Goal: Task Accomplishment & Management: Manage account settings

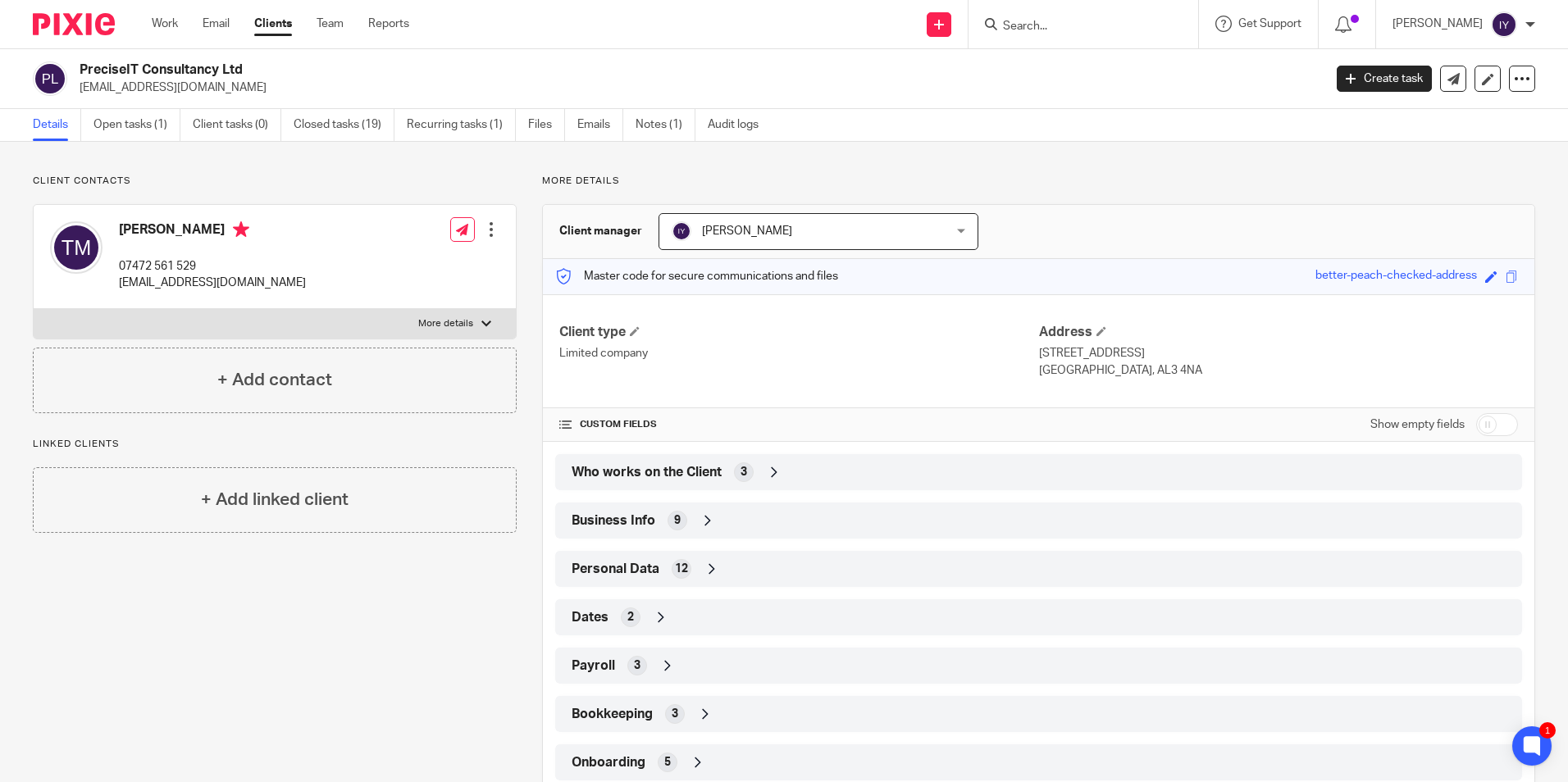
click at [1059, 27] on input "Search" at bounding box center [1075, 27] width 147 height 15
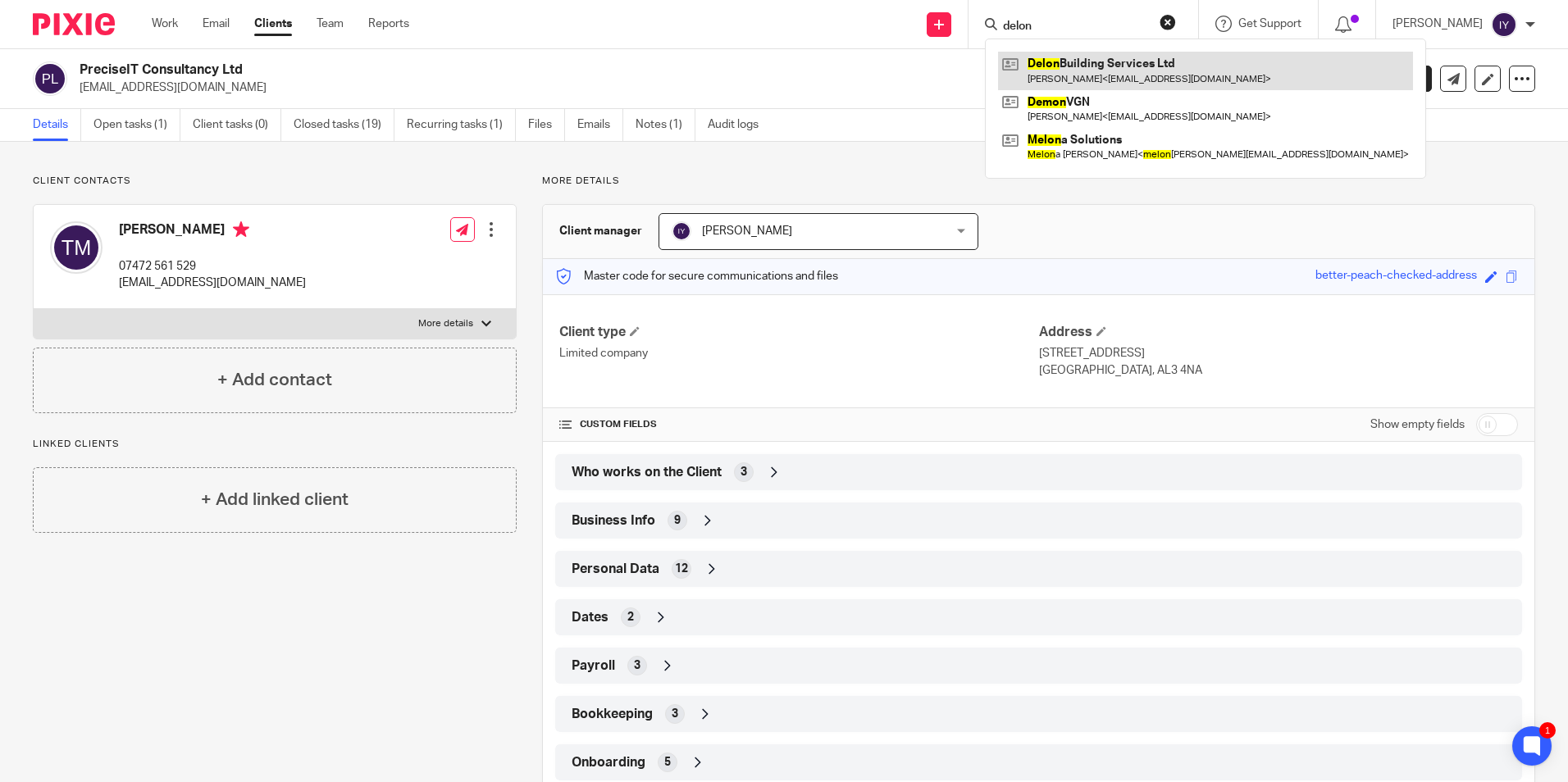
type input "delon"
click at [1120, 63] on link at bounding box center [1205, 70] width 415 height 38
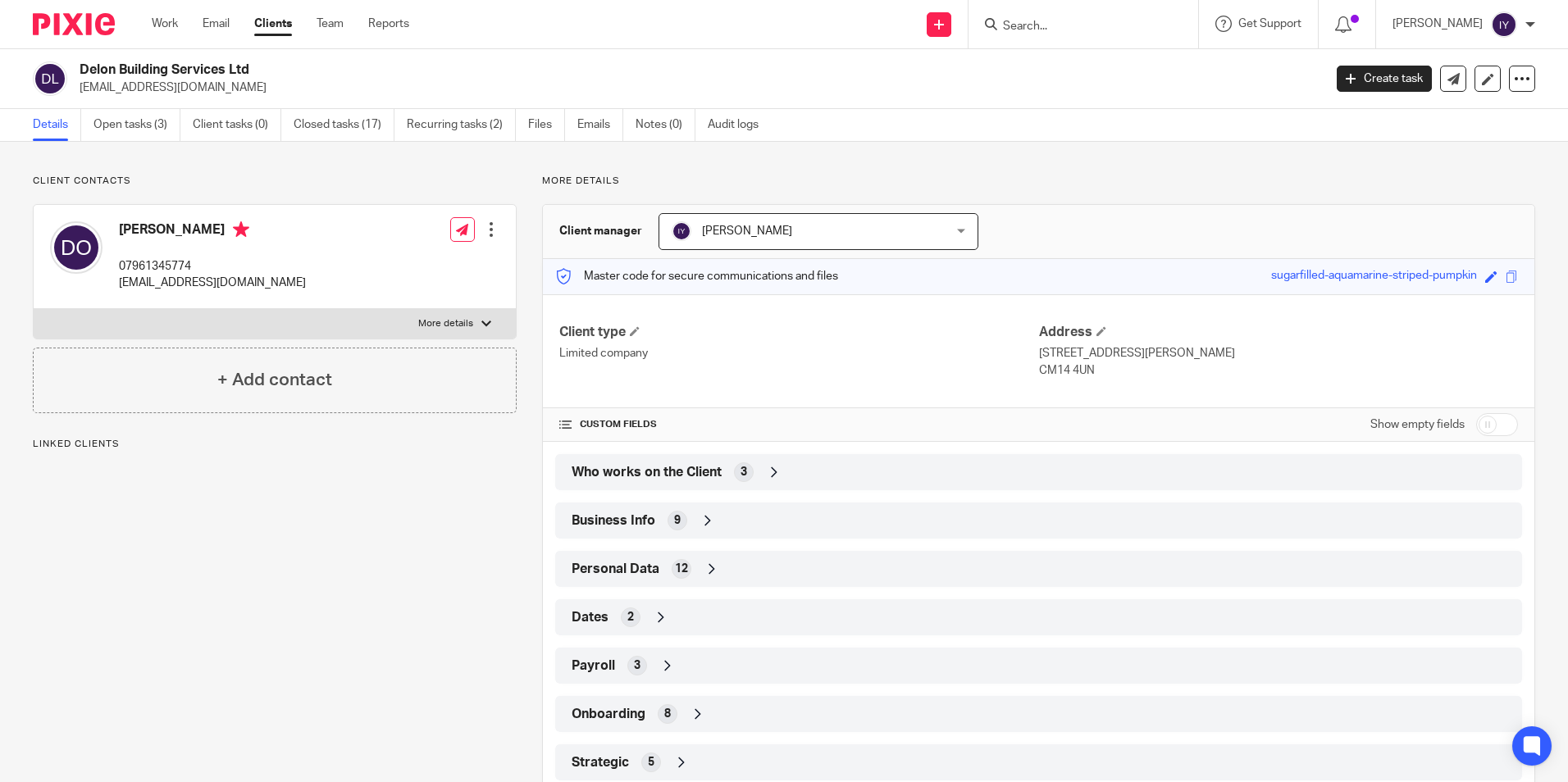
click at [213, 315] on label "More details" at bounding box center [275, 324] width 482 height 29
click at [34, 309] on input "More details" at bounding box center [33, 309] width 1 height 1
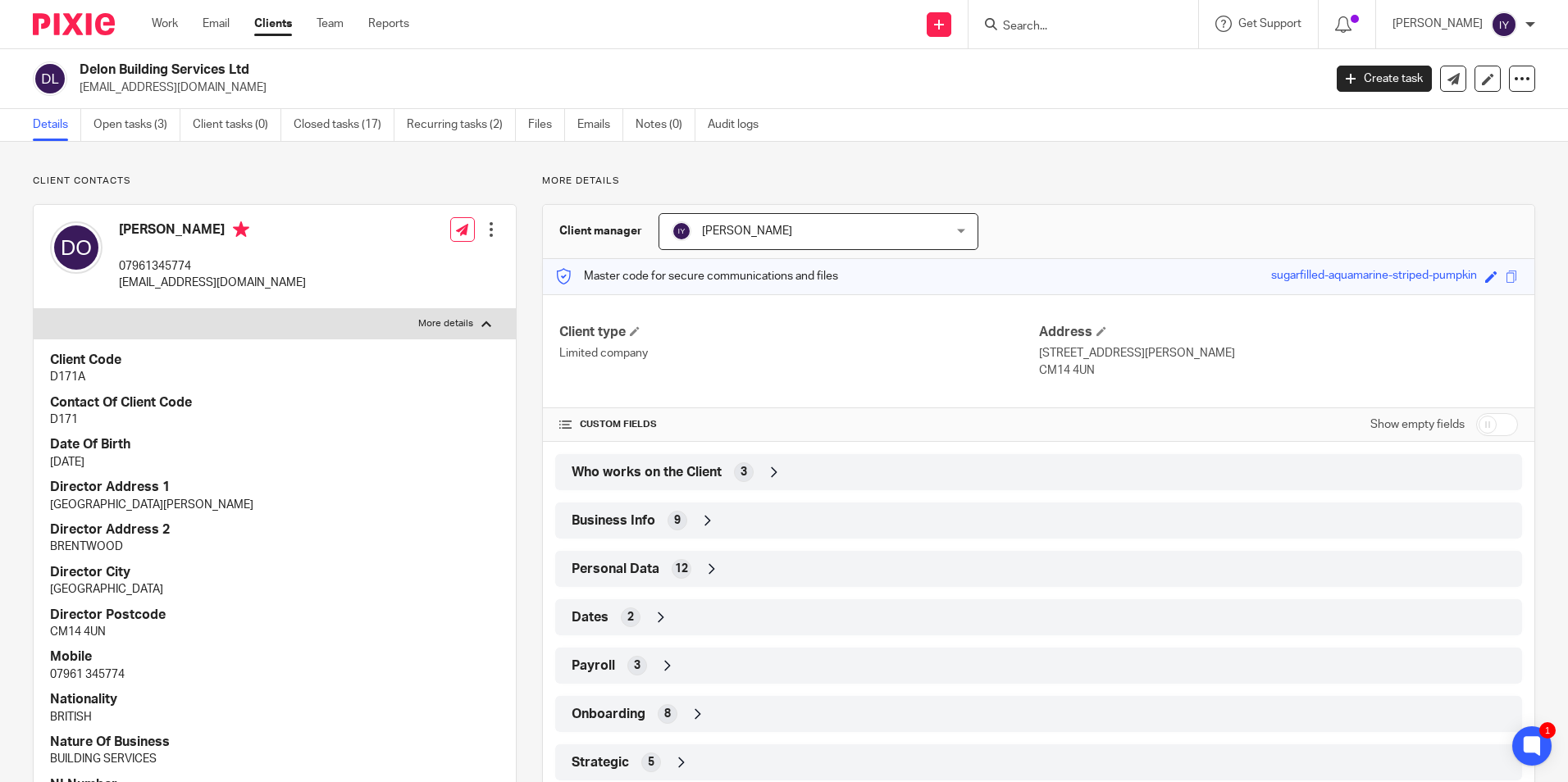
click at [213, 315] on label "More details" at bounding box center [275, 324] width 482 height 29
click at [34, 309] on input "More details" at bounding box center [33, 309] width 1 height 1
checkbox input "false"
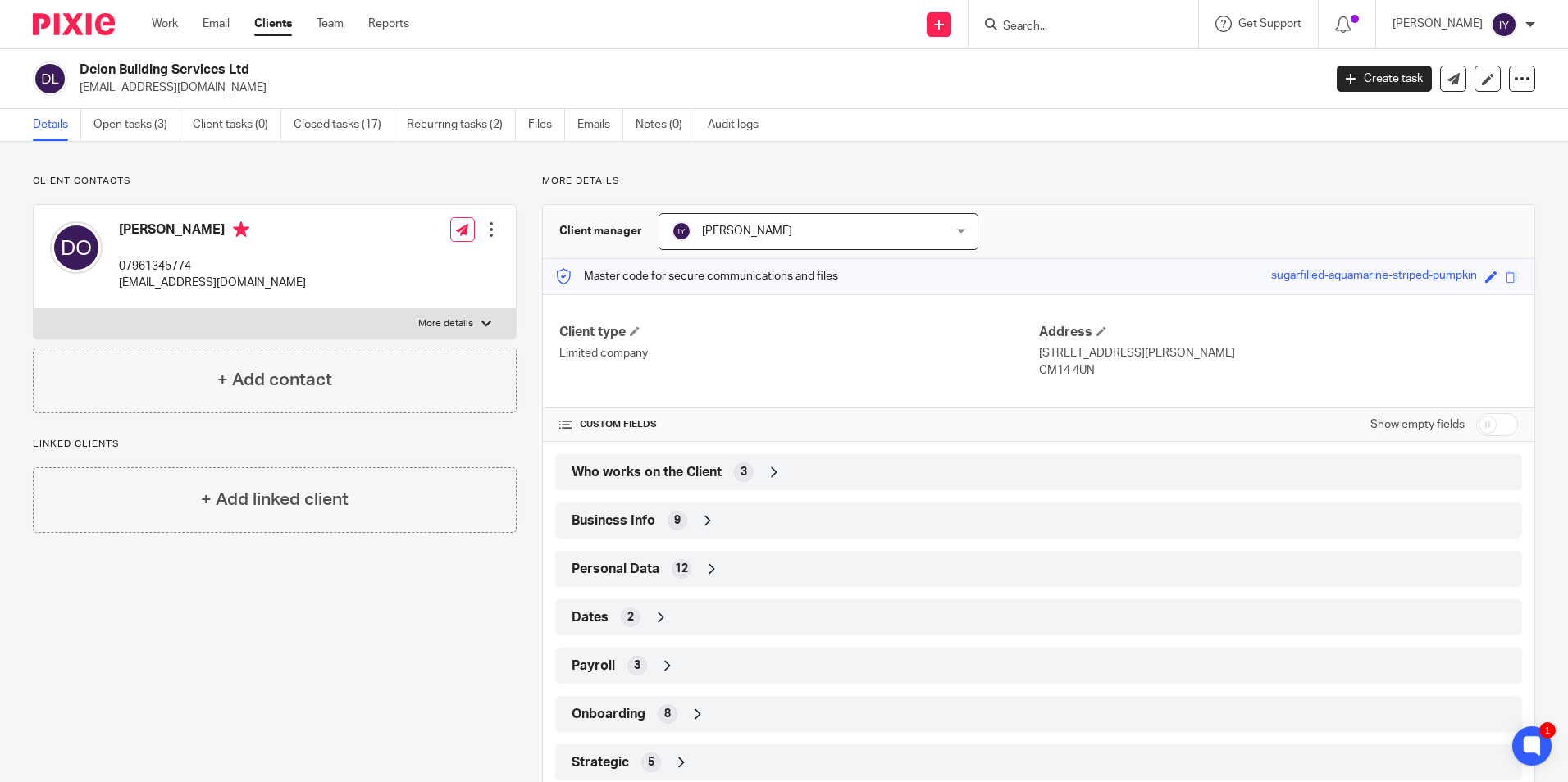
click at [631, 523] on span "Business Info" at bounding box center [614, 520] width 83 height 17
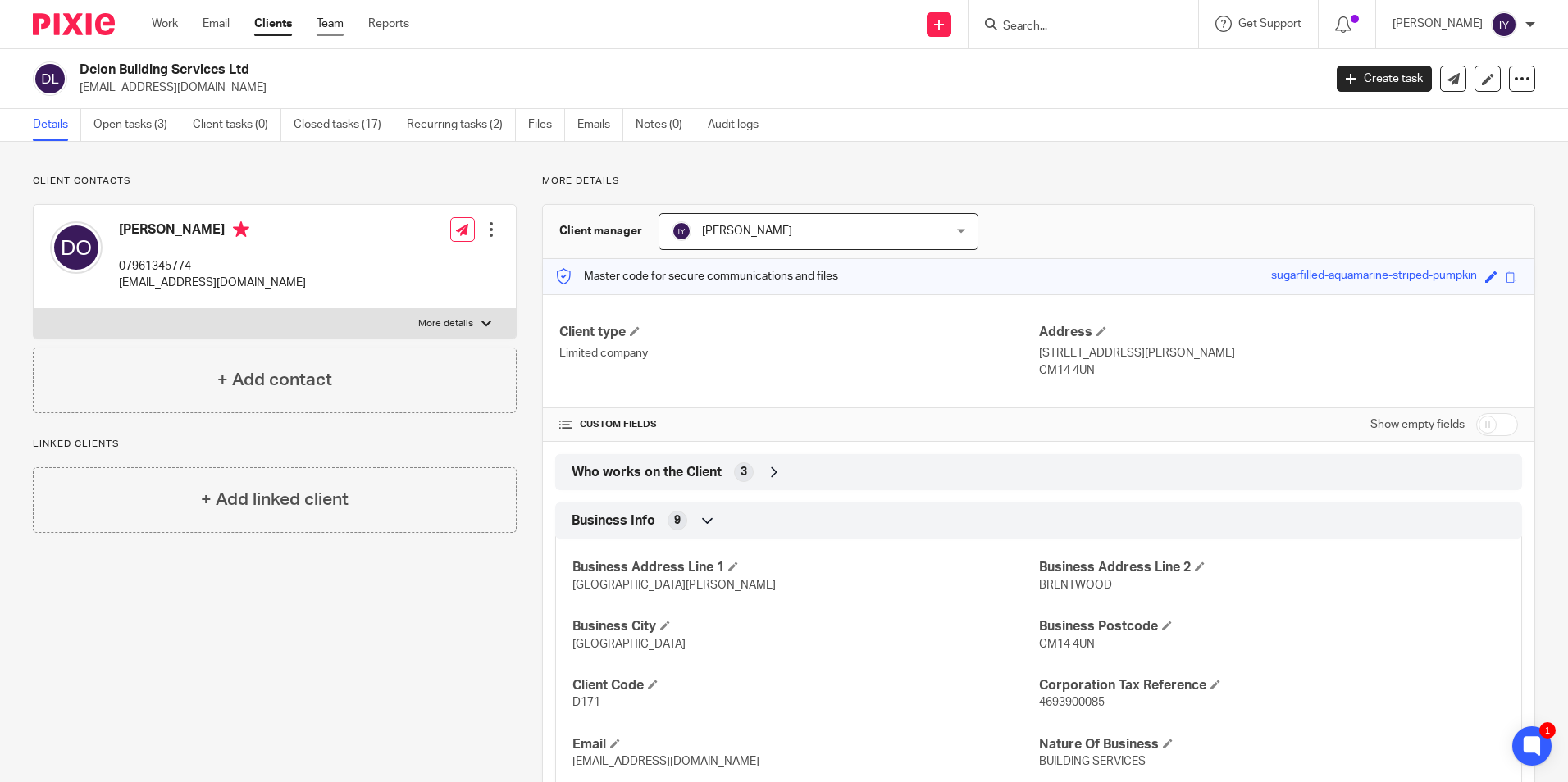
click at [333, 29] on link "Team" at bounding box center [330, 24] width 27 height 16
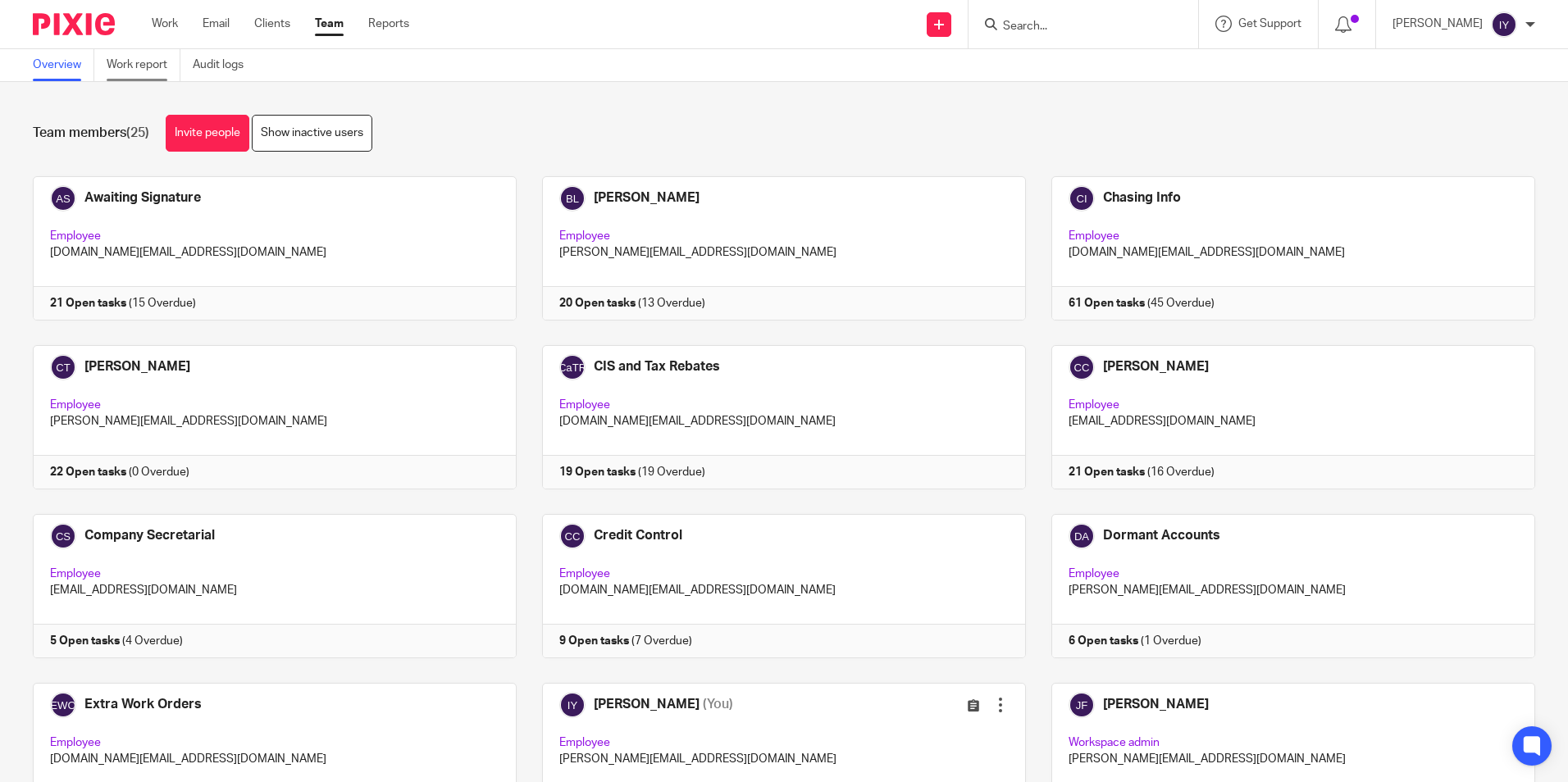
click at [146, 71] on link "Work report" at bounding box center [143, 65] width 74 height 32
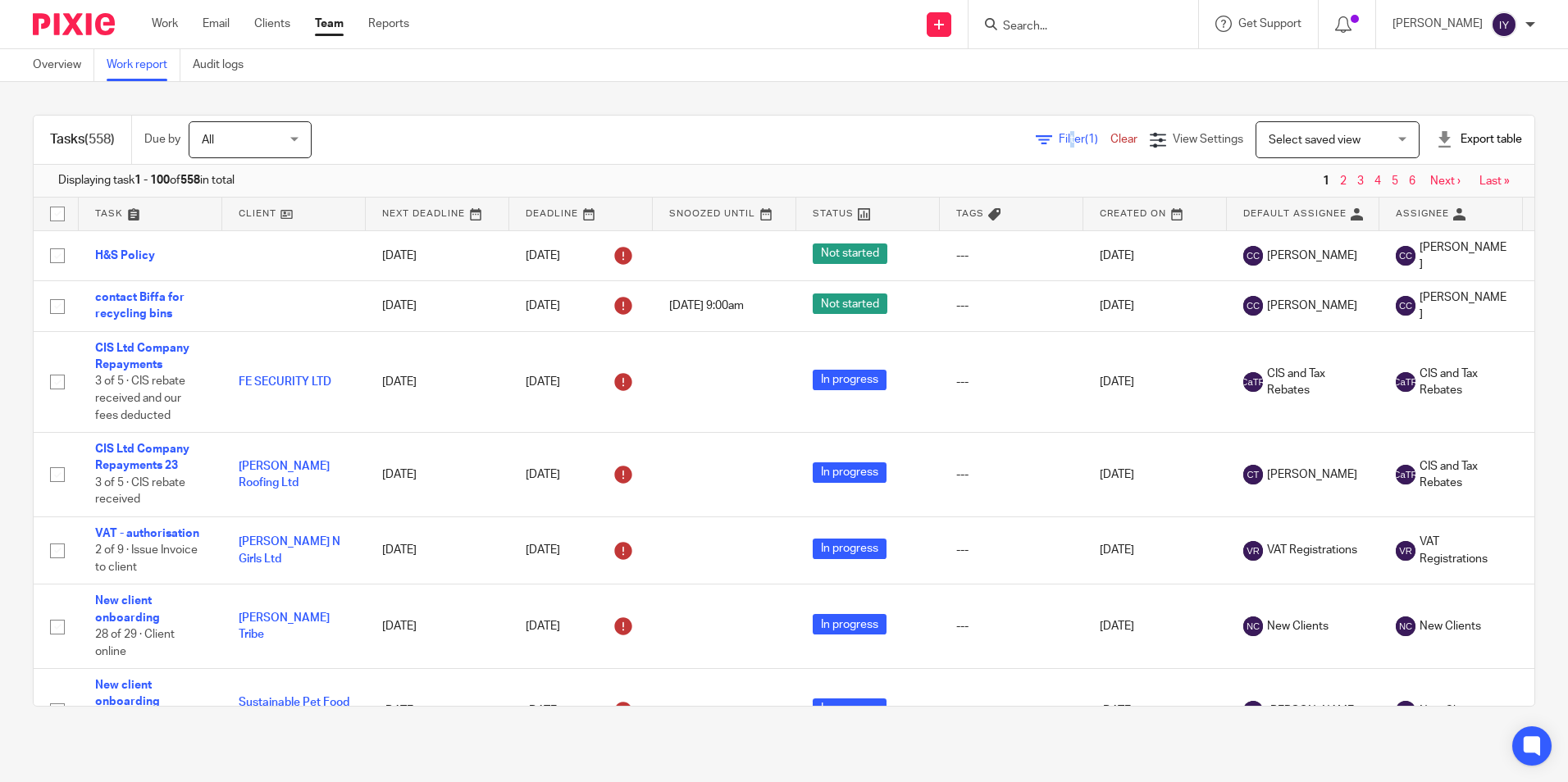
click at [1059, 144] on span "Filter (1)" at bounding box center [1085, 139] width 51 height 12
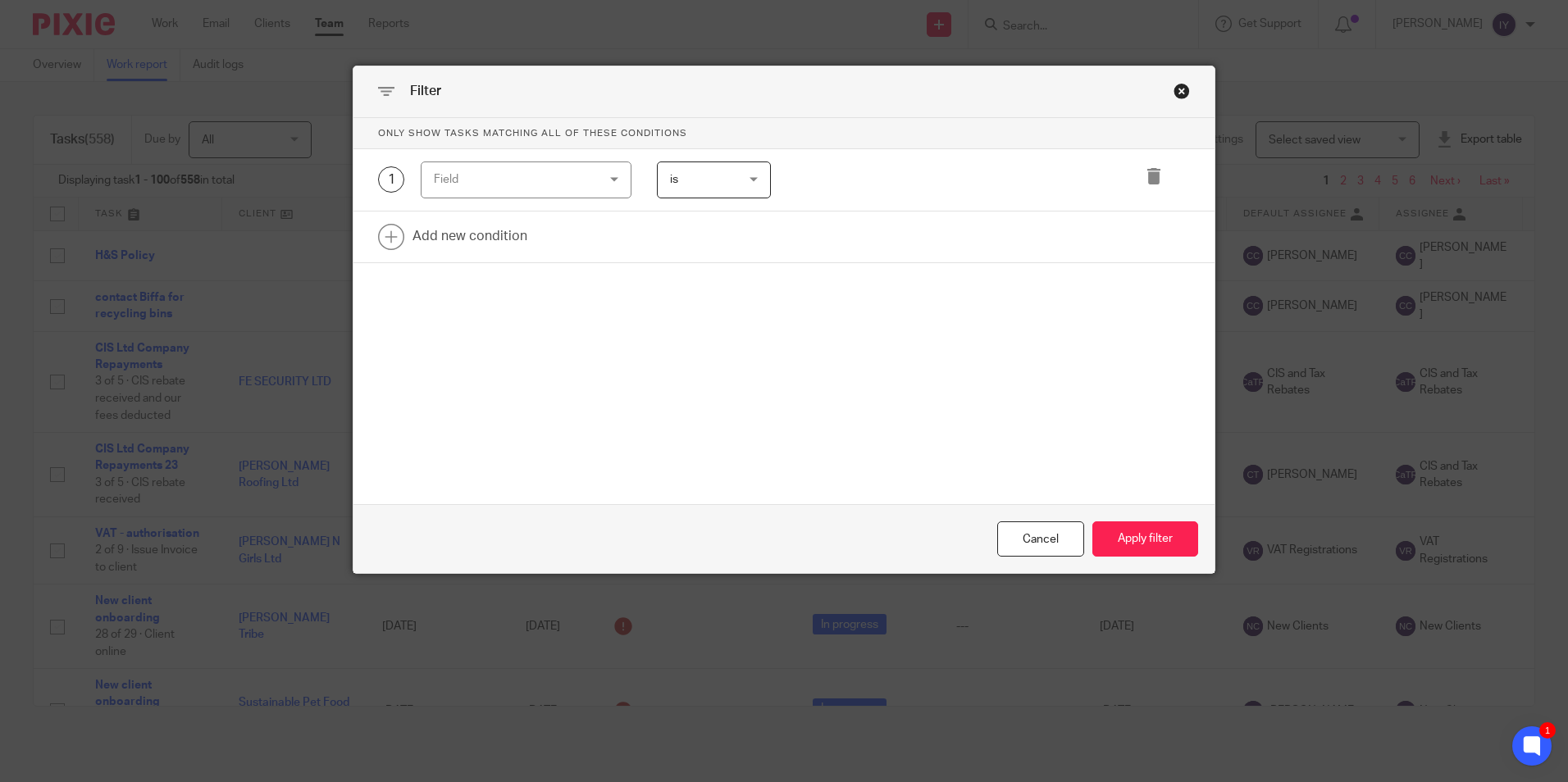
click at [581, 196] on div "Field" at bounding box center [513, 179] width 158 height 35
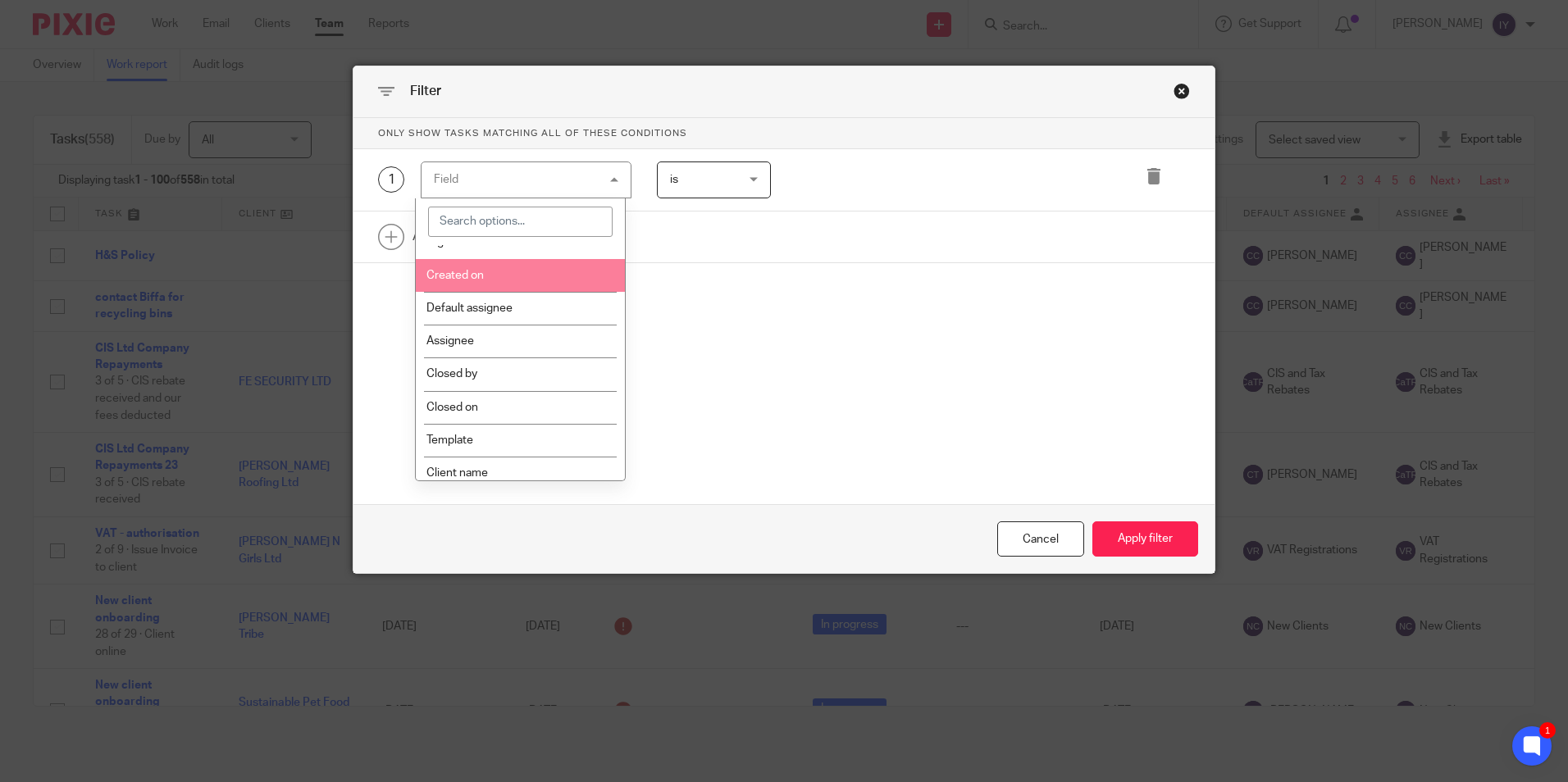
scroll to position [328, 0]
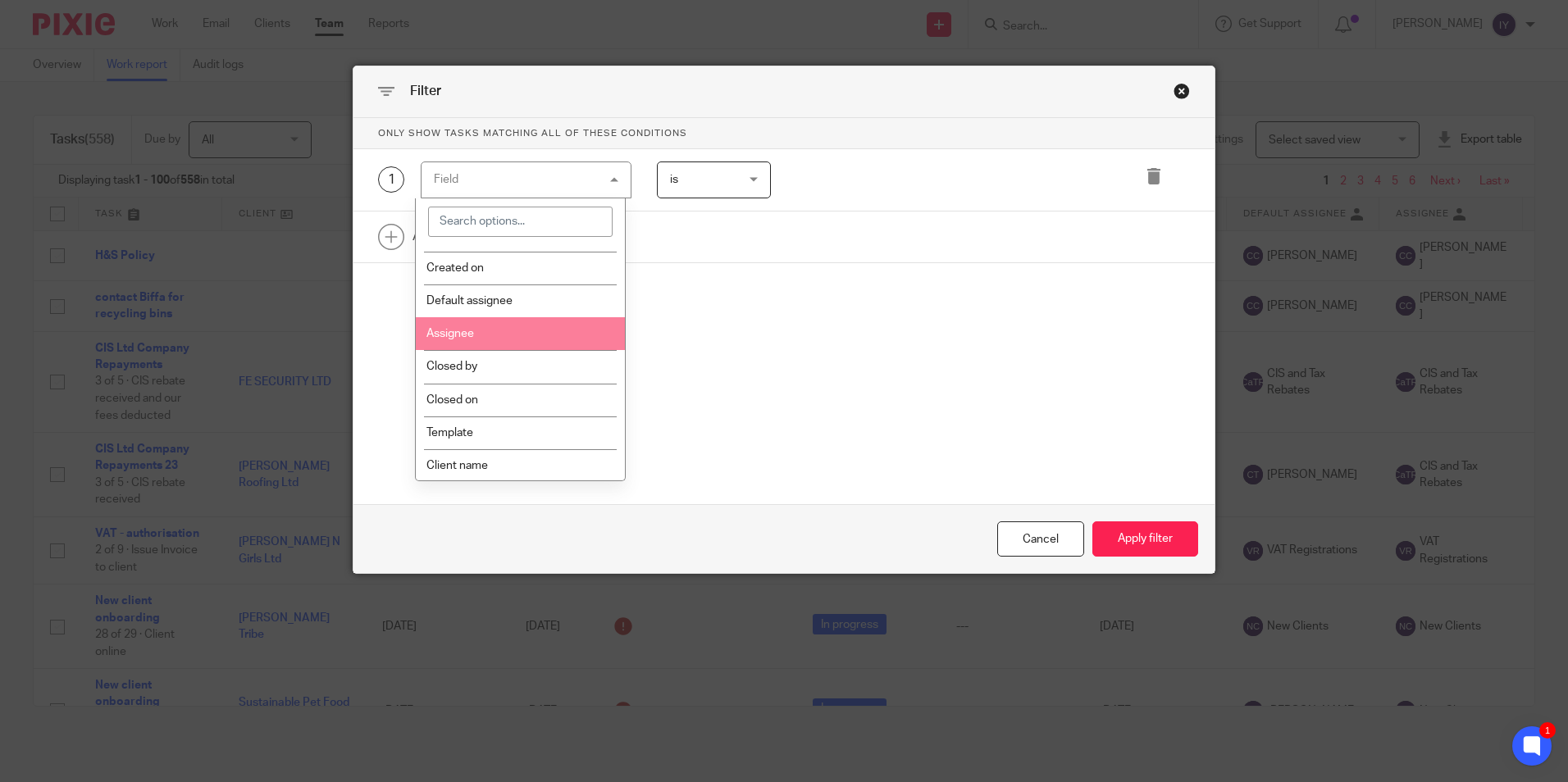
click at [553, 338] on li "Assignee" at bounding box center [521, 333] width 209 height 33
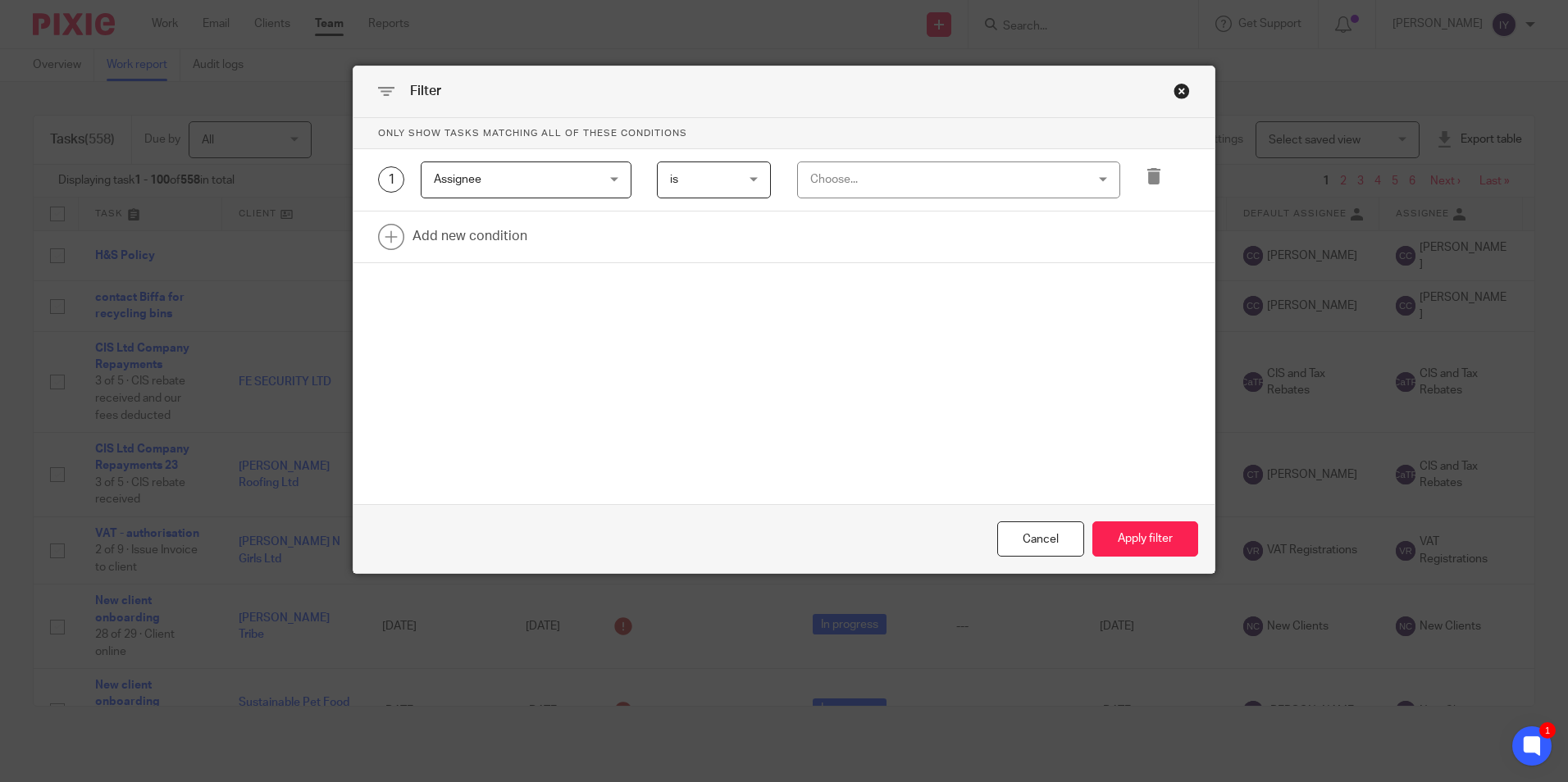
click at [730, 165] on span "is" at bounding box center [710, 179] width 81 height 35
click at [720, 246] on li "is not" at bounding box center [708, 248] width 113 height 34
click at [825, 183] on div "Choose..." at bounding box center [934, 179] width 247 height 35
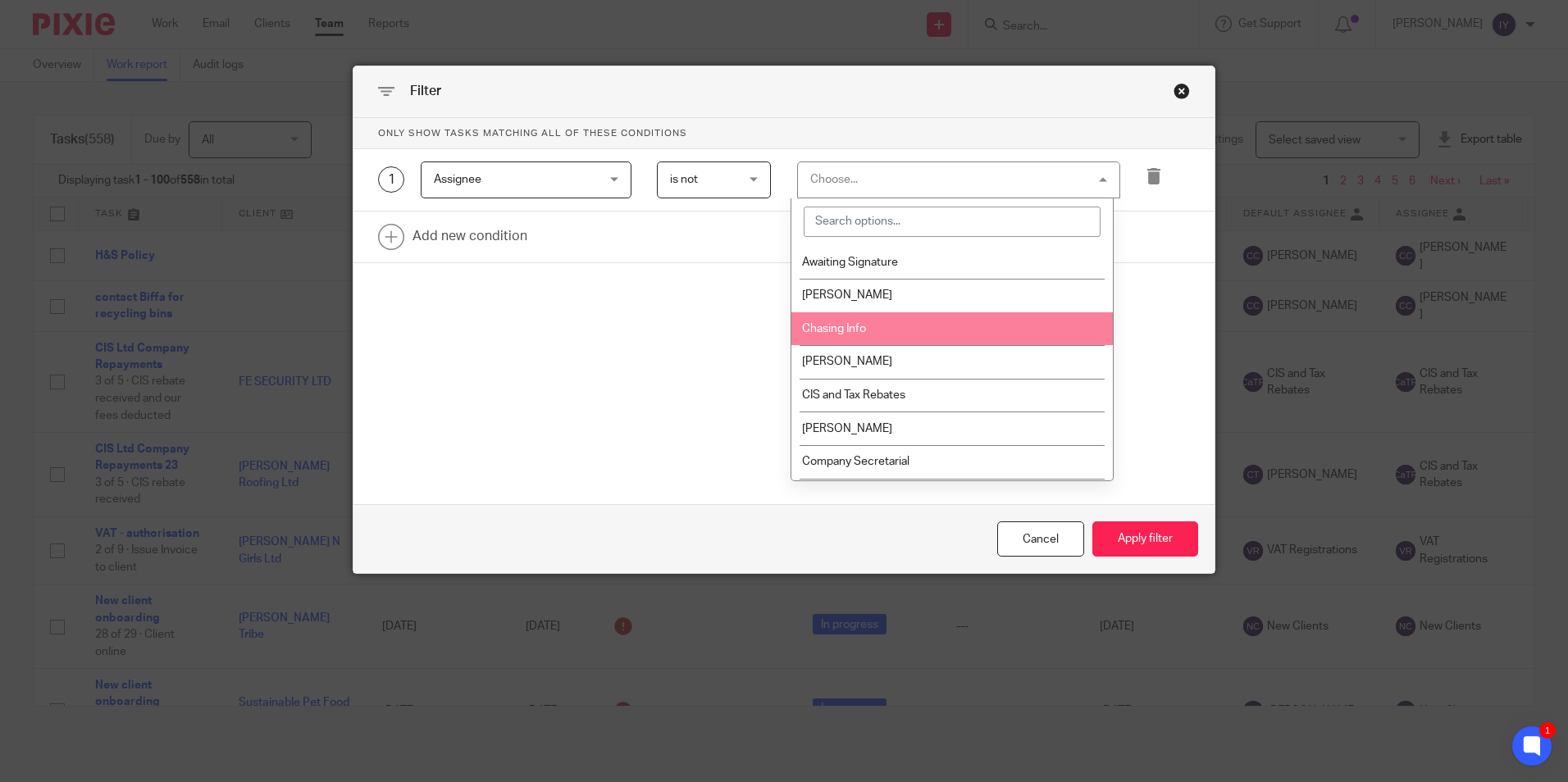
click at [819, 317] on li "Chasing Info" at bounding box center [952, 329] width 322 height 34
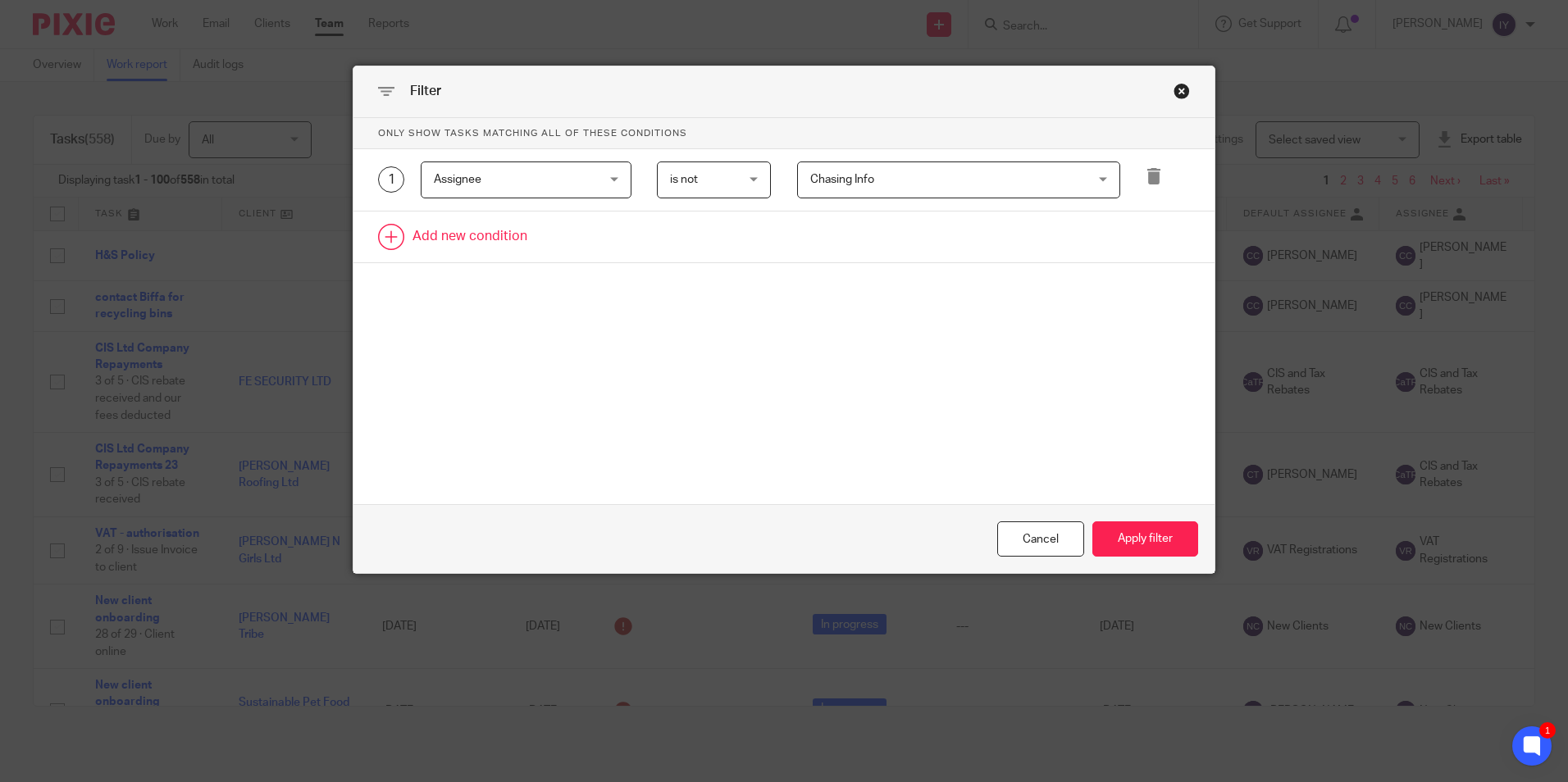
click at [507, 240] on link at bounding box center [784, 237] width 861 height 51
click at [507, 240] on div "Field" at bounding box center [513, 241] width 158 height 35
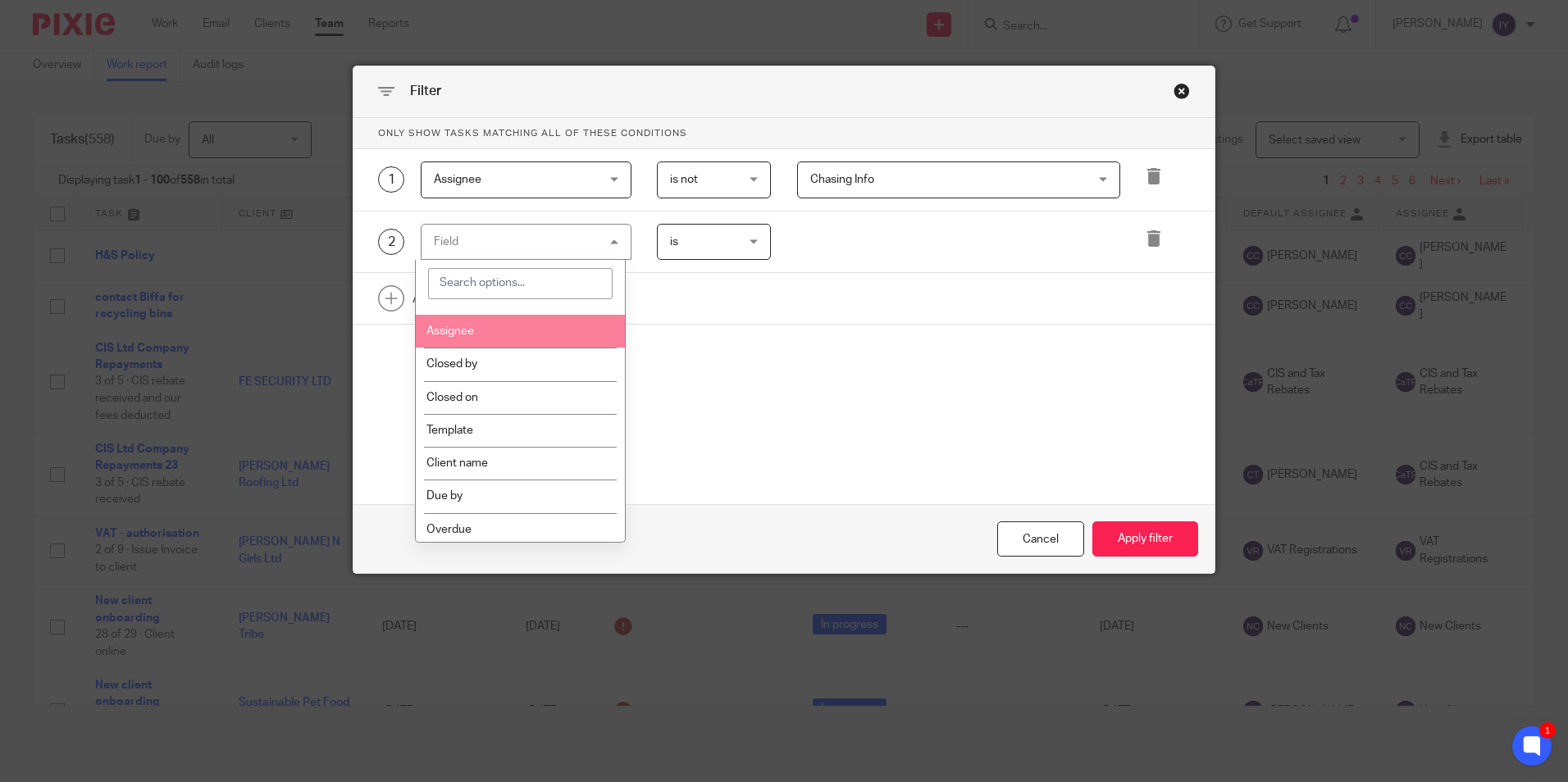
scroll to position [410, 0]
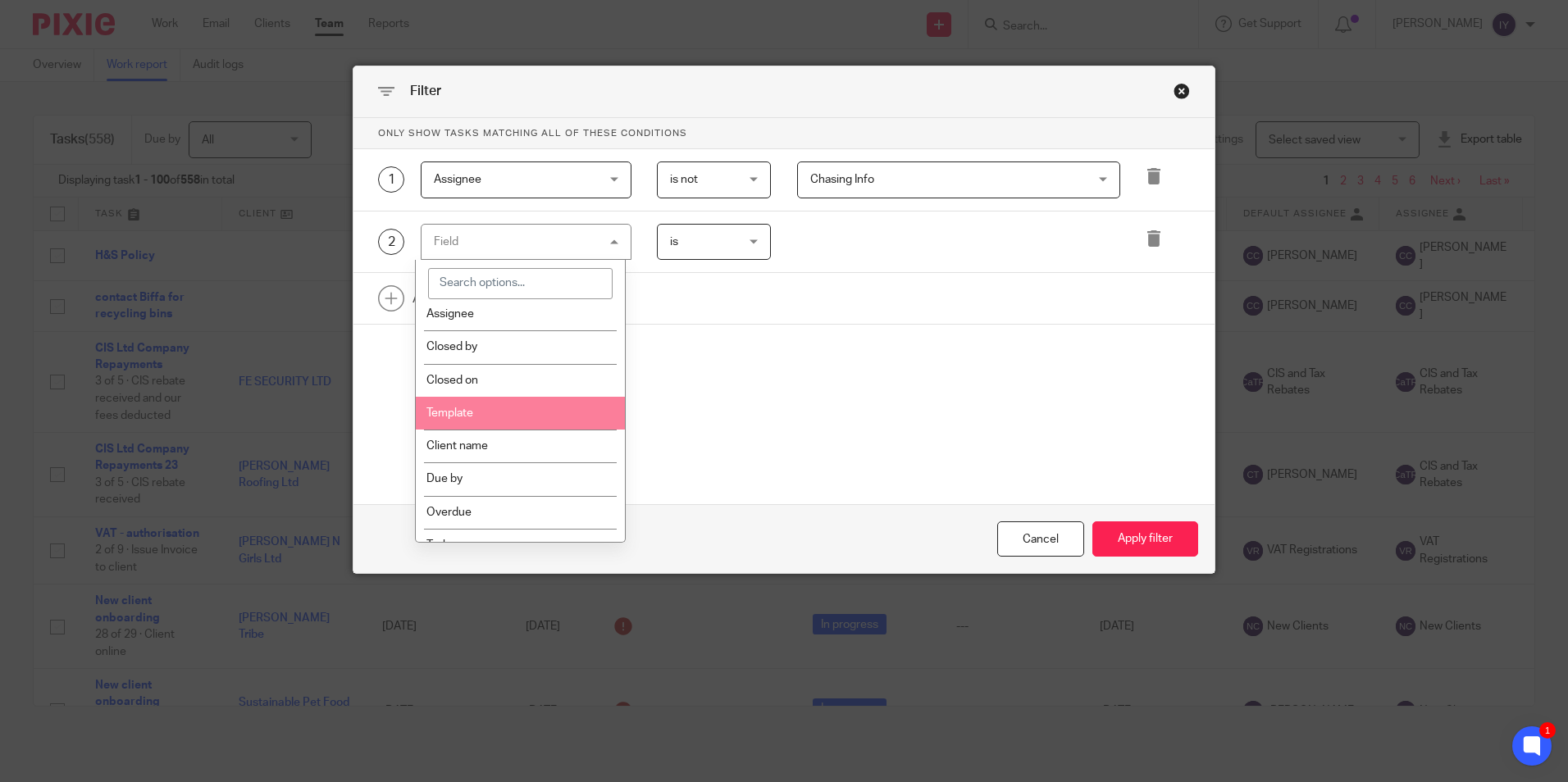
click at [531, 402] on li "Template" at bounding box center [521, 413] width 209 height 33
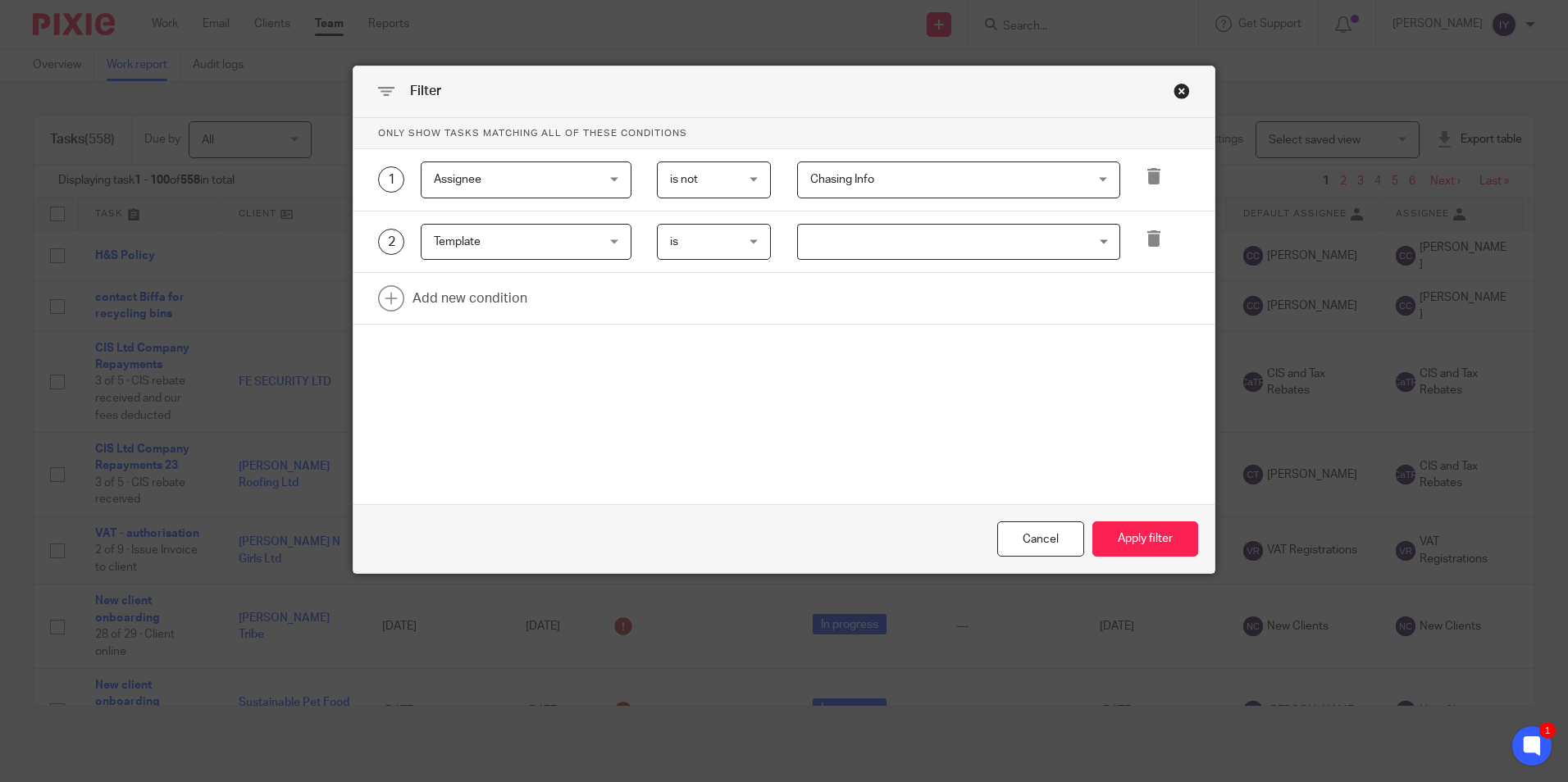
click at [877, 246] on input "Search for option" at bounding box center [955, 242] width 310 height 28
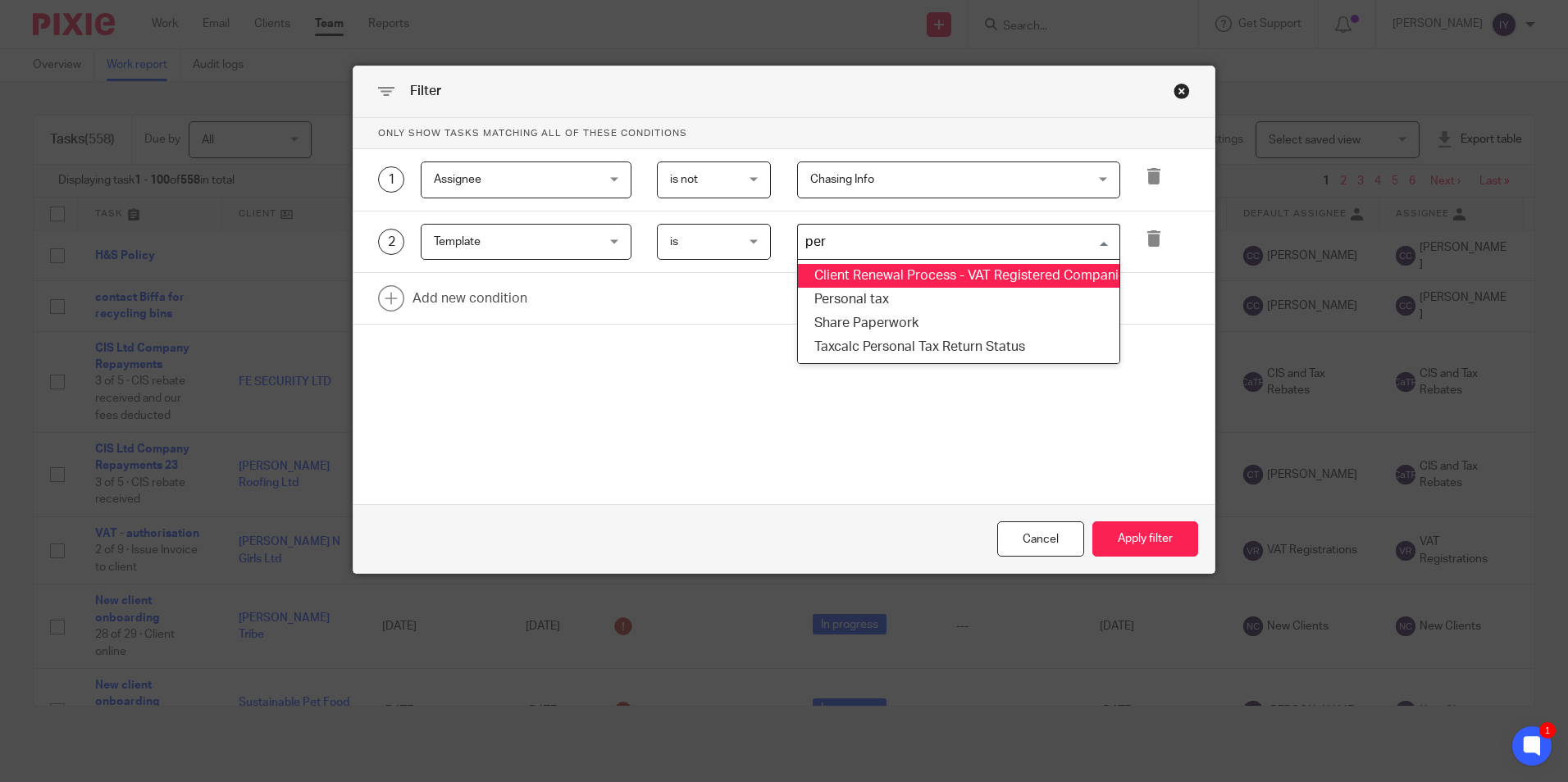
type input "pers"
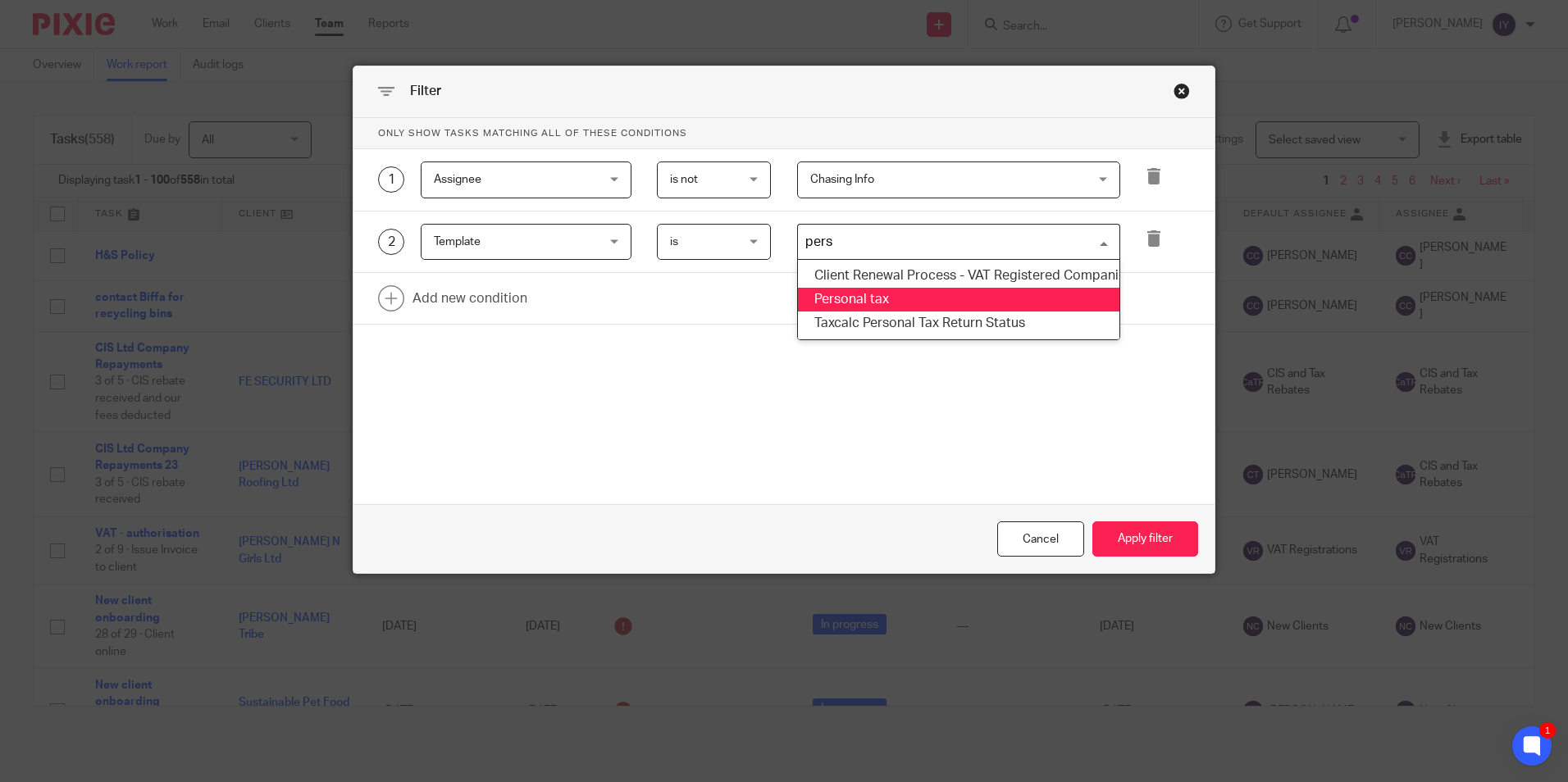
click at [910, 289] on li "Personal tax" at bounding box center [959, 300] width 322 height 24
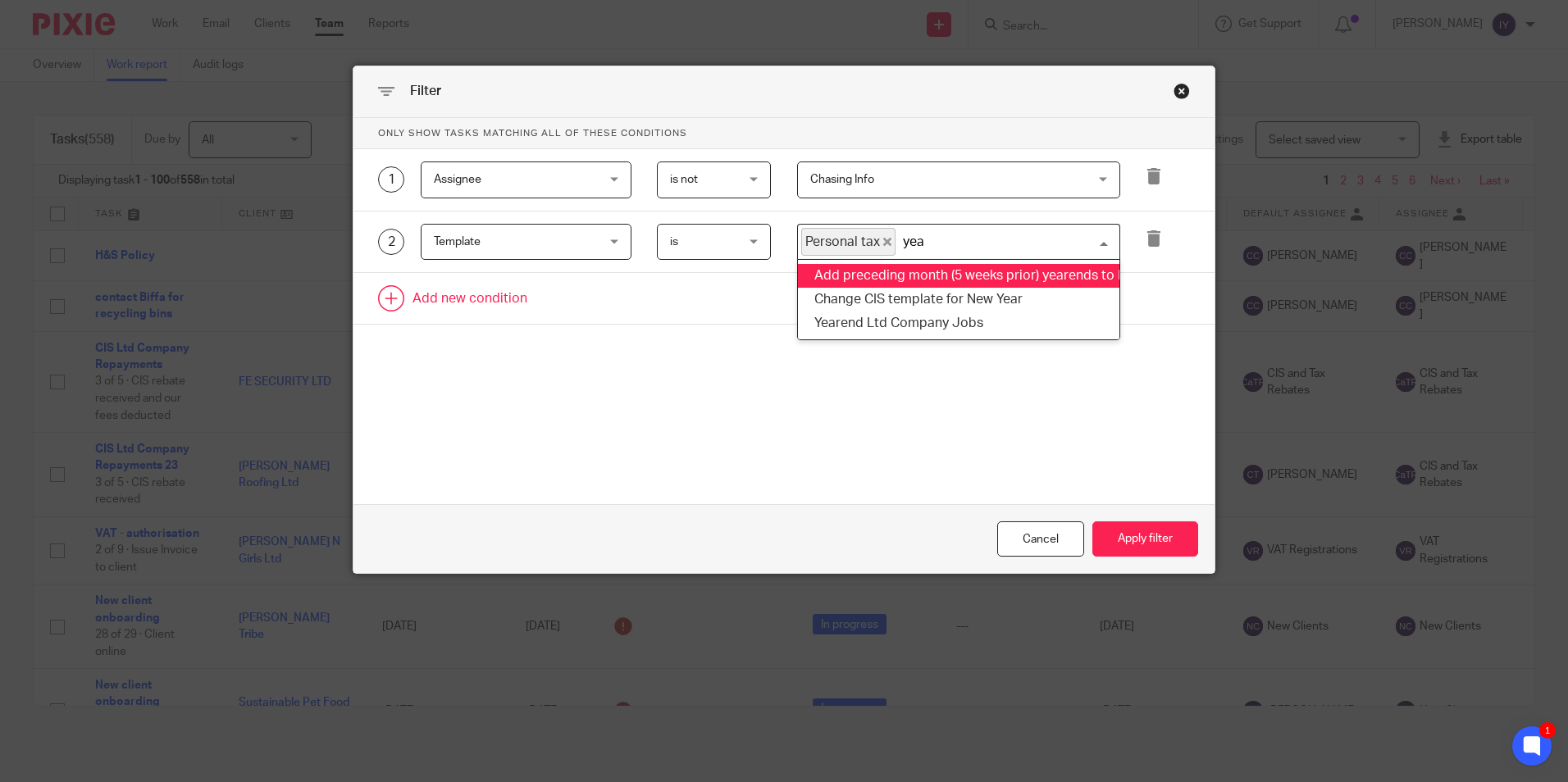
type input "year"
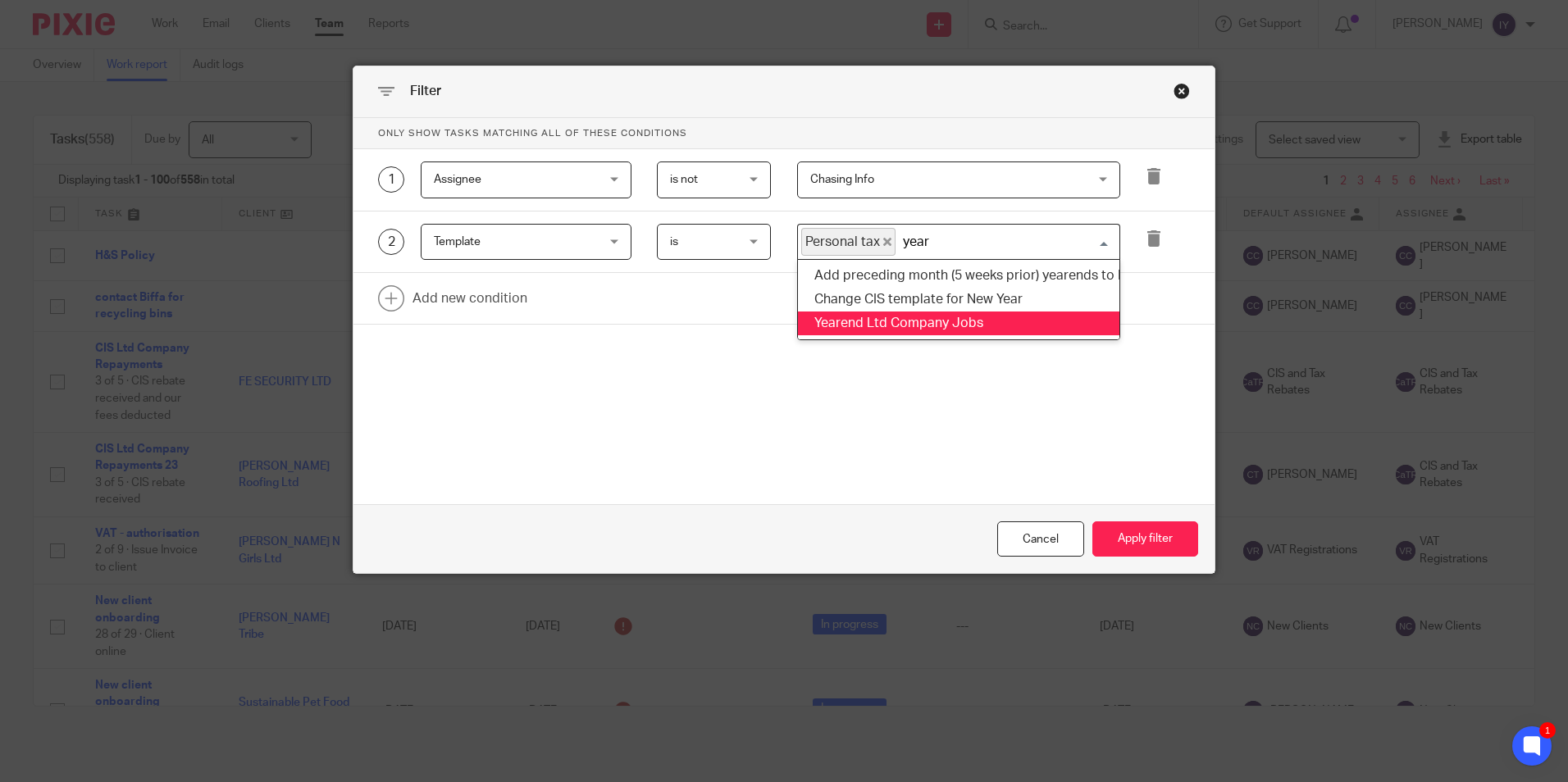
click at [977, 318] on li "Yearend Ltd Company Jobs" at bounding box center [959, 323] width 322 height 24
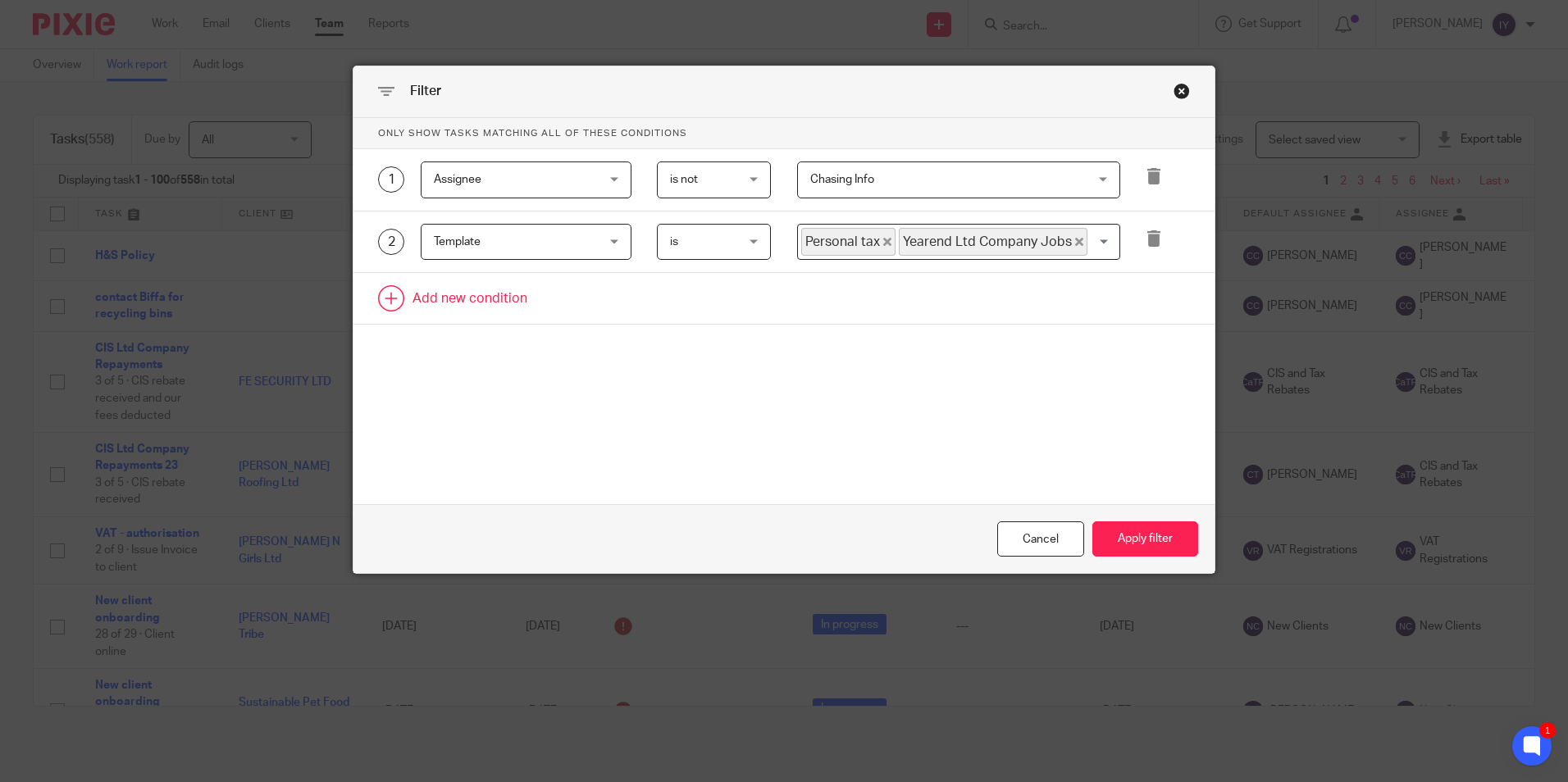
click at [491, 301] on link at bounding box center [784, 298] width 861 height 51
click at [483, 301] on div "Field" at bounding box center [513, 303] width 158 height 35
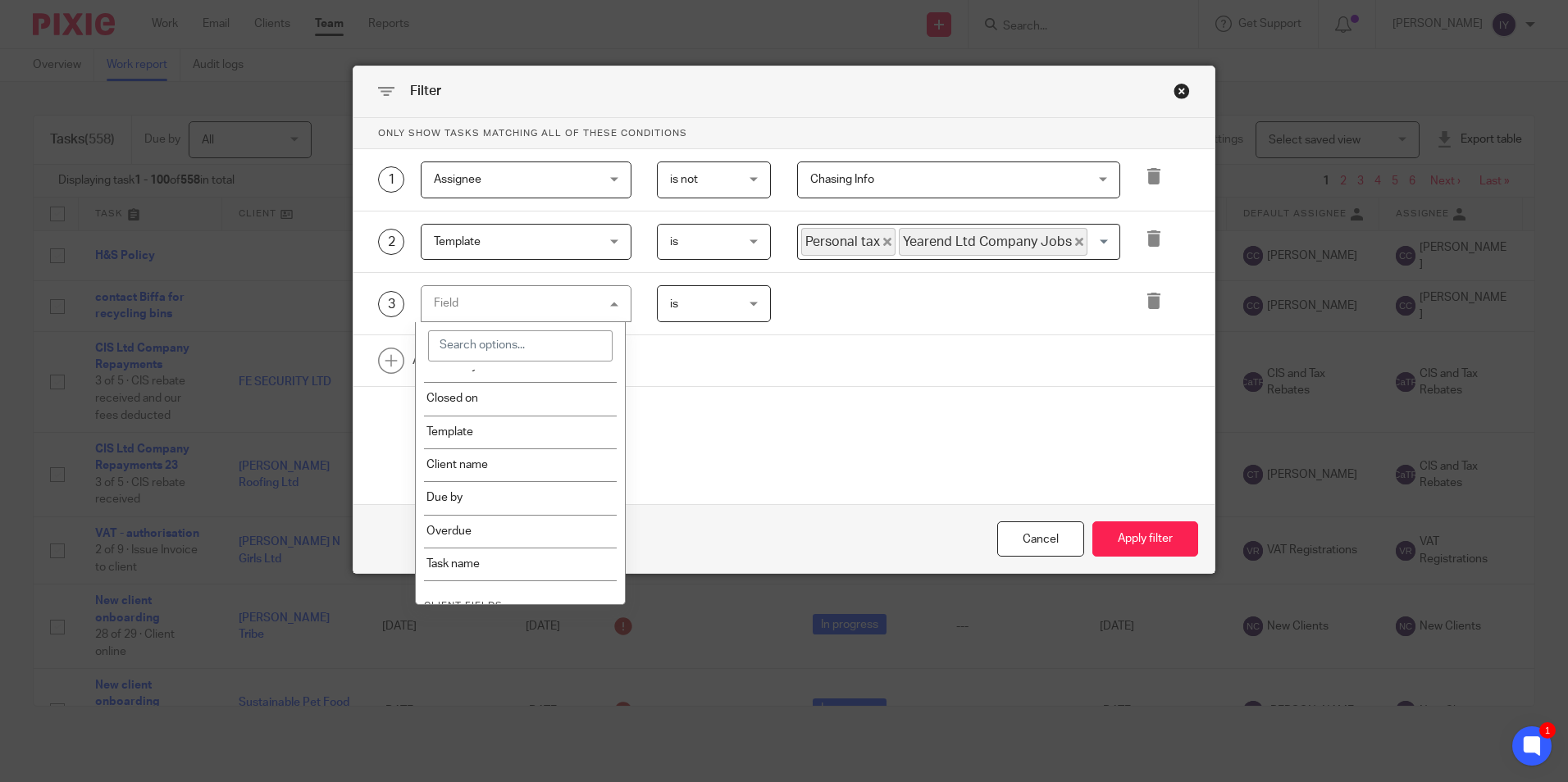
scroll to position [492, 0]
click at [557, 453] on li "Due by" at bounding box center [521, 458] width 209 height 33
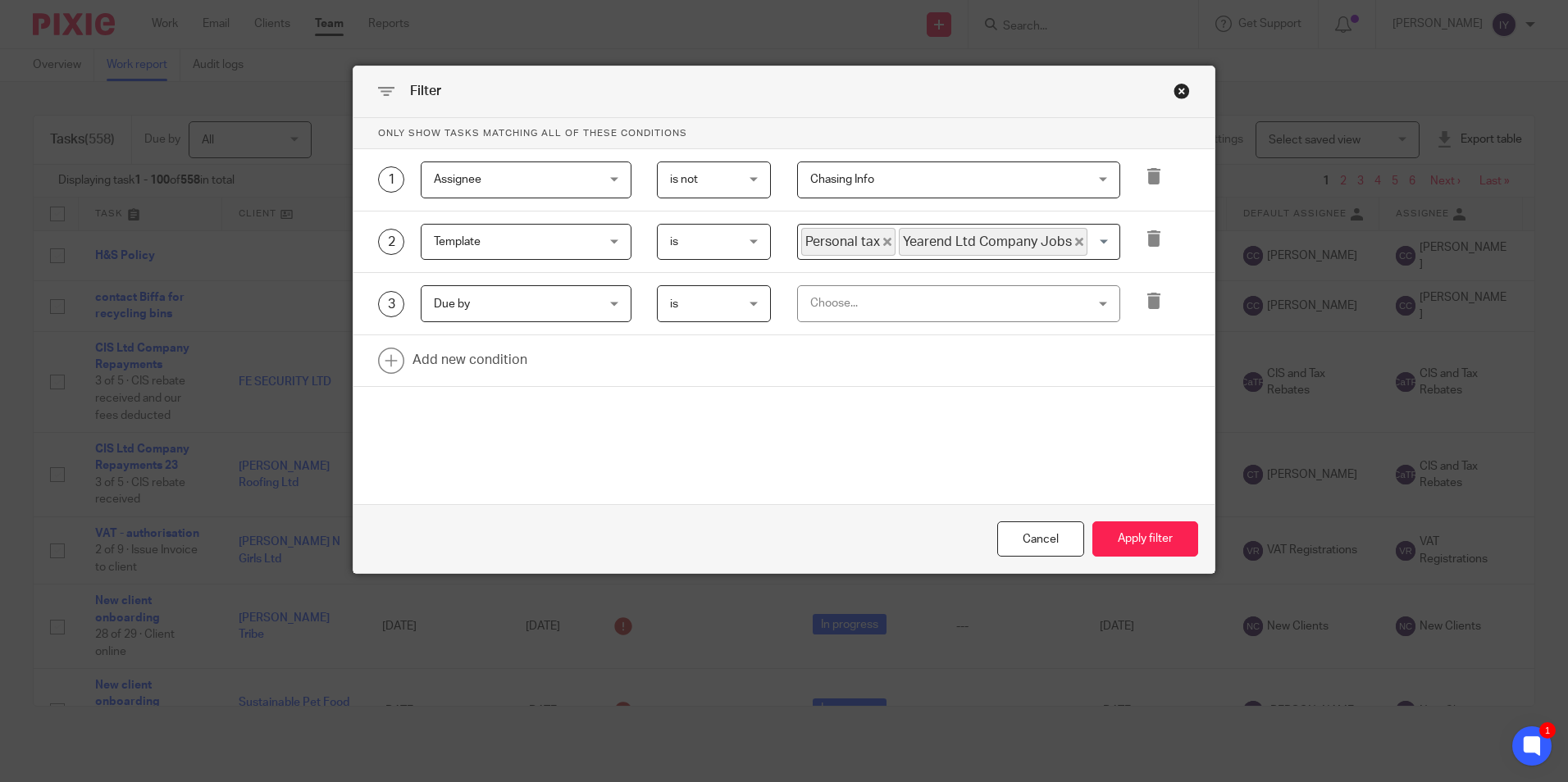
click at [880, 307] on div "Choose..." at bounding box center [934, 303] width 247 height 35
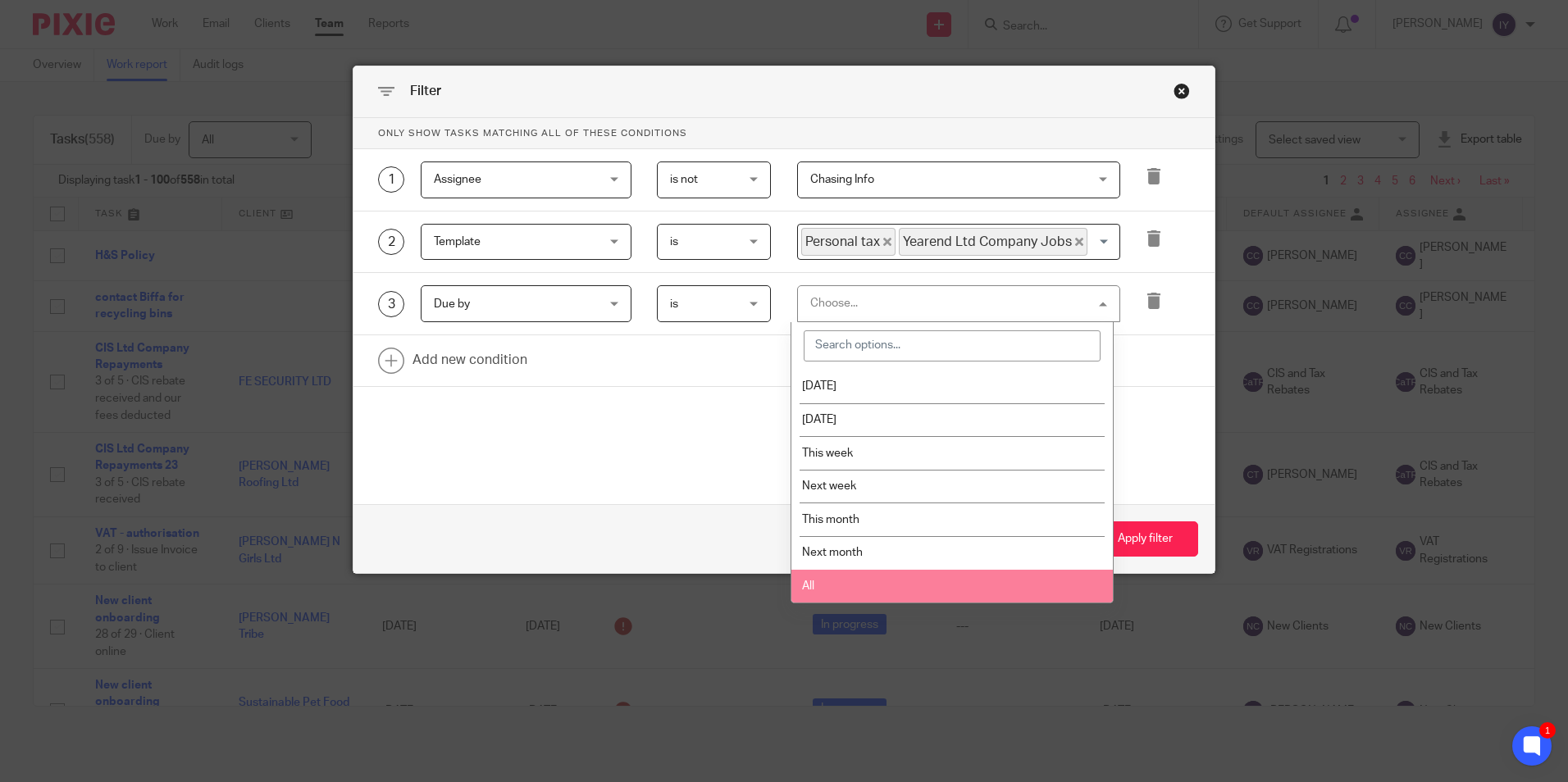
click at [873, 572] on li "All" at bounding box center [952, 587] width 322 height 34
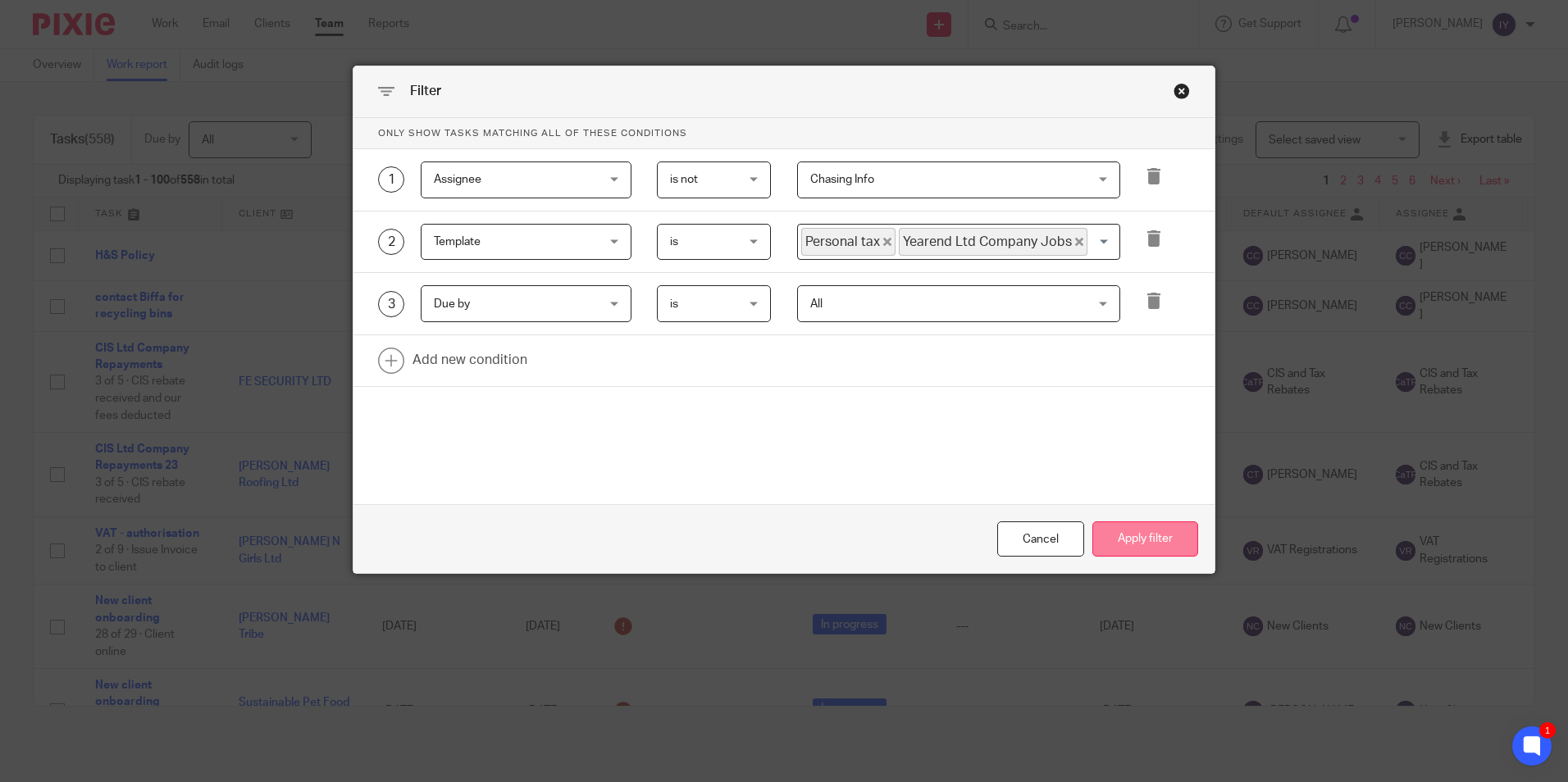
click at [1133, 539] on button "Apply filter" at bounding box center [1145, 539] width 106 height 35
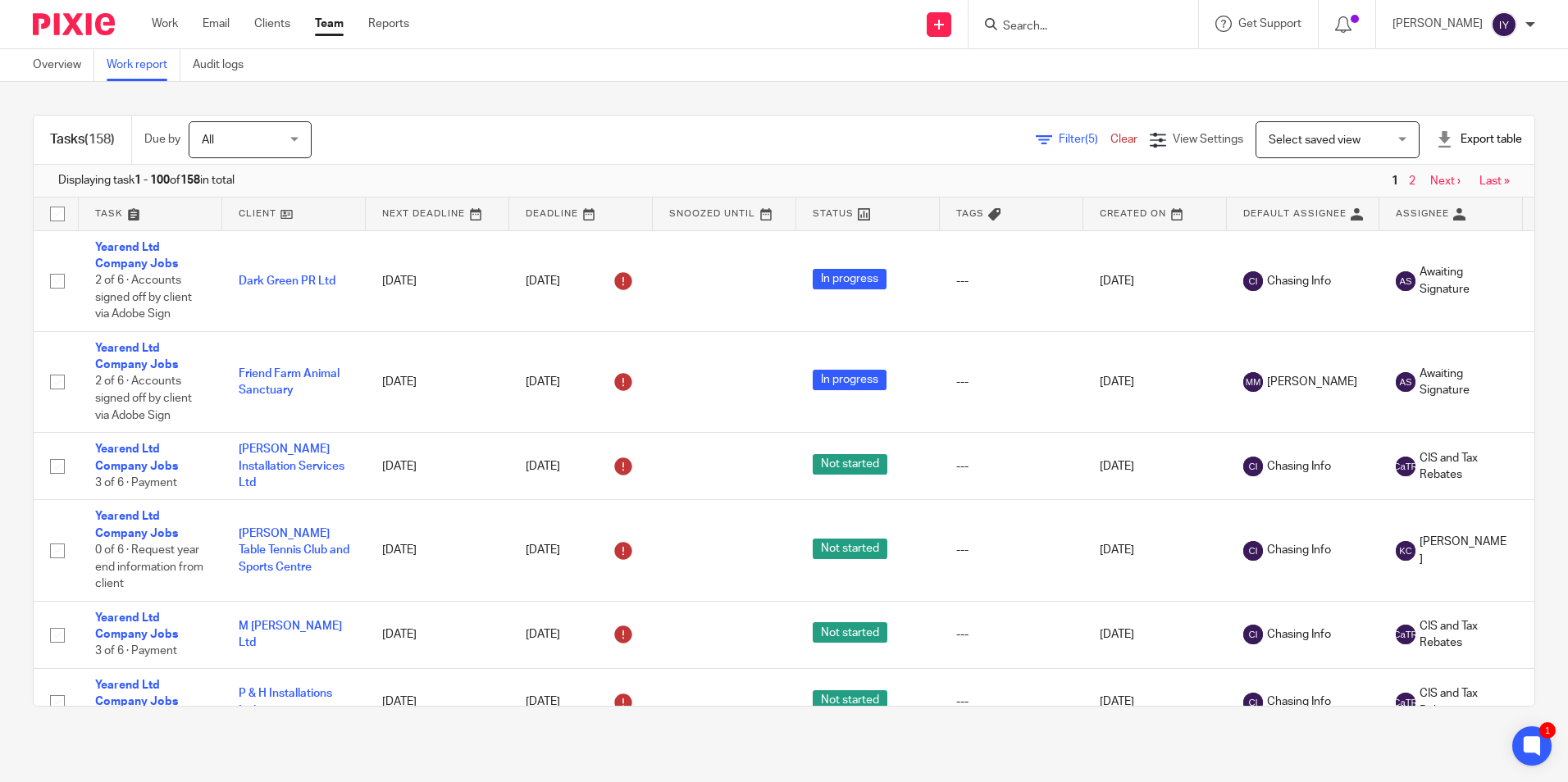
click at [1480, 144] on div "Export table" at bounding box center [1478, 139] width 86 height 16
click at [1428, 202] on link "Excel spreadsheet" at bounding box center [1438, 199] width 95 height 12
click at [838, 129] on div "Filter (5) Clear View Settings View Settings (5) Filters Clear Save Manage save…" at bounding box center [937, 140] width 1194 height 37
click at [1040, 150] on div "Filter (5) Clear View Settings View Settings (5) Filters Clear Save Manage save…" at bounding box center [937, 140] width 1194 height 37
click at [1036, 146] on div "Filter (5) Clear" at bounding box center [1093, 139] width 114 height 17
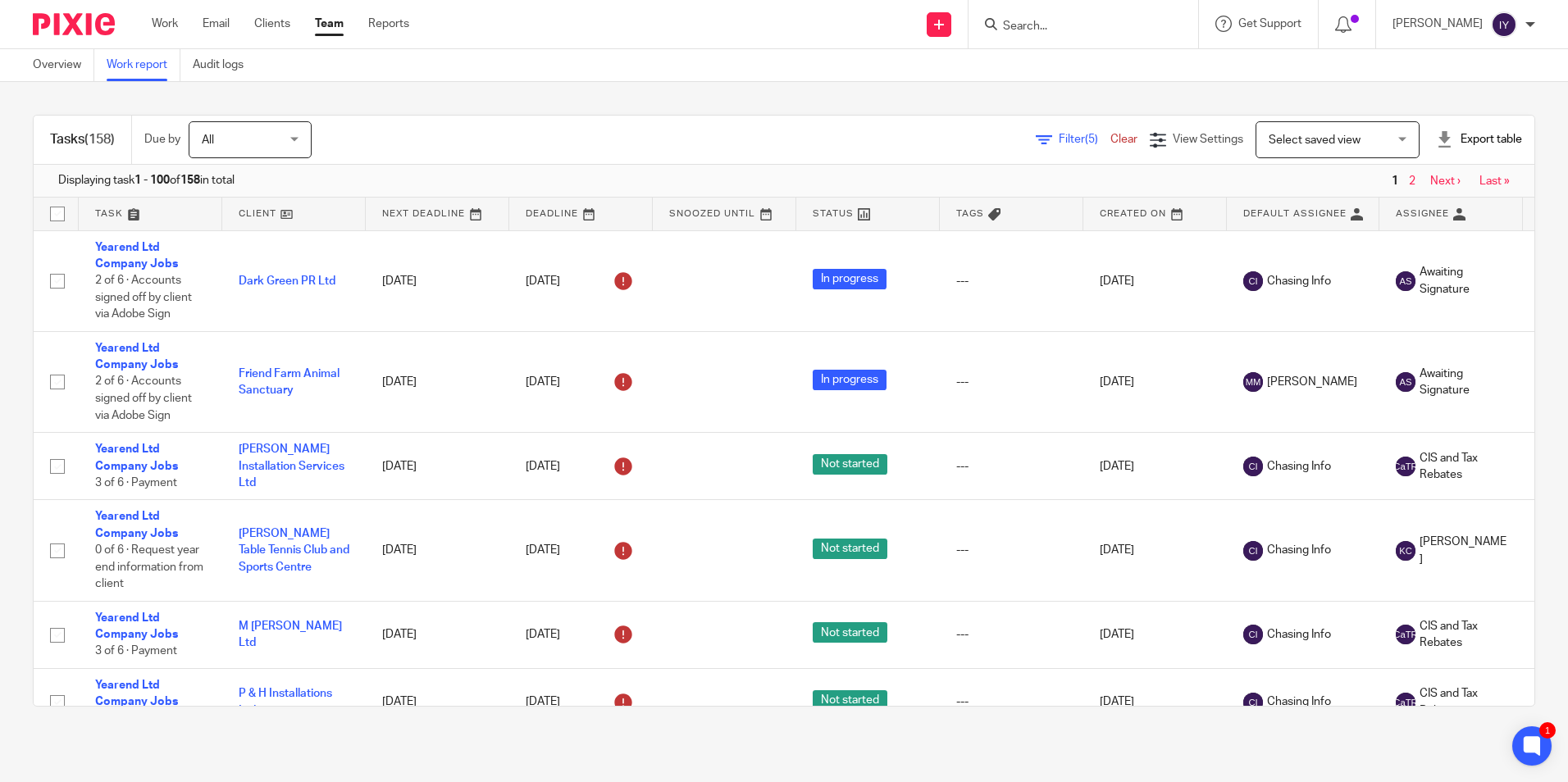
click at [1044, 146] on div "Filter (5) Clear" at bounding box center [1093, 139] width 114 height 17
click at [1059, 142] on span "Filter (5)" at bounding box center [1085, 139] width 51 height 12
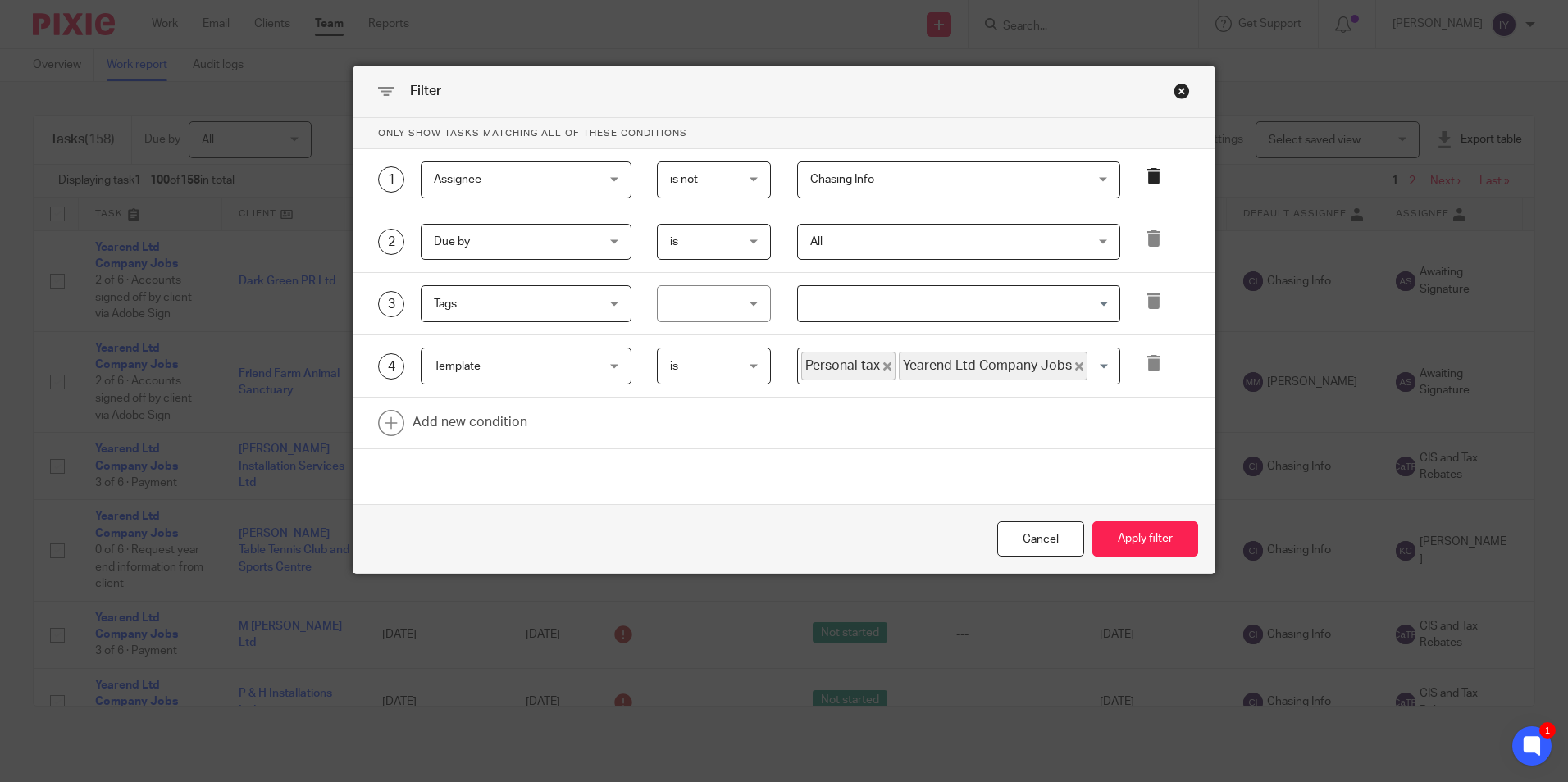
click at [1146, 177] on icon at bounding box center [1154, 176] width 16 height 16
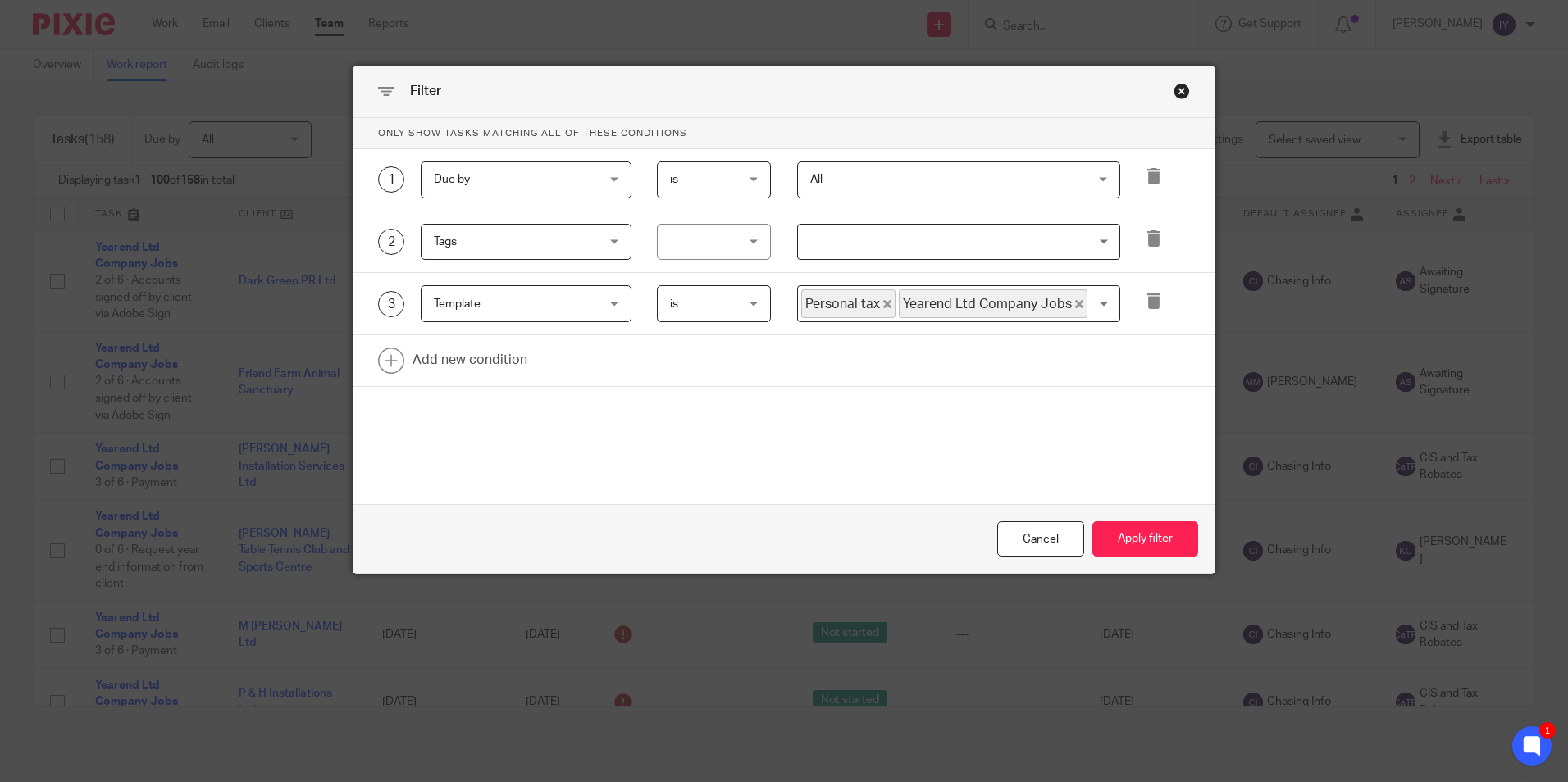
click at [1146, 177] on icon at bounding box center [1154, 176] width 16 height 16
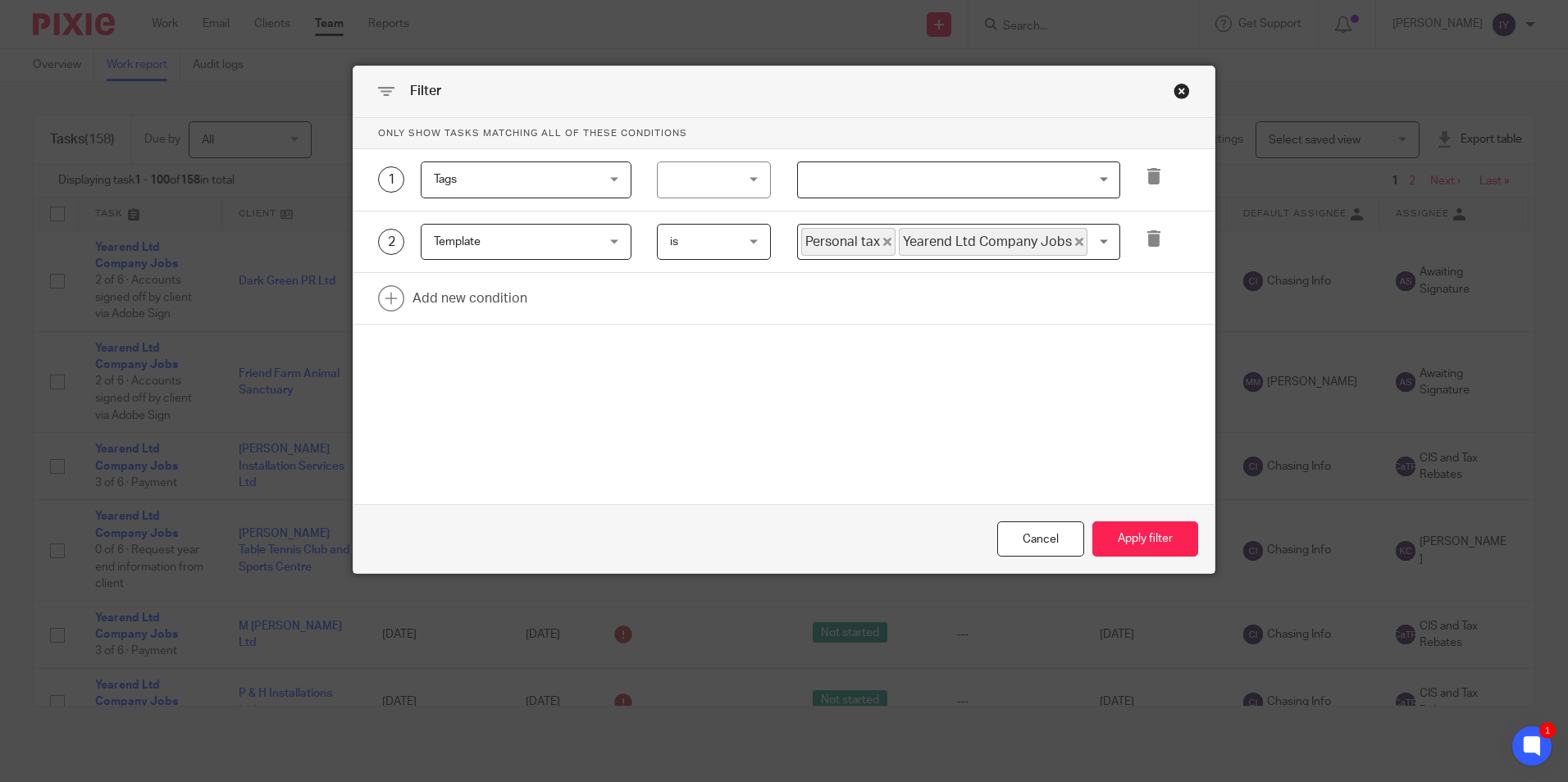
click at [1146, 177] on icon at bounding box center [1154, 176] width 16 height 16
click at [1146, 231] on icon at bounding box center [1154, 239] width 16 height 16
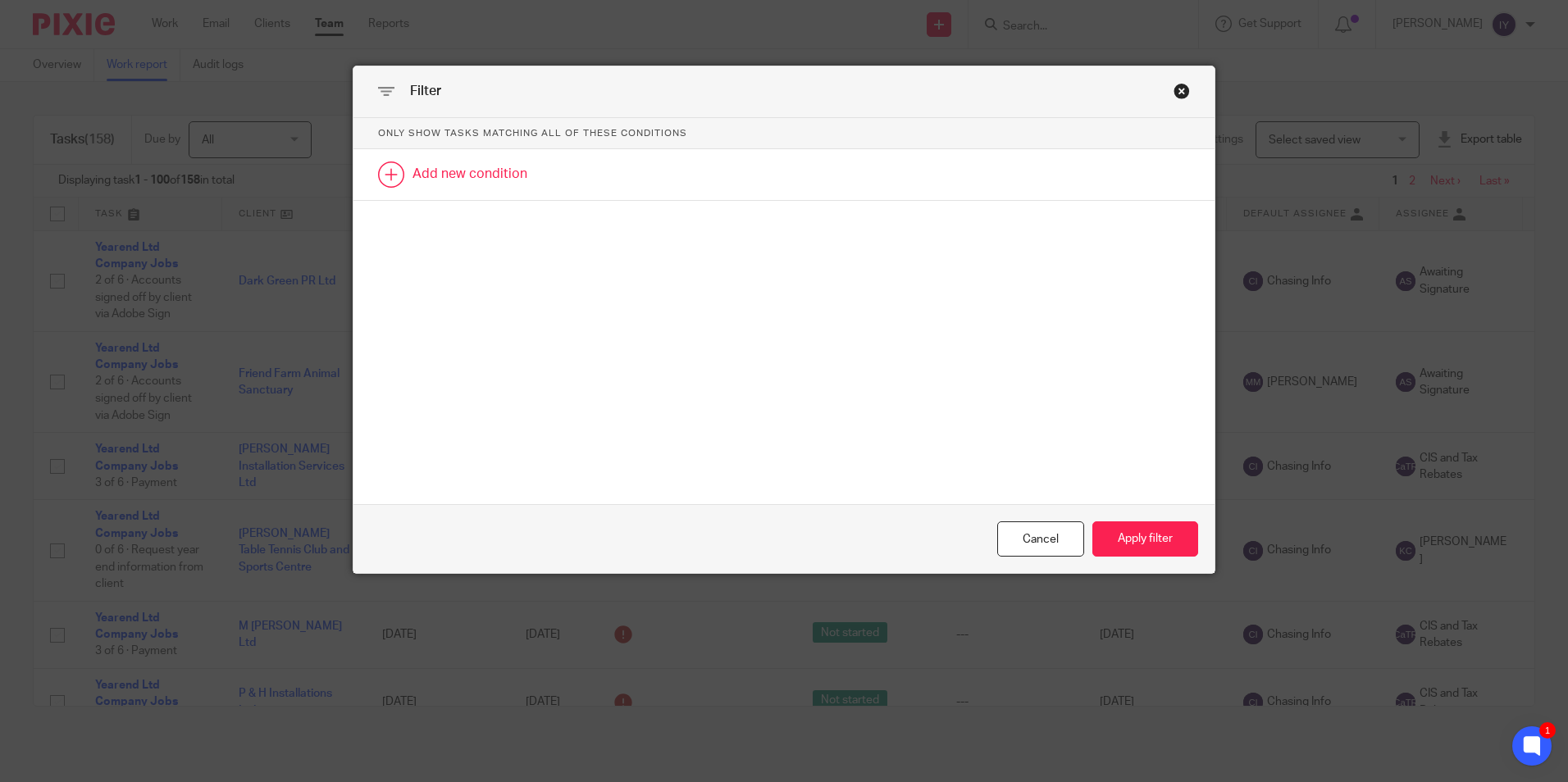
click at [556, 180] on link at bounding box center [784, 174] width 861 height 51
click at [576, 191] on div "Field" at bounding box center [513, 179] width 158 height 35
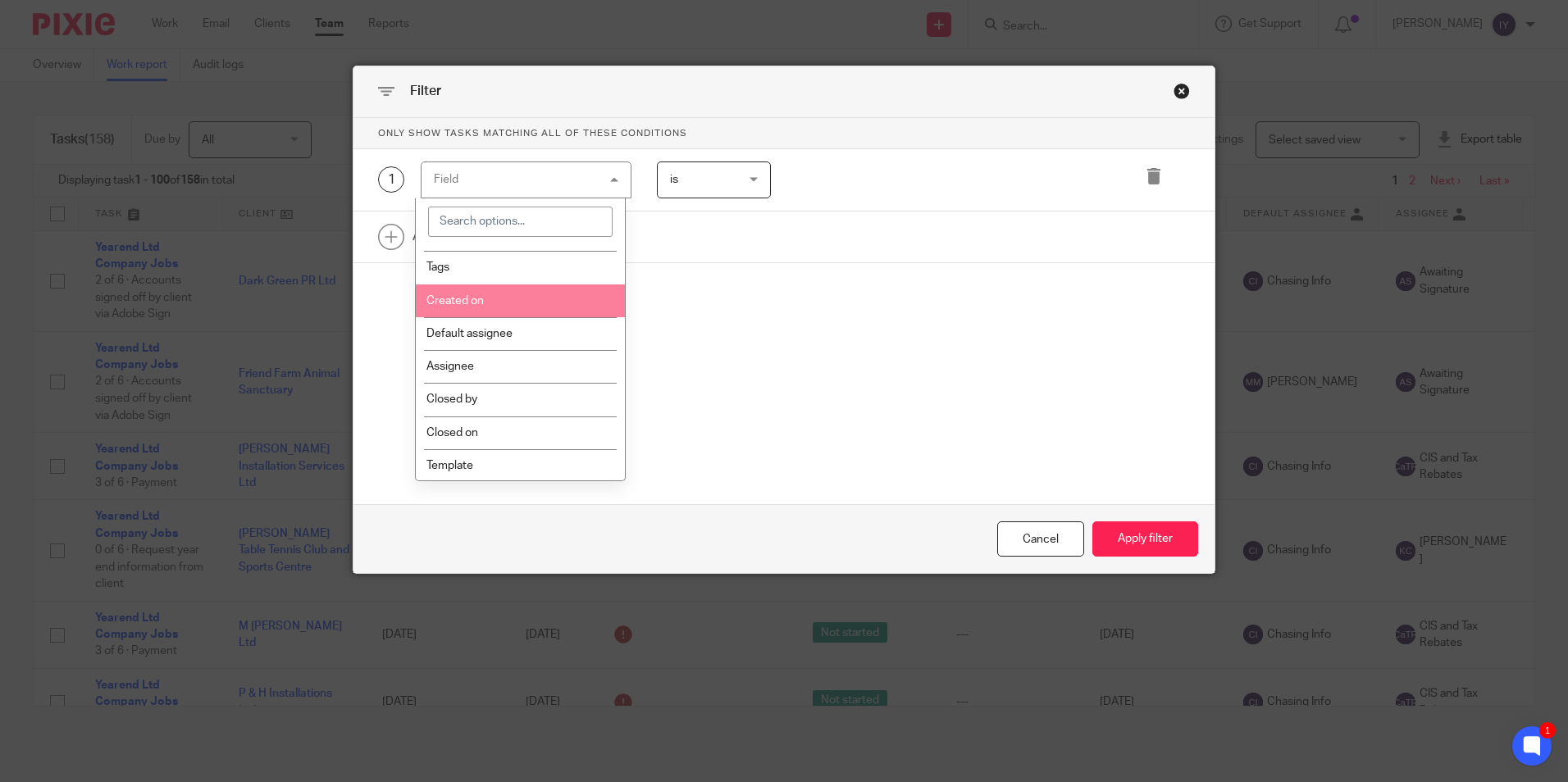
scroll to position [328, 0]
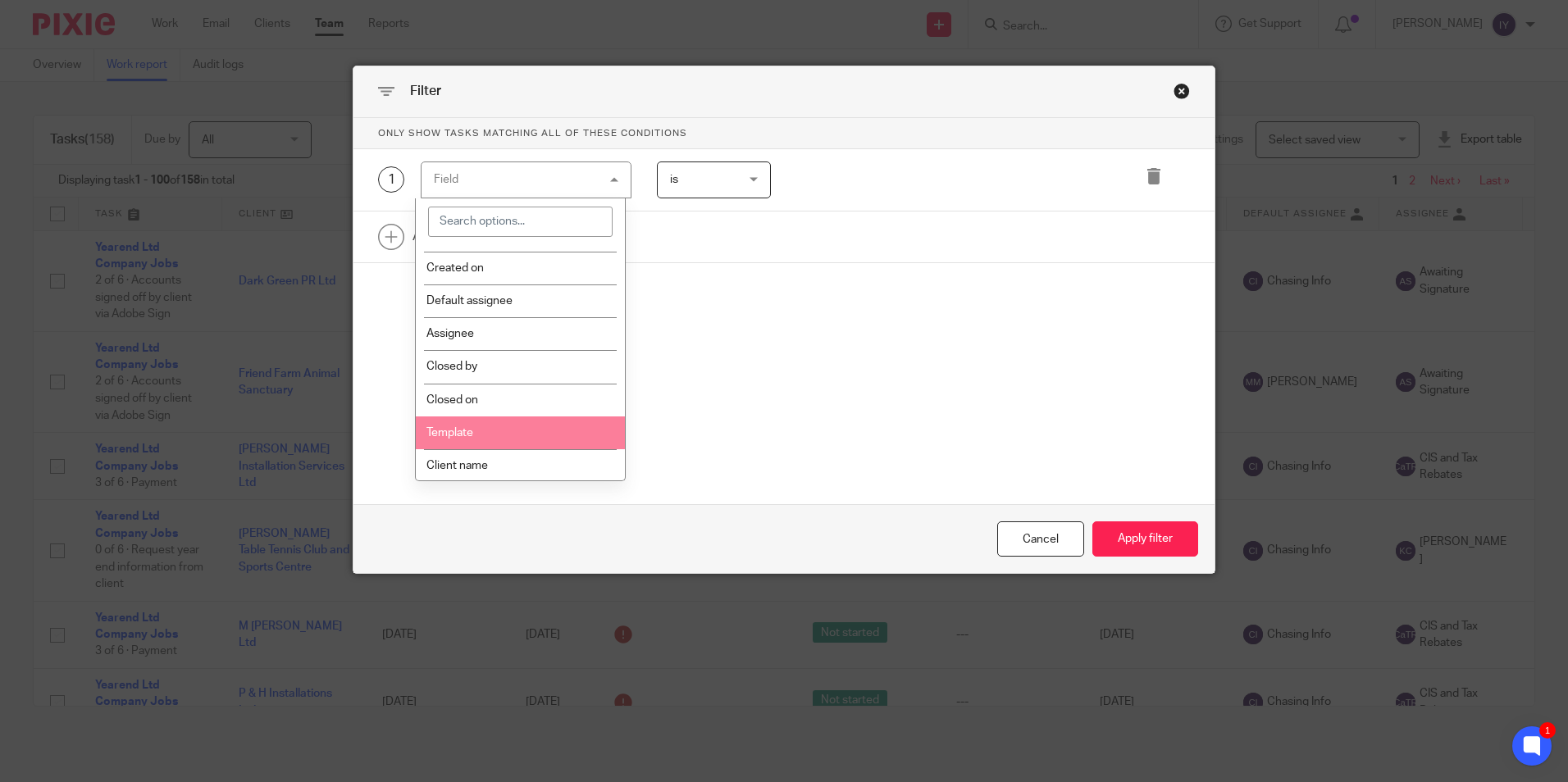
click at [551, 431] on li "Template" at bounding box center [521, 433] width 209 height 33
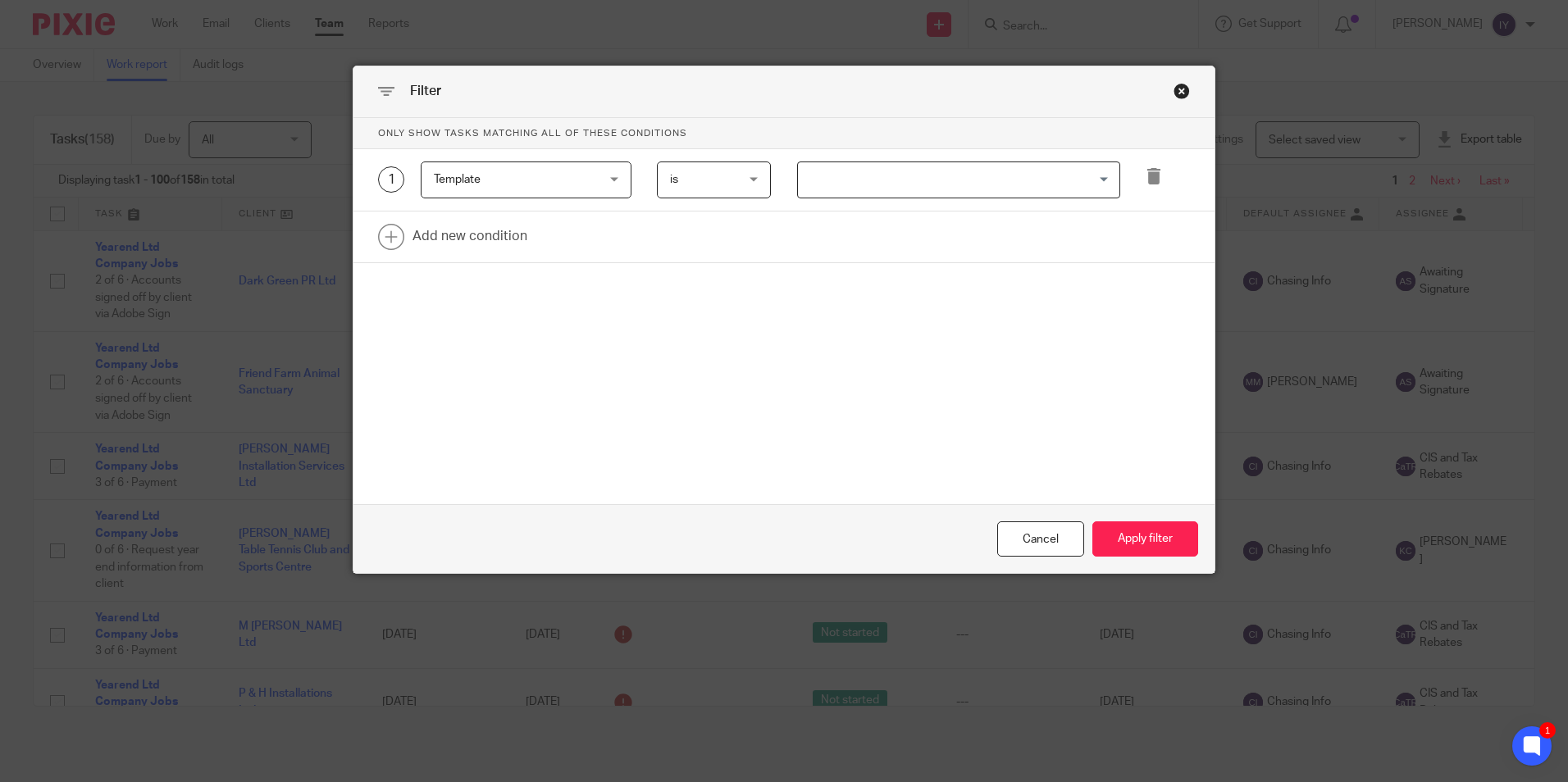
click at [847, 169] on input "Search for option" at bounding box center [955, 180] width 310 height 28
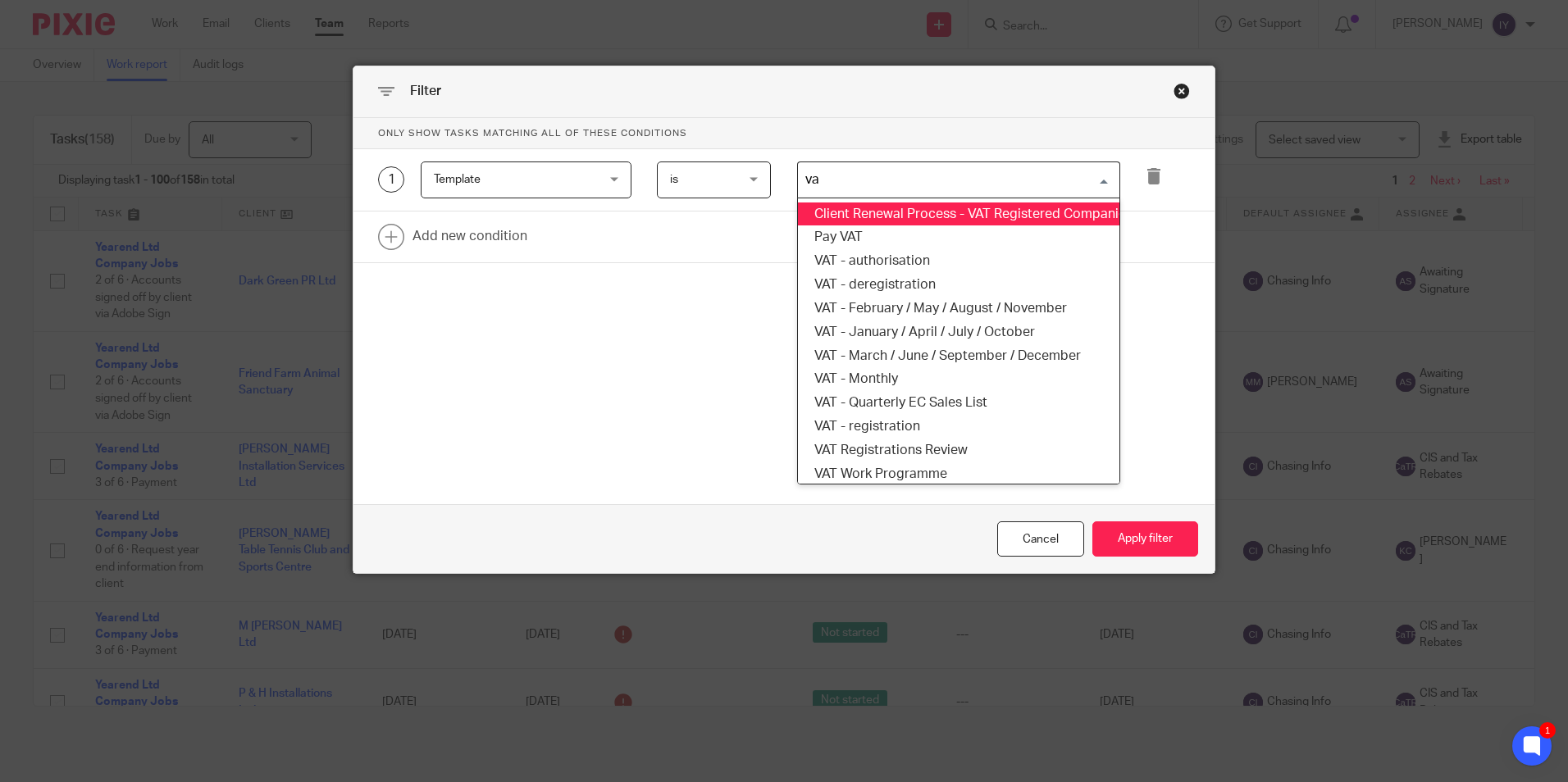
type input "vat"
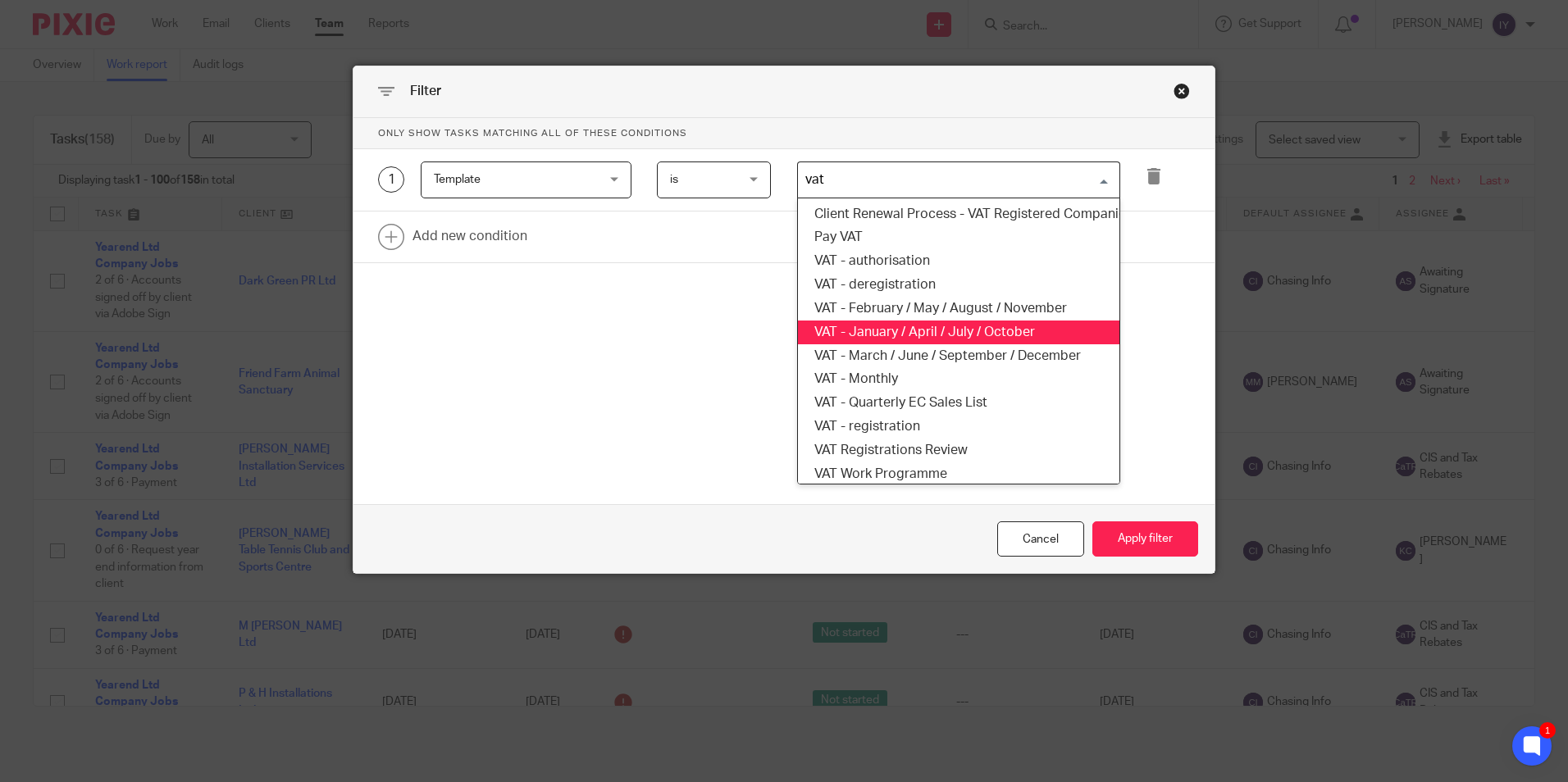
click at [1009, 337] on li "VAT - January / April / July / October" at bounding box center [959, 332] width 322 height 24
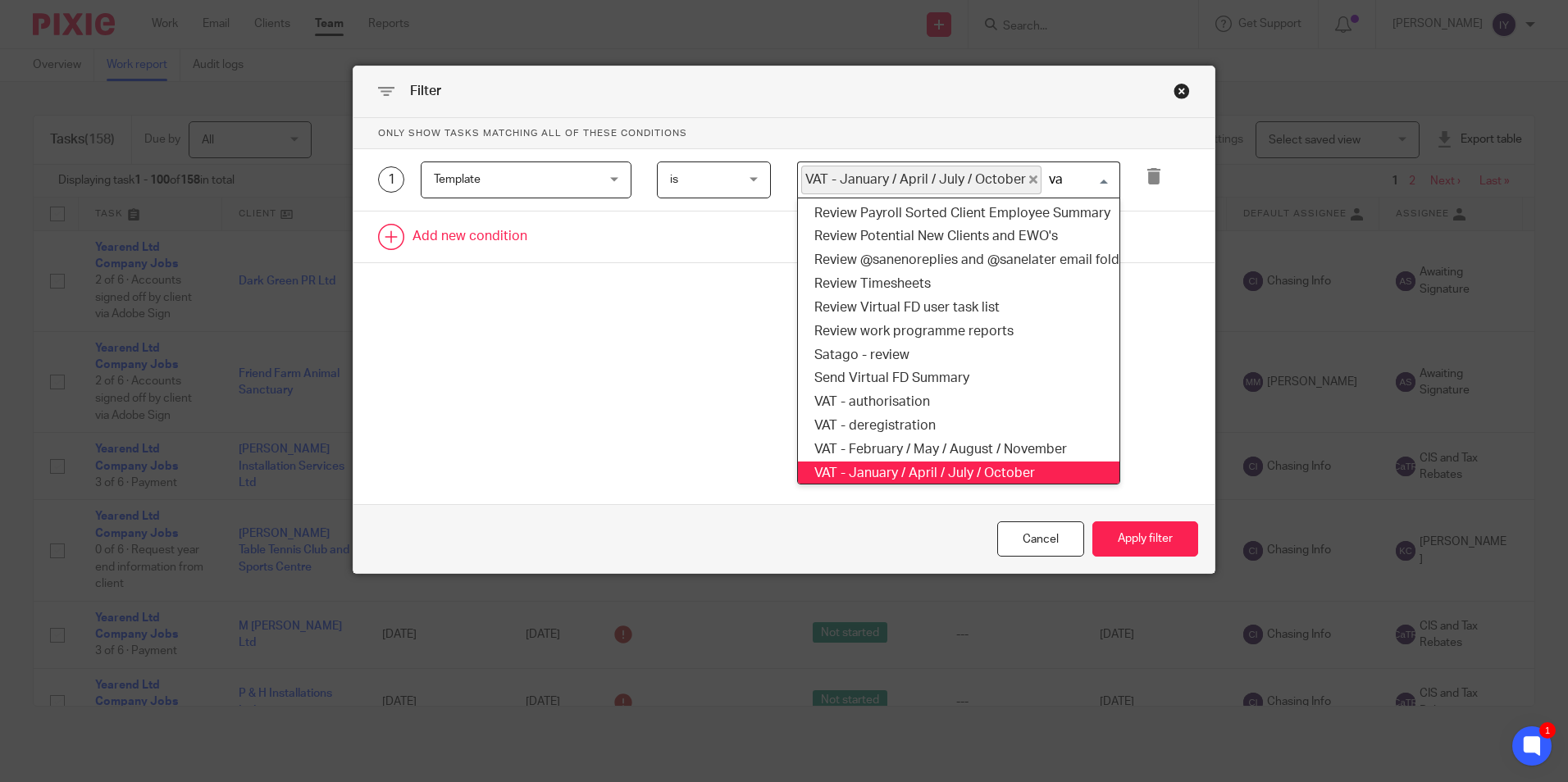
scroll to position [4, 0]
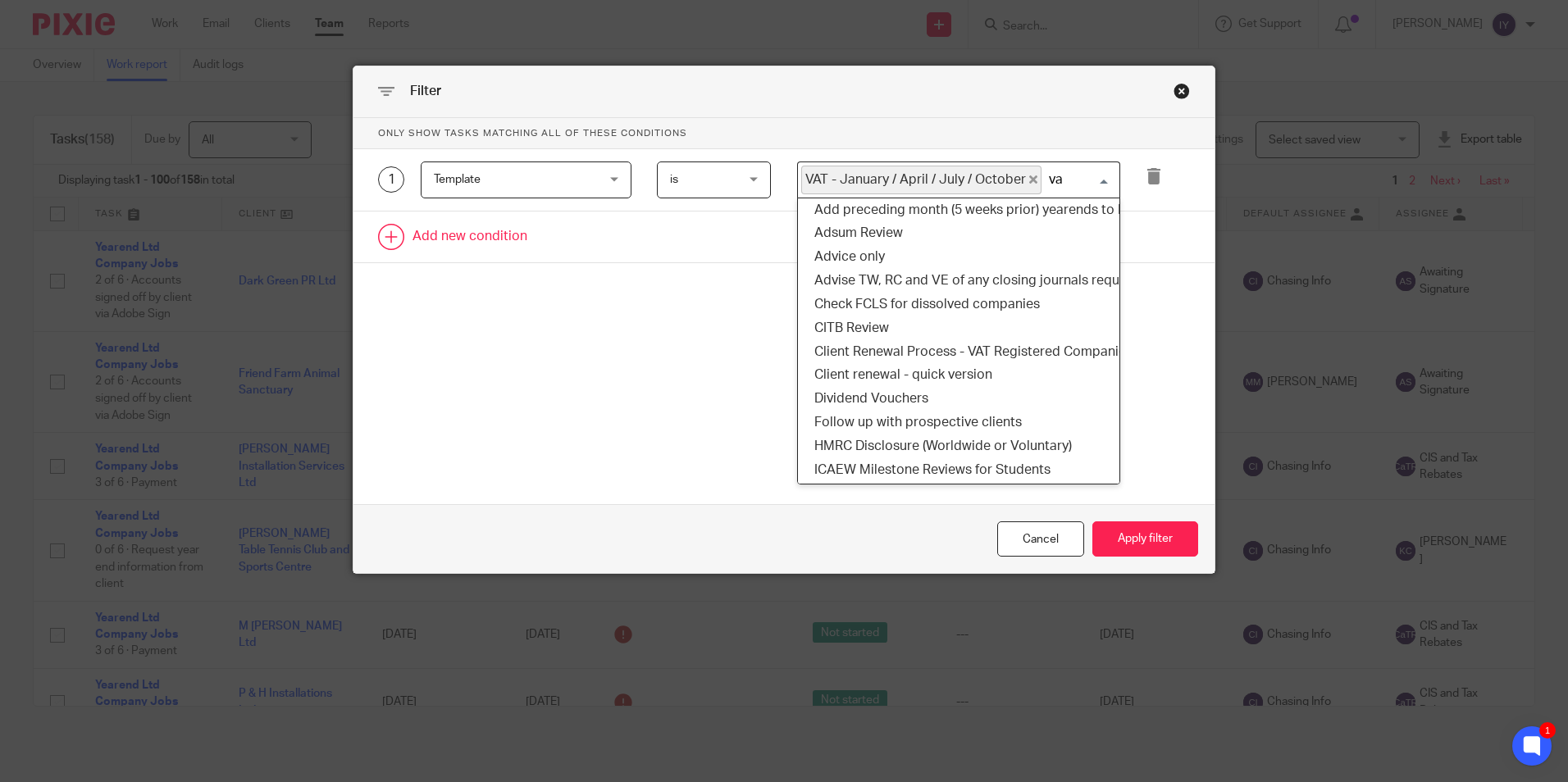
type input "vat"
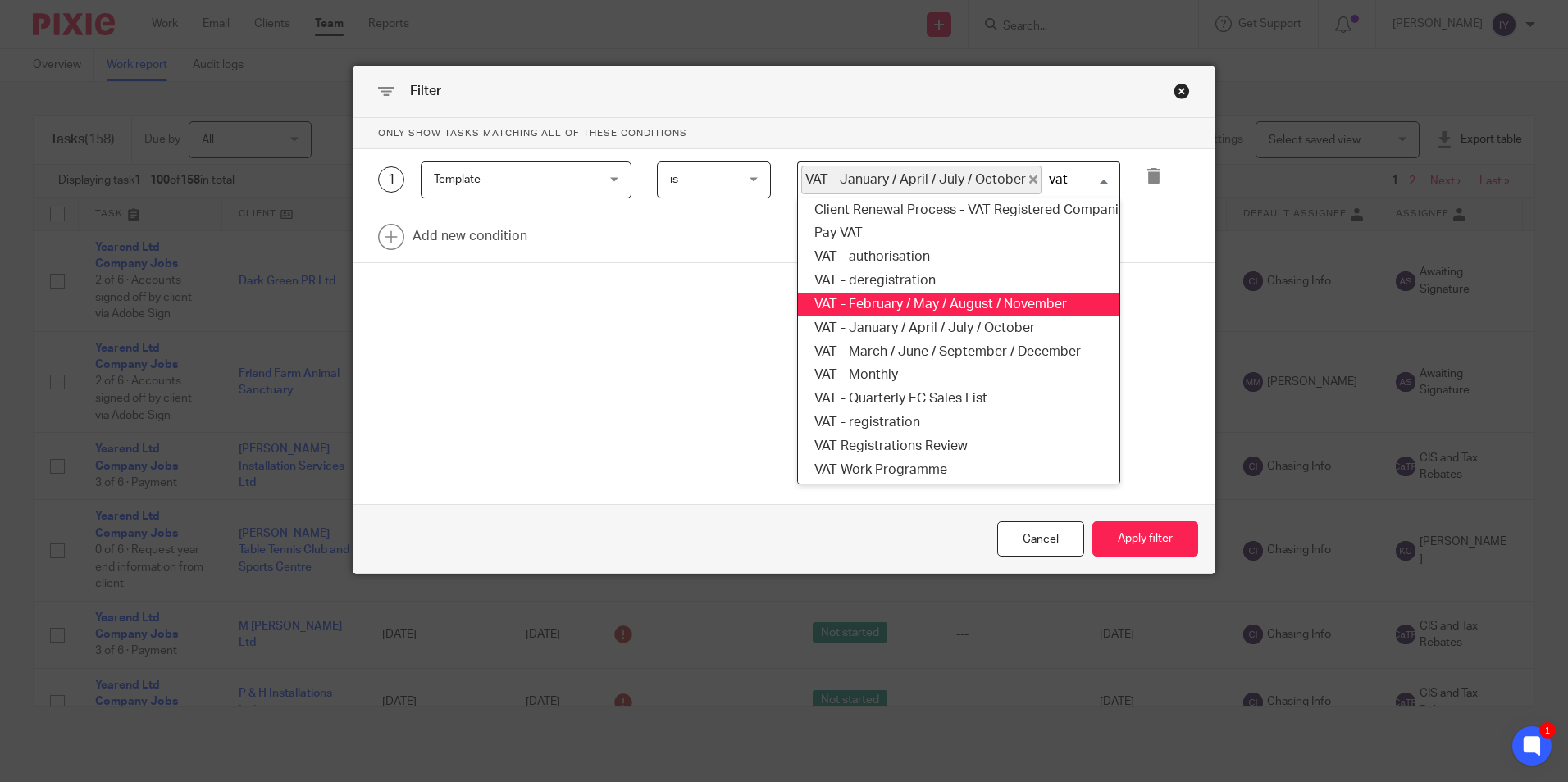
click at [985, 293] on li "VAT - February / May / August / November" at bounding box center [959, 304] width 322 height 24
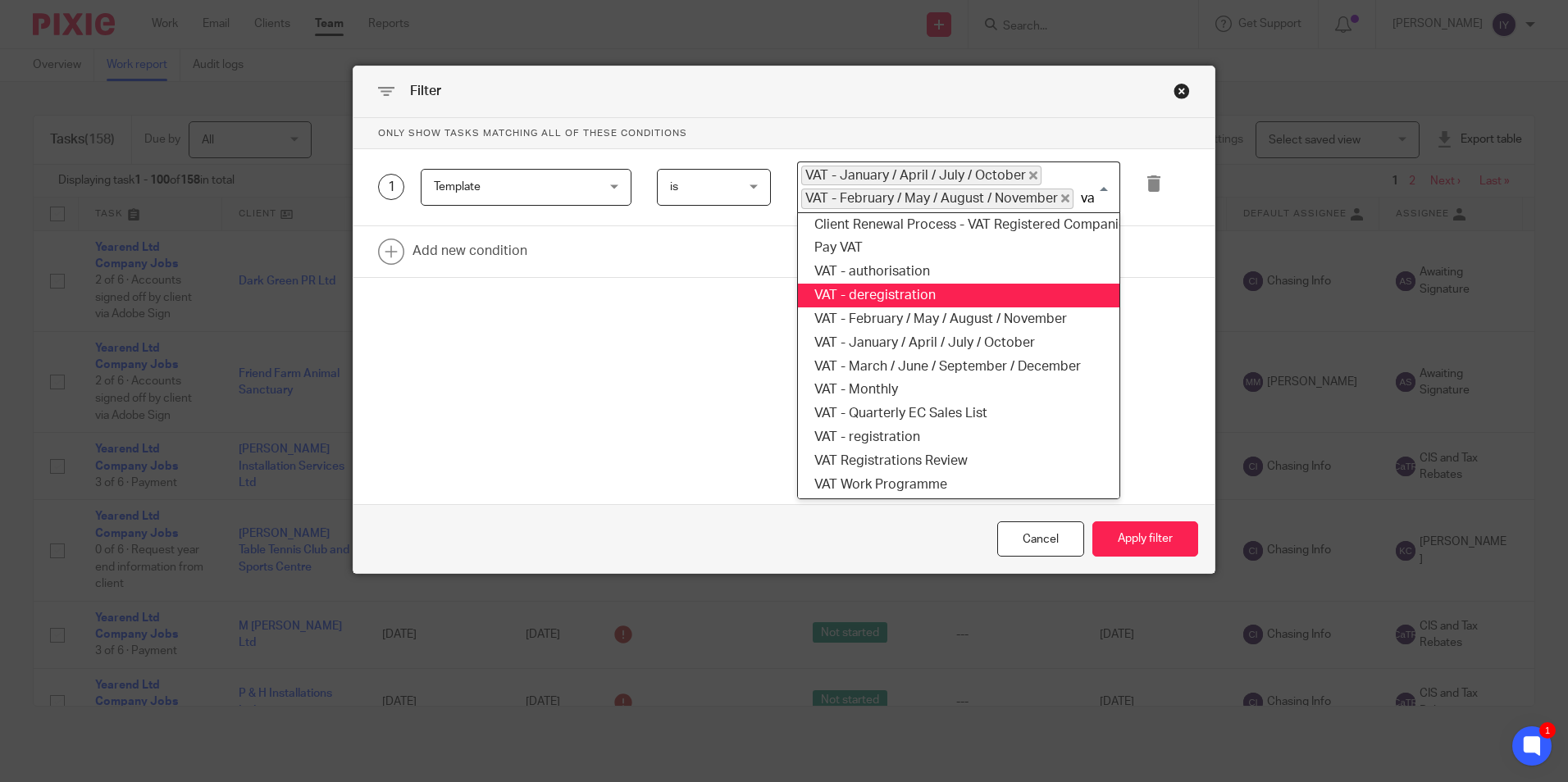
type input "vat"
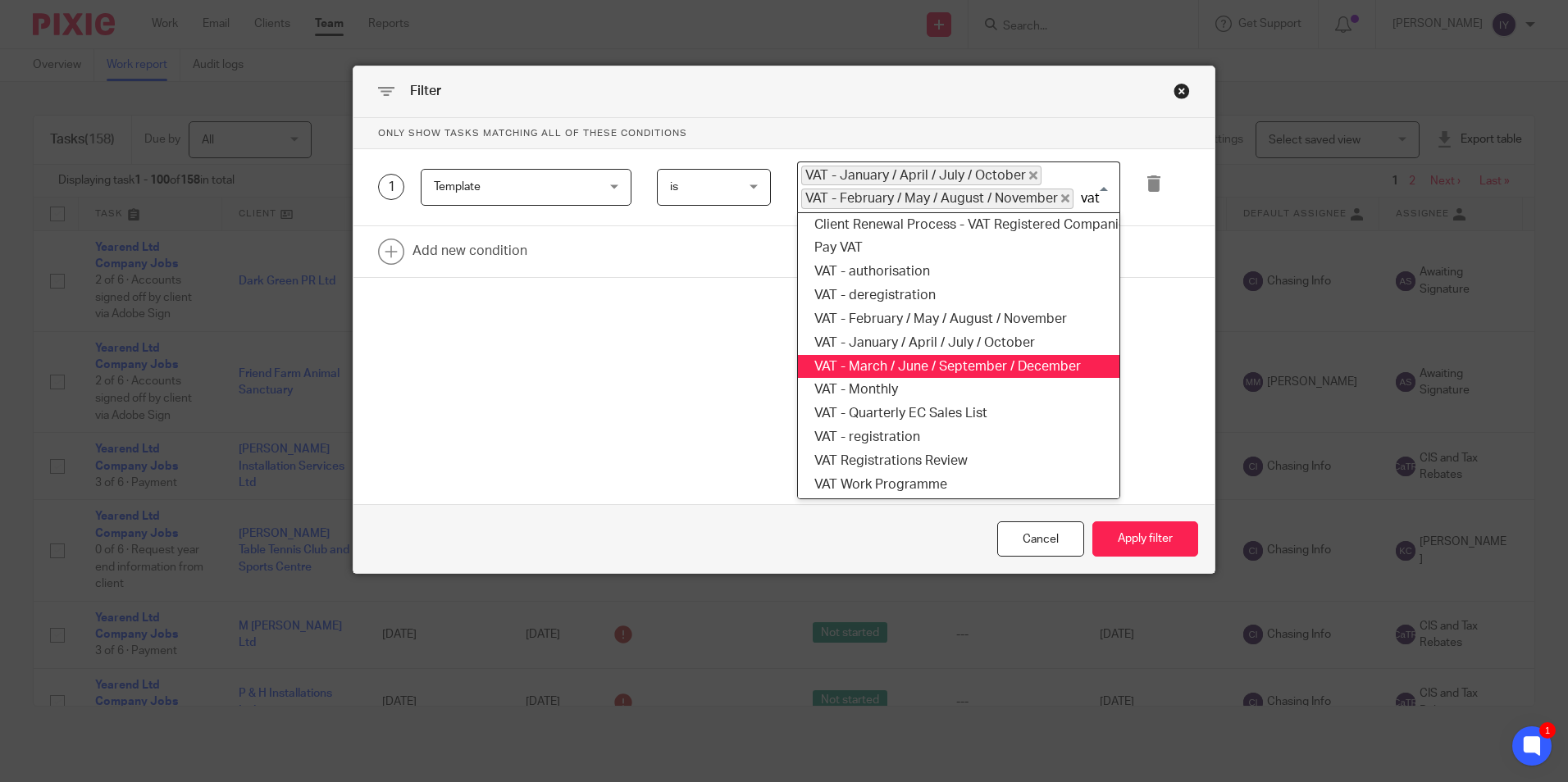
click at [1051, 362] on li "VAT - March / June / September / December" at bounding box center [959, 366] width 322 height 24
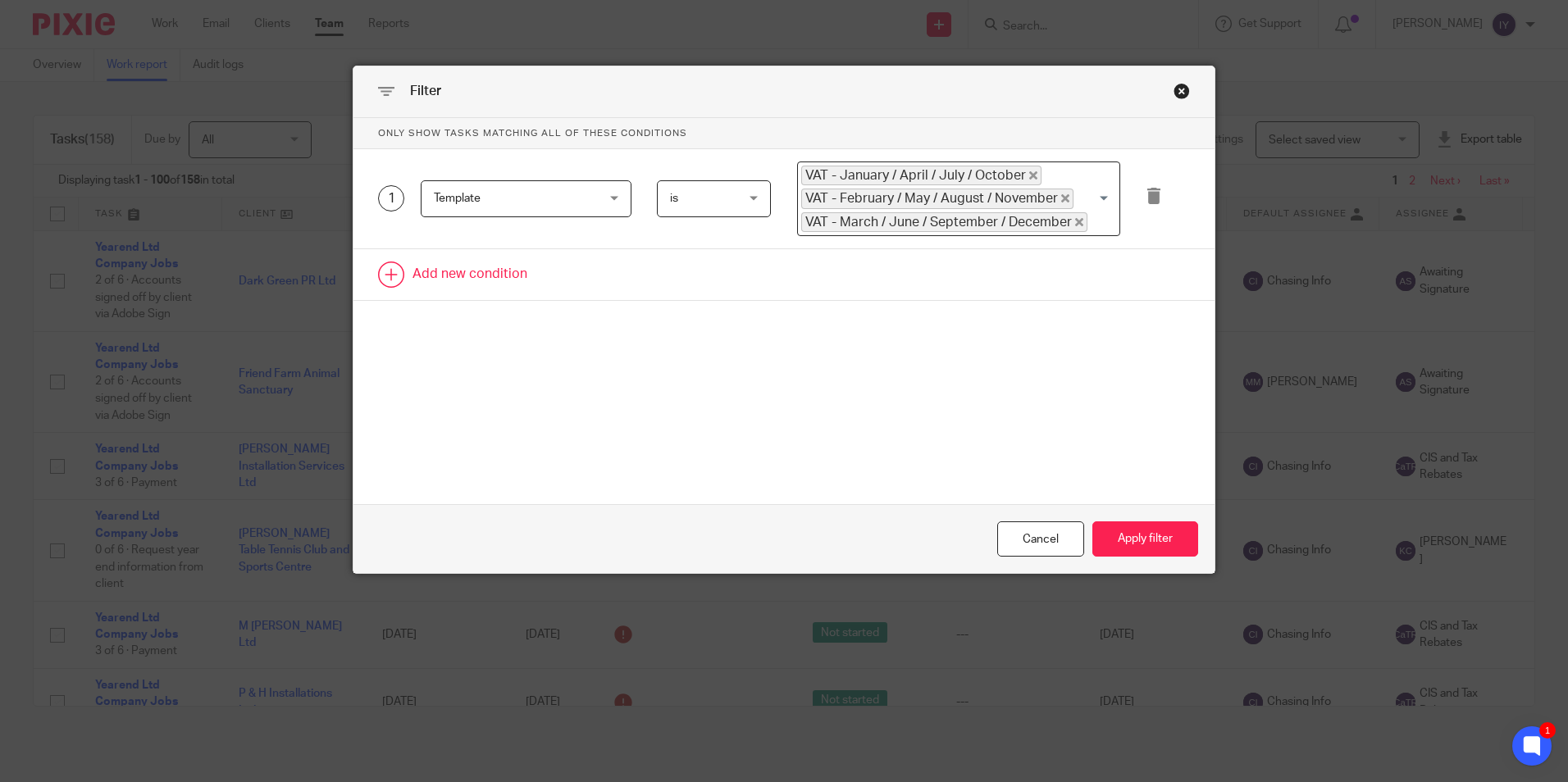
click at [478, 273] on link at bounding box center [784, 274] width 861 height 51
click at [478, 273] on div "Field" at bounding box center [513, 279] width 158 height 35
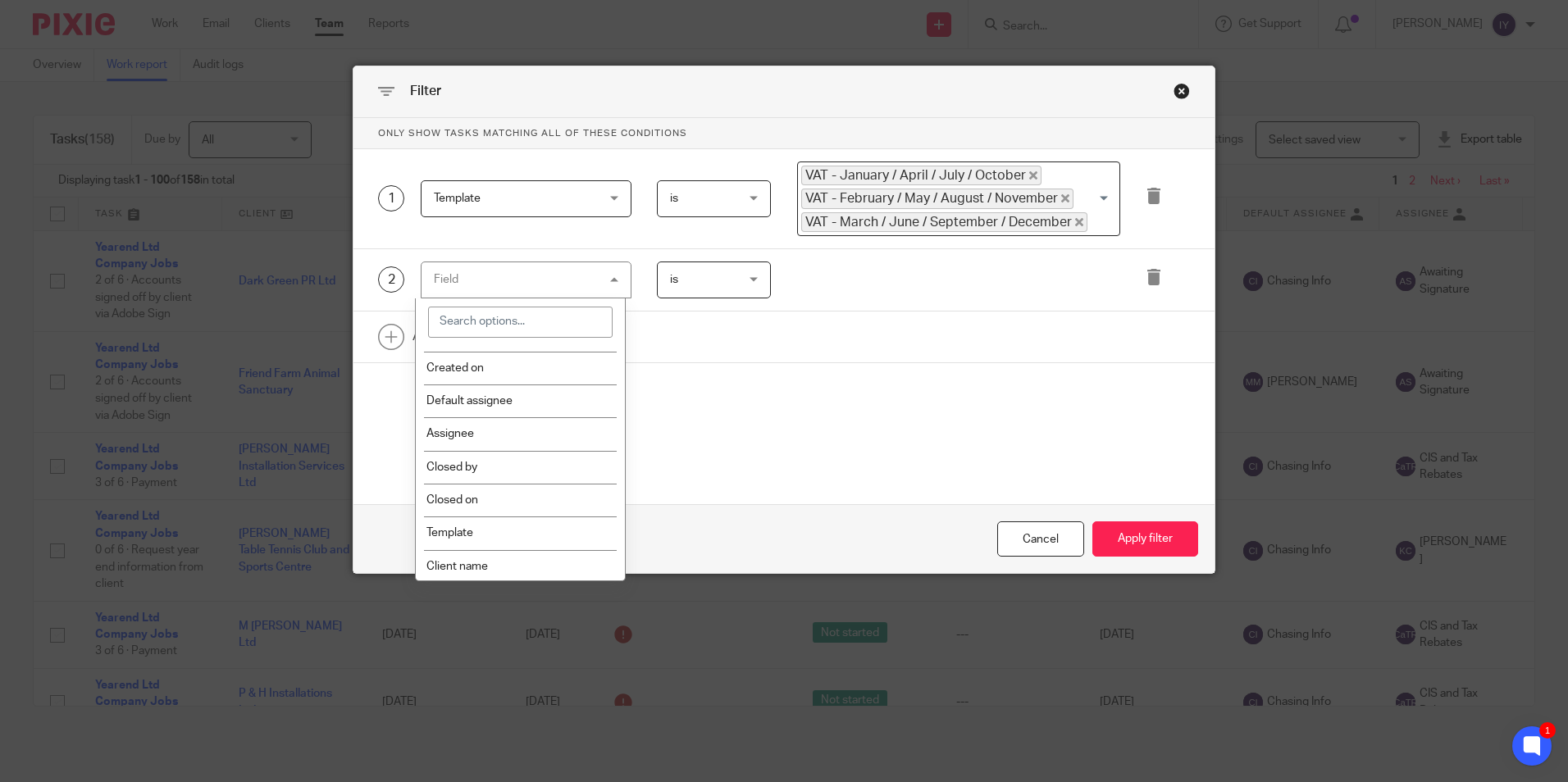
scroll to position [410, 0]
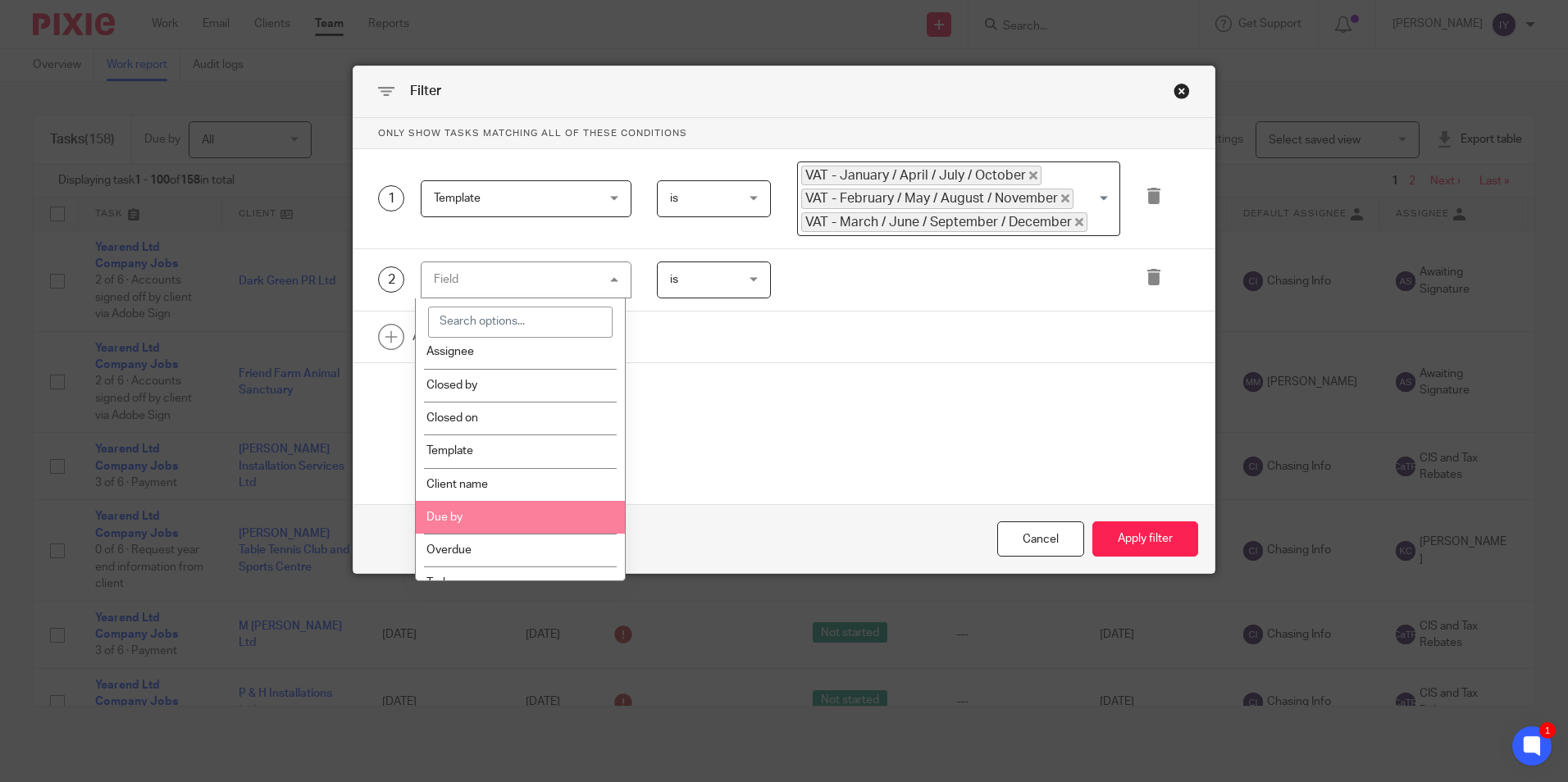
click at [508, 520] on li "Due by" at bounding box center [521, 517] width 209 height 33
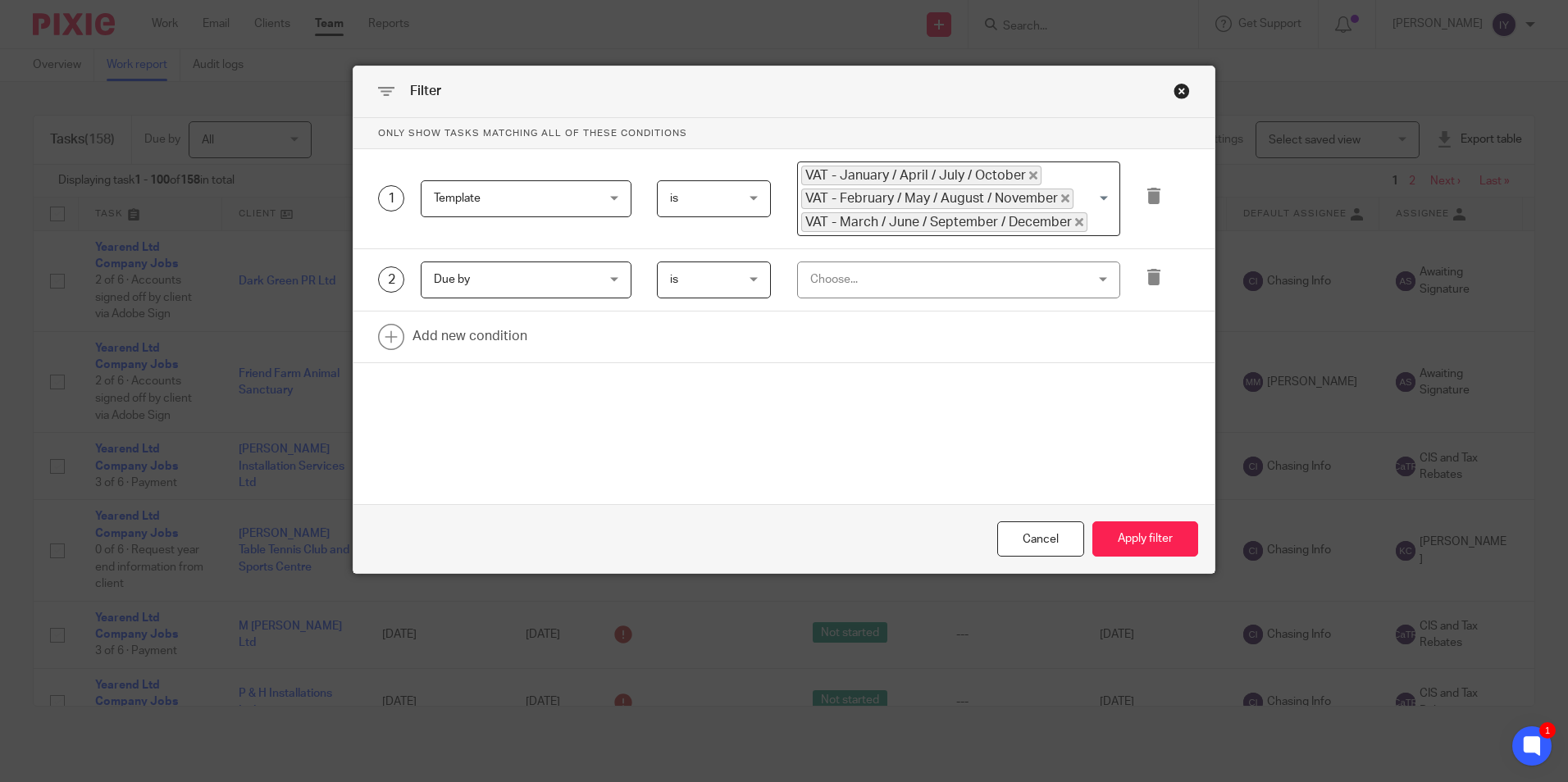
click at [980, 289] on div "Choose..." at bounding box center [934, 279] width 247 height 35
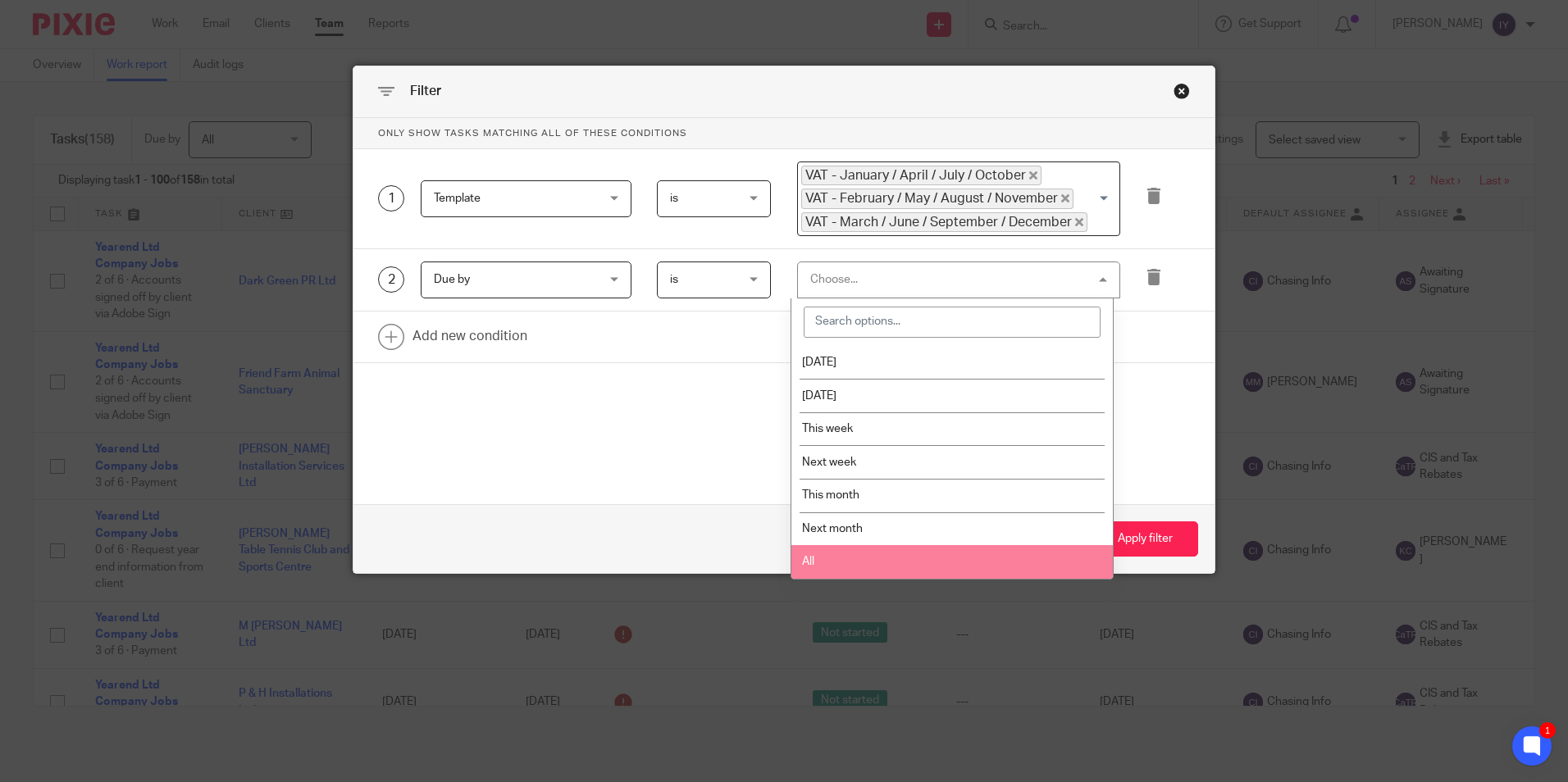
click at [874, 554] on li "All" at bounding box center [952, 562] width 322 height 34
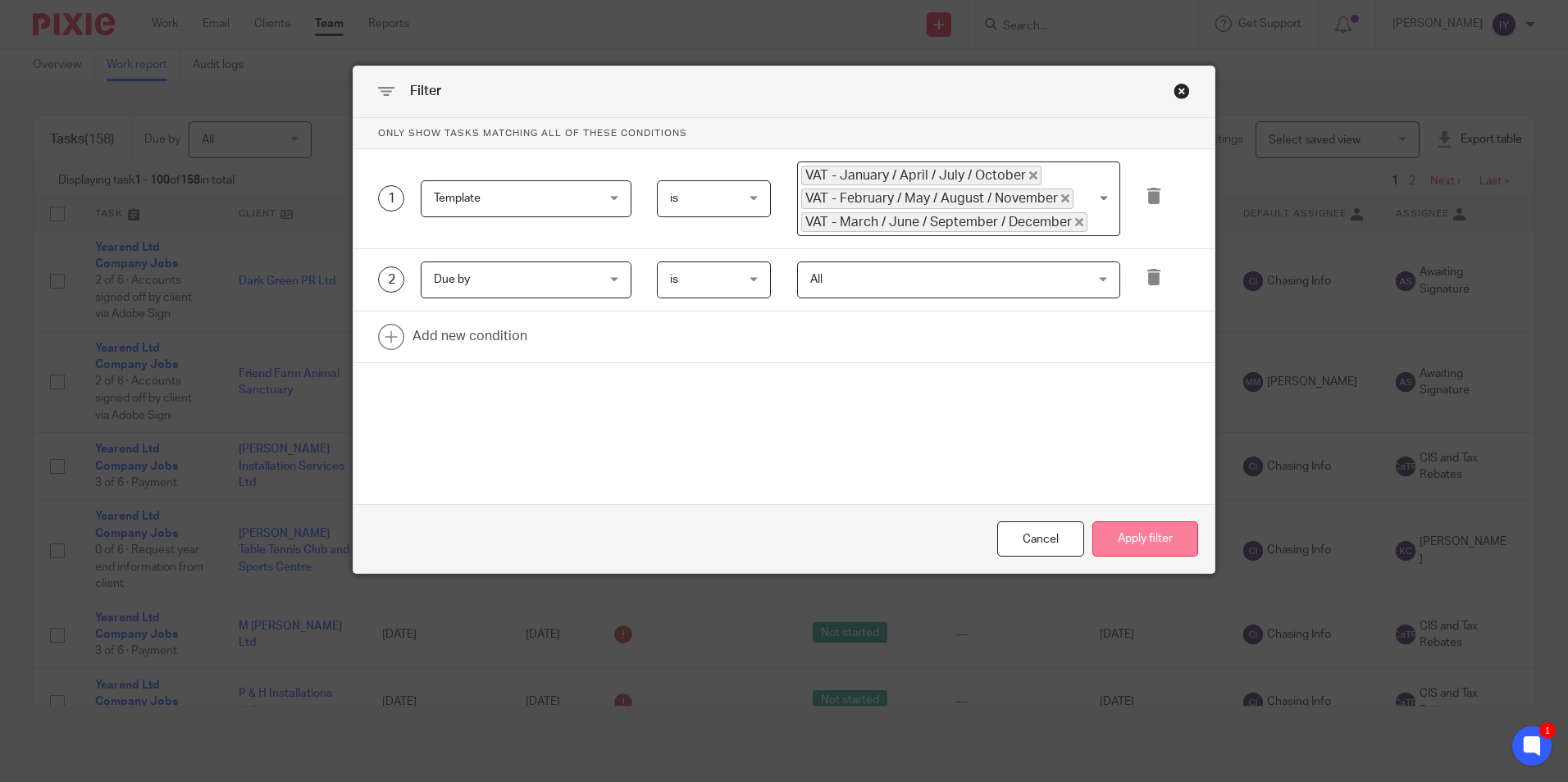
click at [1133, 540] on button "Apply filter" at bounding box center [1145, 539] width 106 height 35
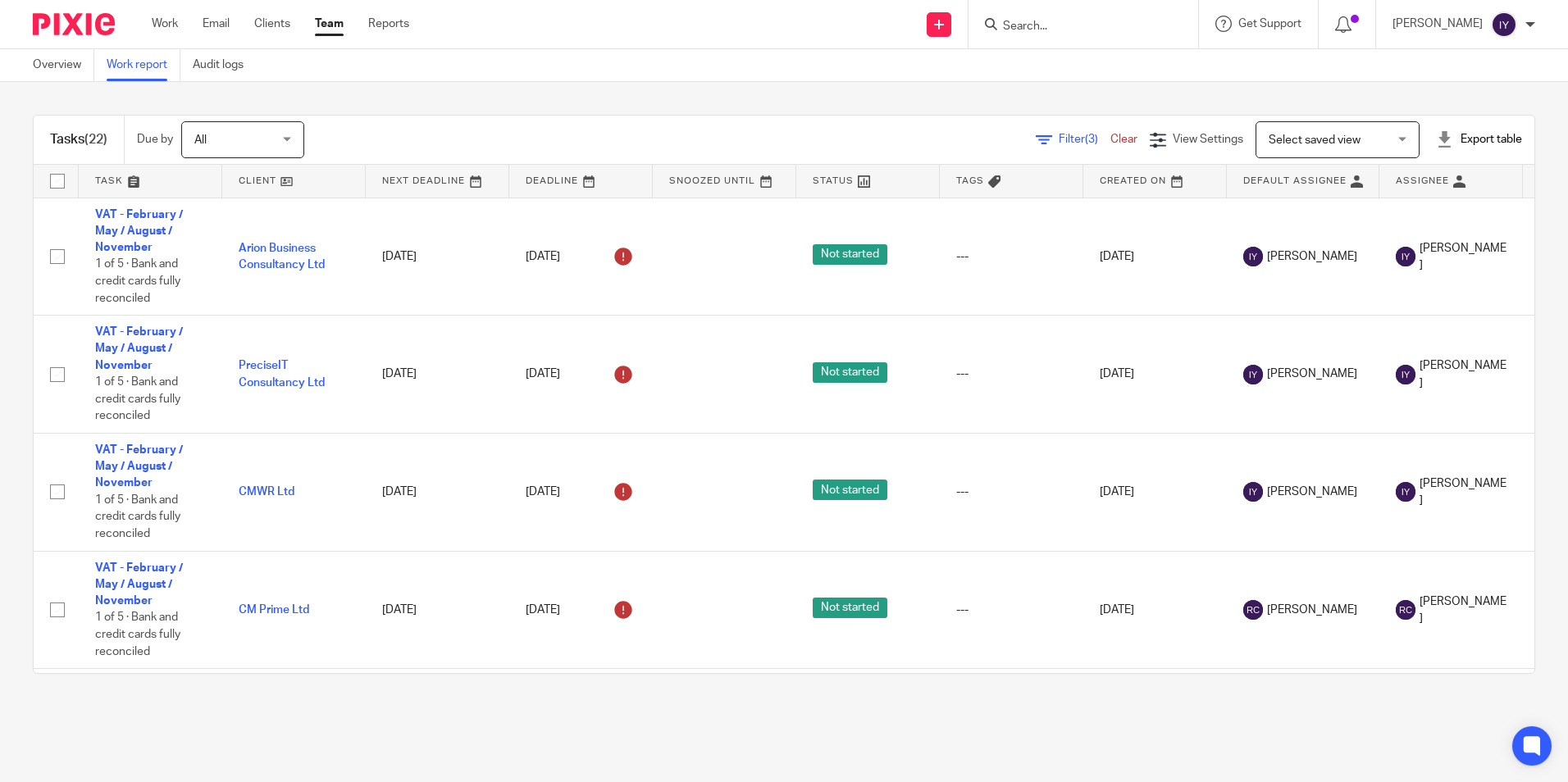
click at [1458, 137] on div "Export table" at bounding box center [1478, 139] width 86 height 16
click at [1415, 195] on link "Excel spreadsheet" at bounding box center [1438, 199] width 95 height 12
click at [1038, 85] on div "Tasks (22) Due by All All Today Tomorrow This week Next week This month Next mo…" at bounding box center [784, 394] width 1568 height 625
click at [169, 22] on link "Work" at bounding box center [165, 24] width 27 height 16
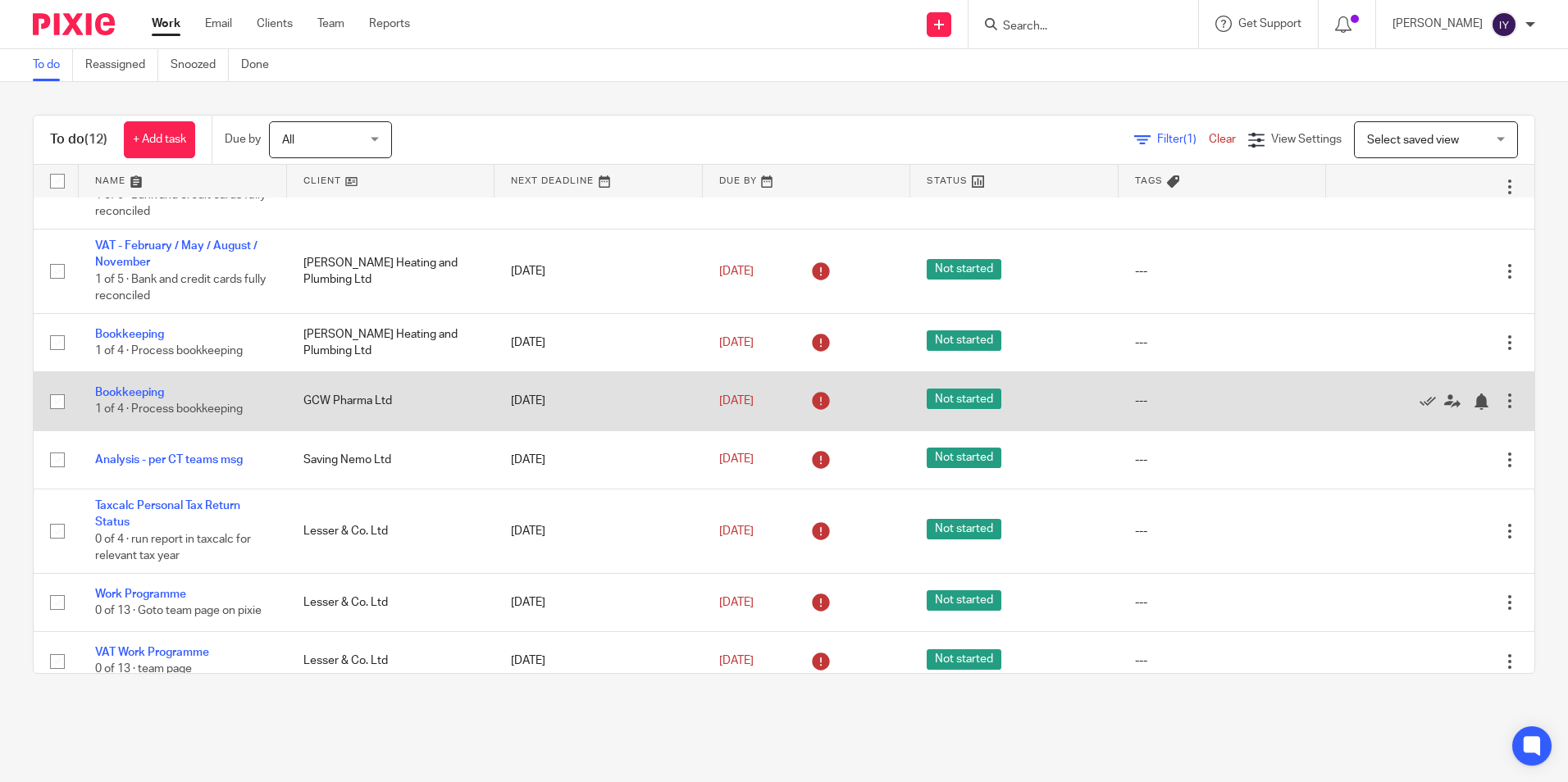
scroll to position [381, 0]
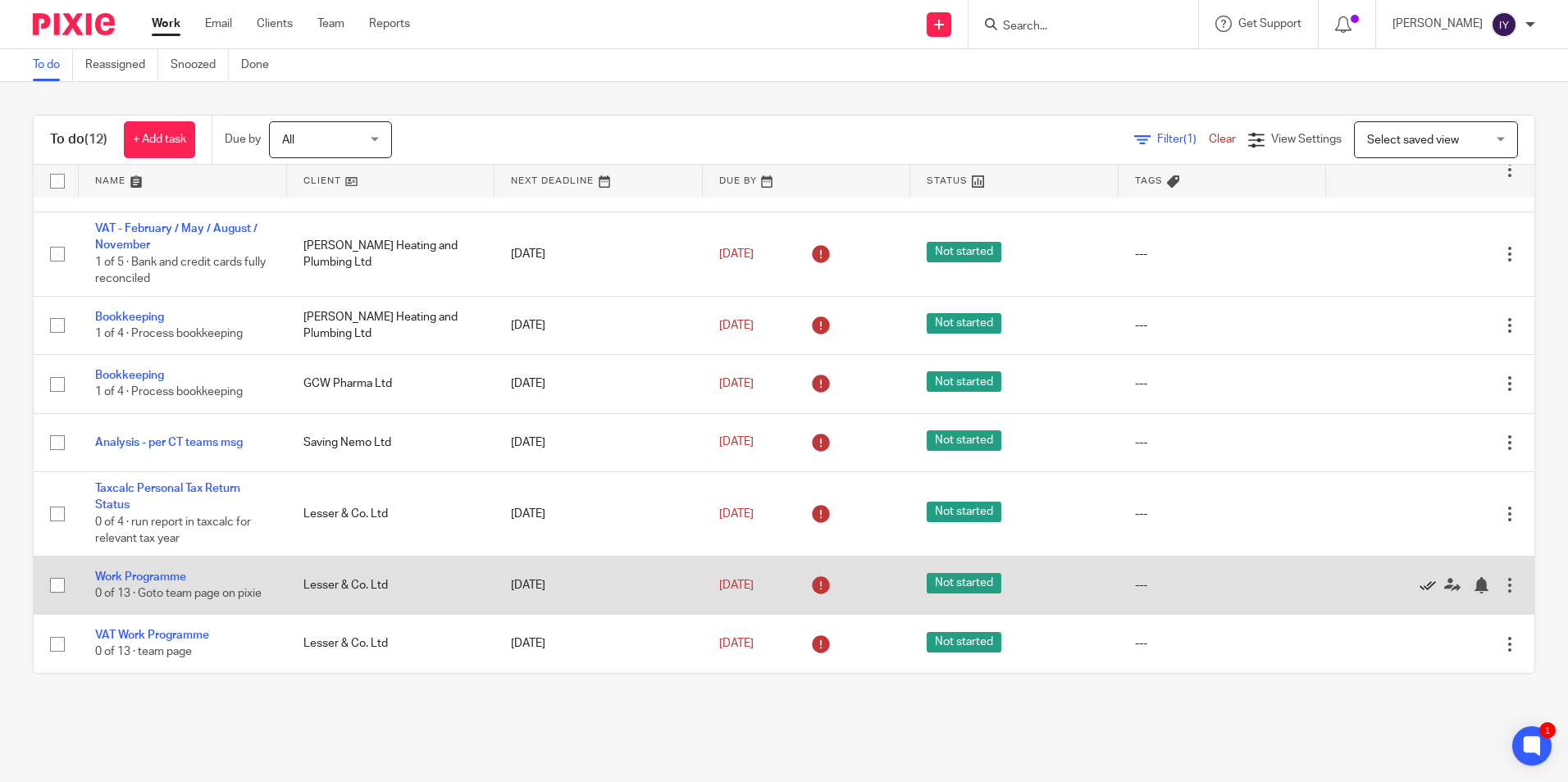
click at [1420, 587] on icon at bounding box center [1428, 585] width 16 height 16
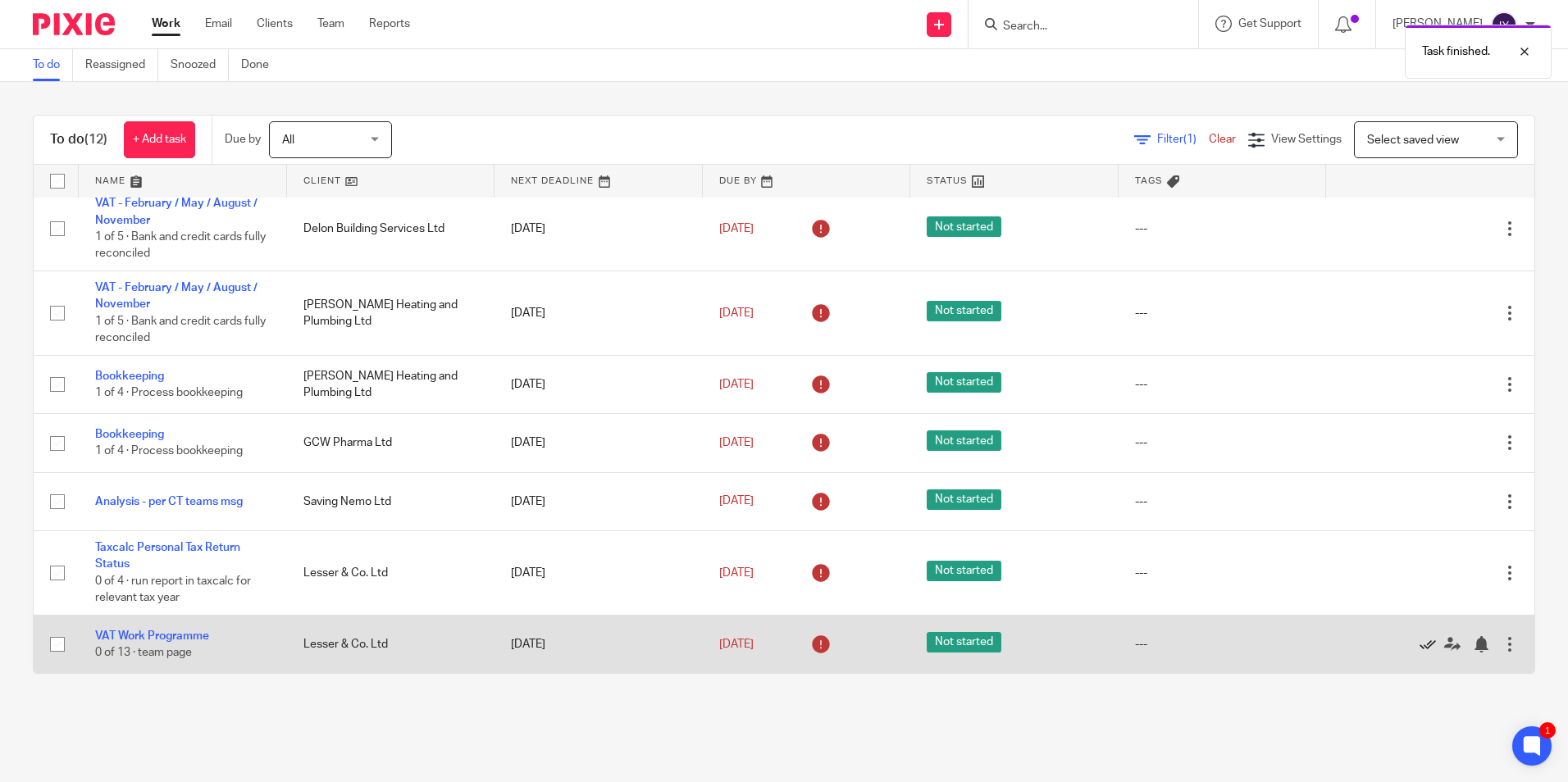
click at [1420, 642] on icon at bounding box center [1428, 645] width 16 height 16
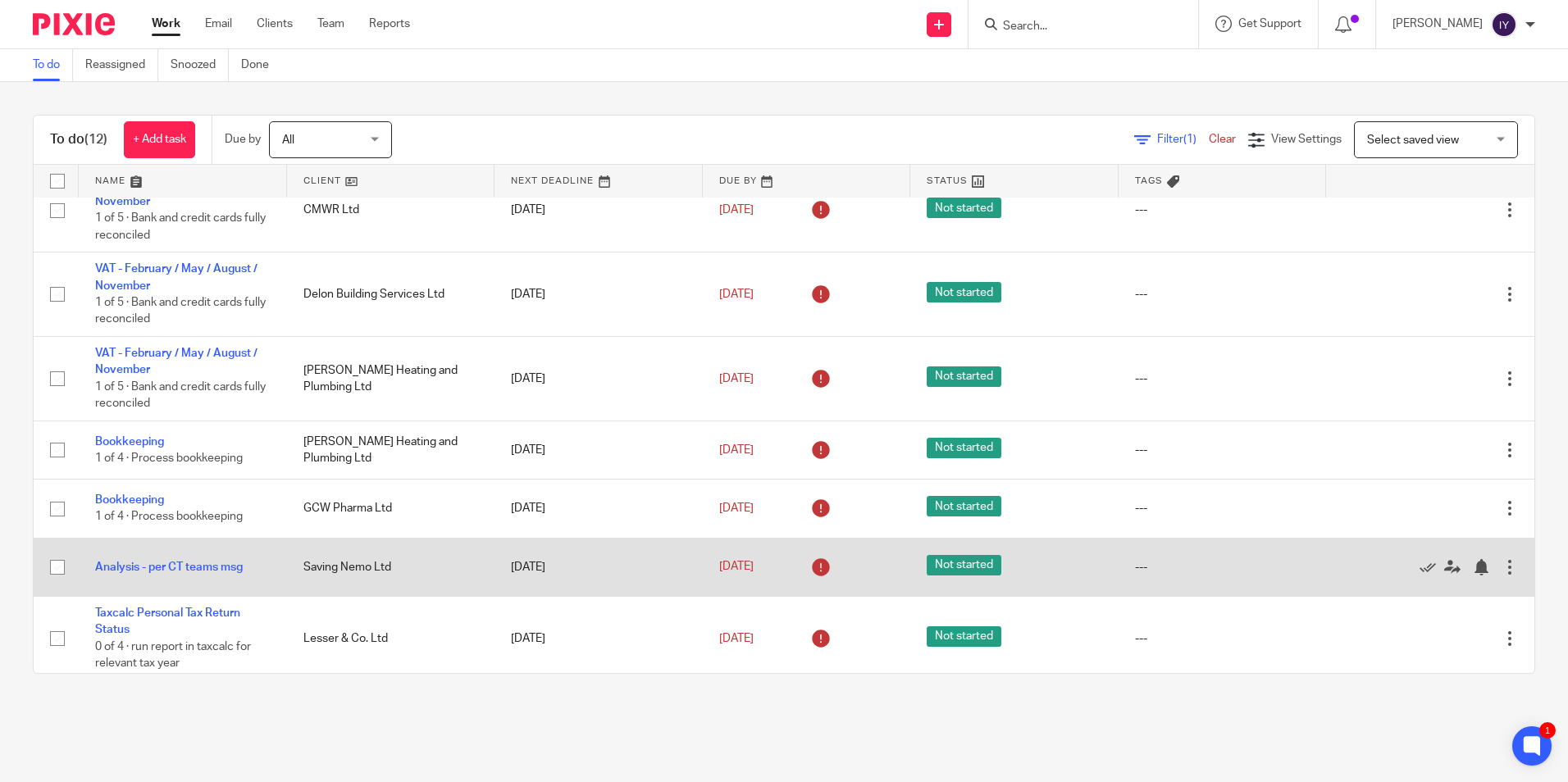
scroll to position [264, 0]
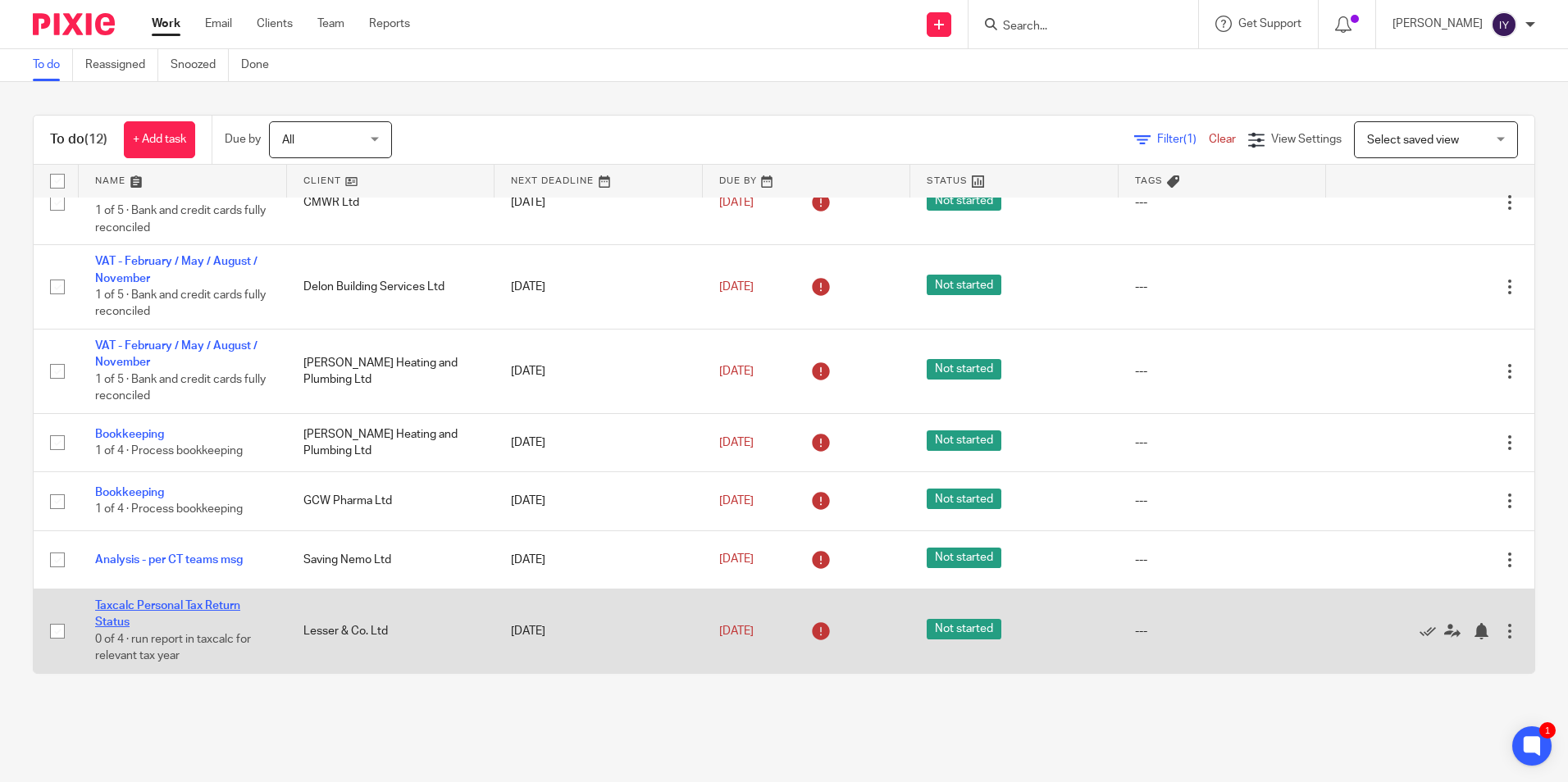
click at [168, 610] on link "Taxcalc Personal Tax Return Status" at bounding box center [168, 614] width 145 height 27
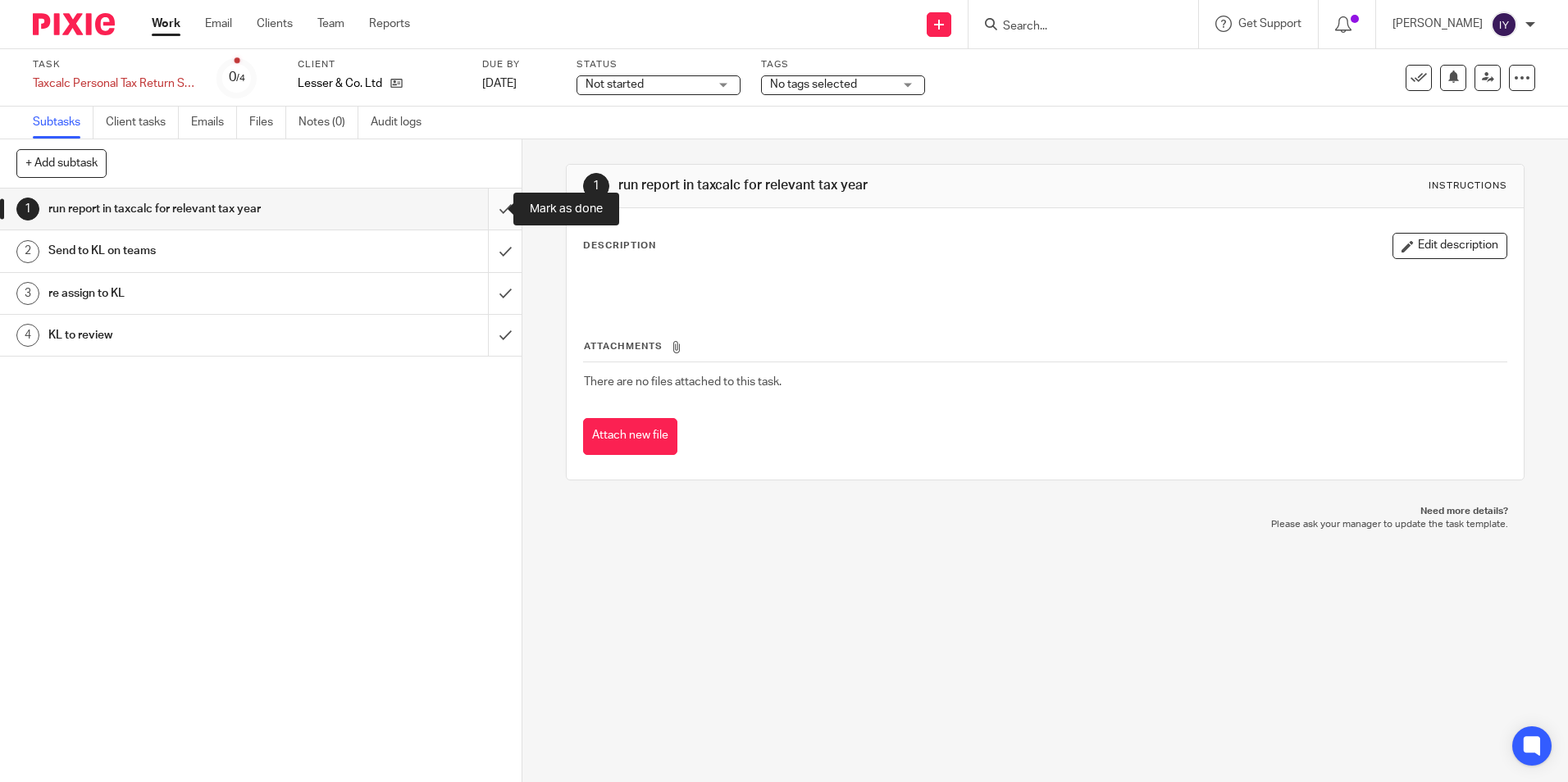
click at [487, 211] on input "submit" at bounding box center [261, 209] width 521 height 41
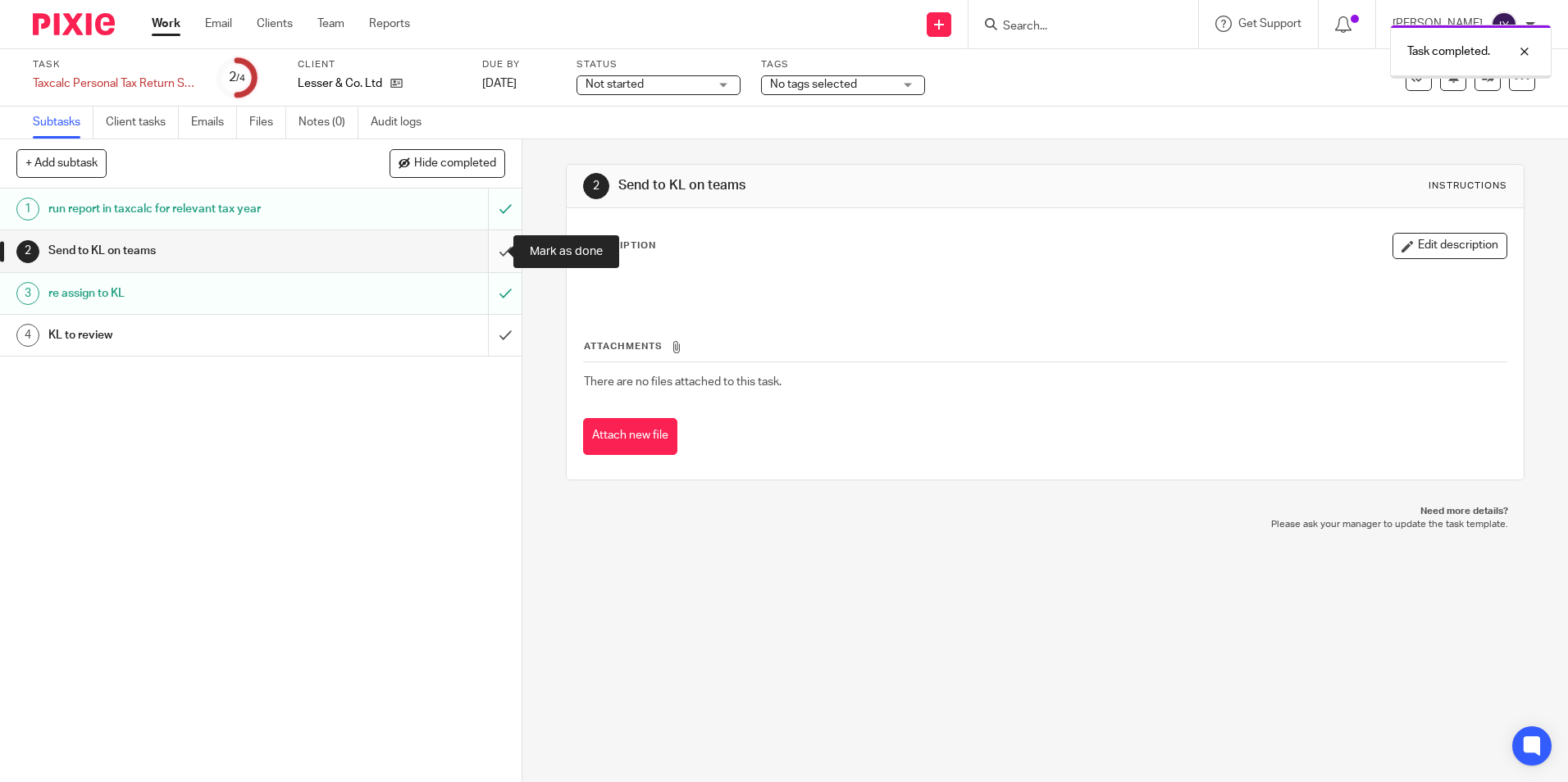
click at [492, 251] on input "submit" at bounding box center [261, 251] width 521 height 41
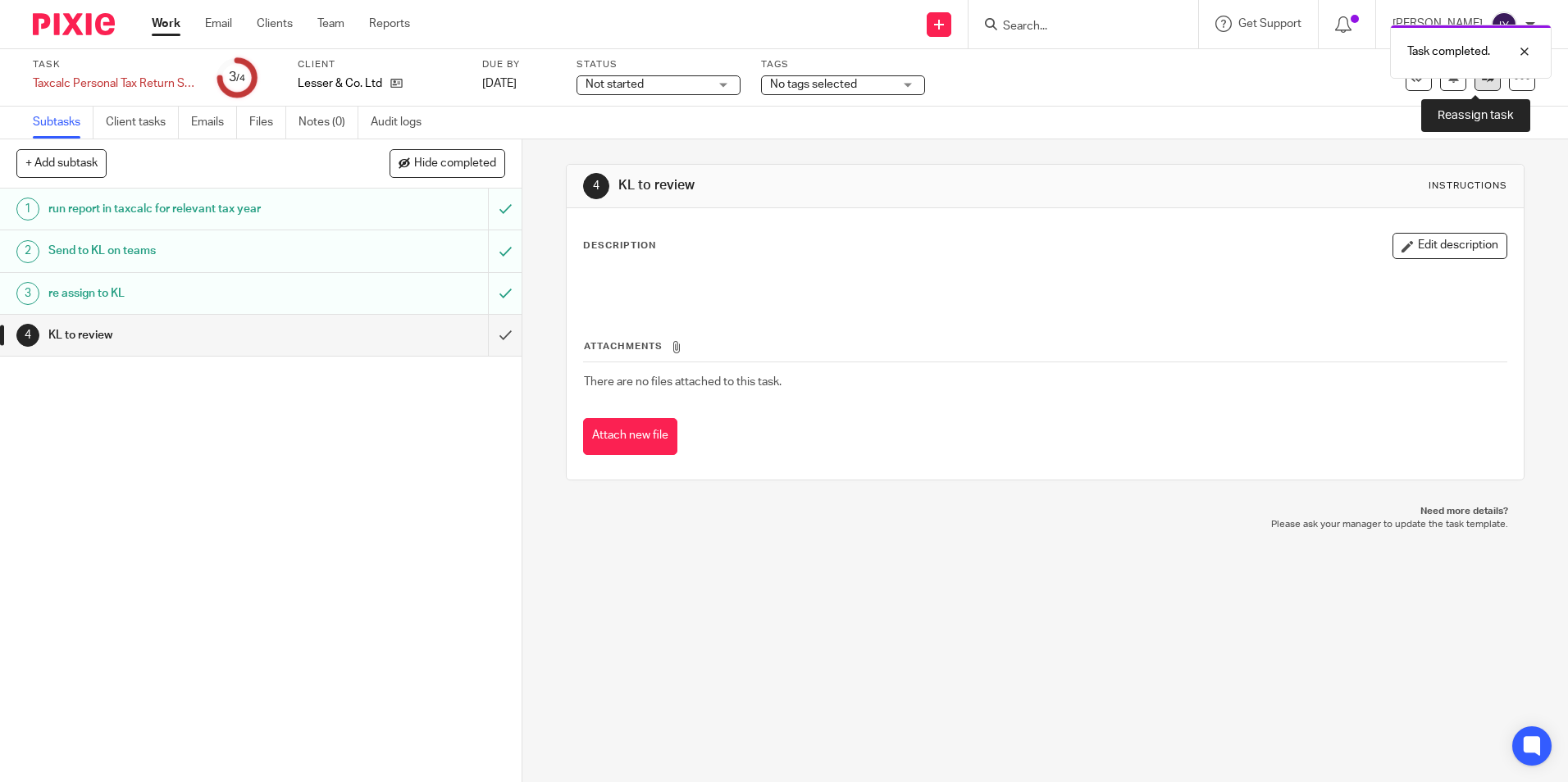
click at [1482, 82] on icon at bounding box center [1488, 77] width 12 height 12
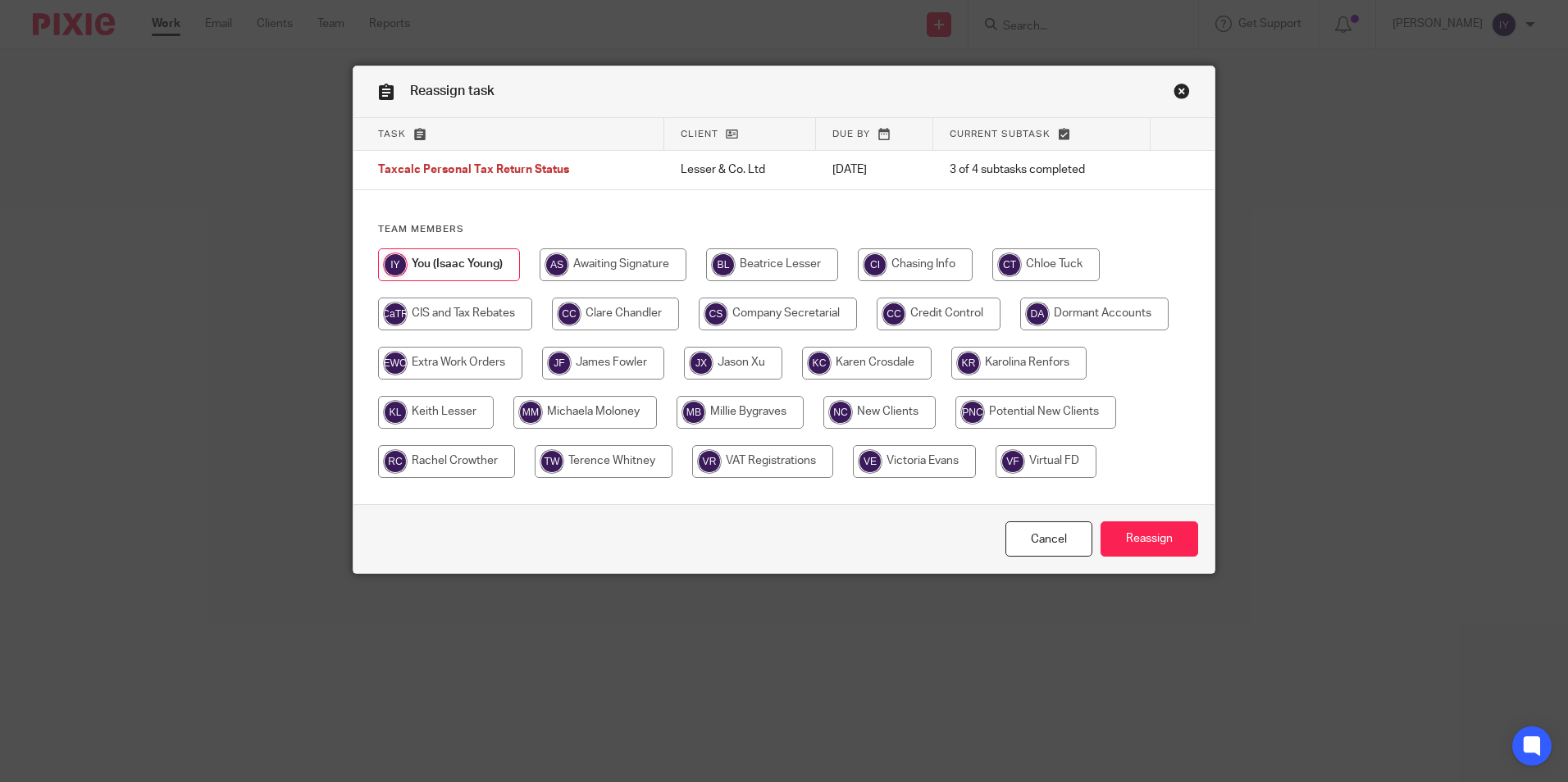
click at [459, 409] on input "radio" at bounding box center [435, 412] width 115 height 33
radio input "true"
click at [1127, 535] on input "Reassign" at bounding box center [1149, 539] width 98 height 35
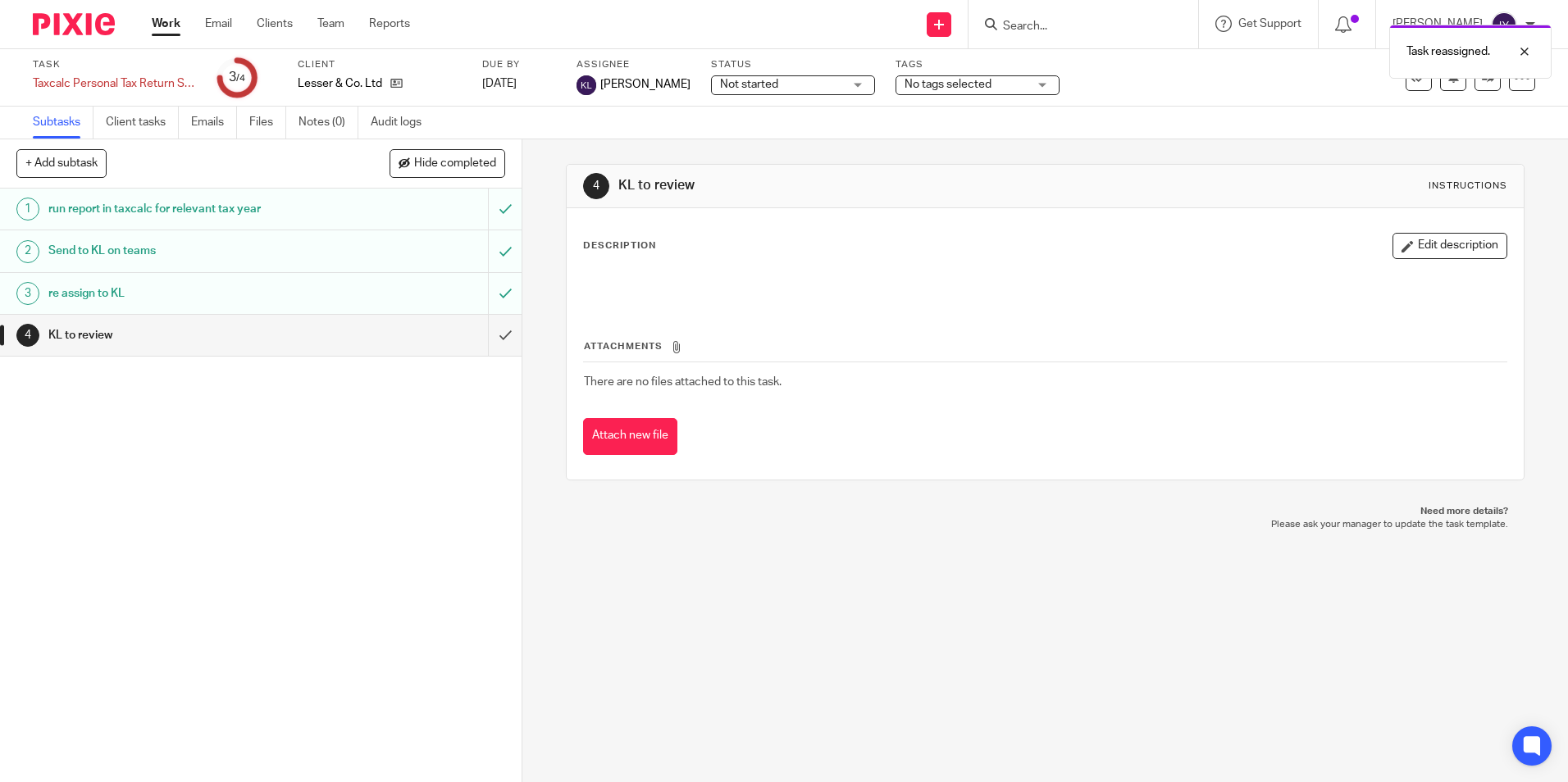
click at [159, 28] on link "Work" at bounding box center [166, 24] width 28 height 16
